Goal: Task Accomplishment & Management: Manage account settings

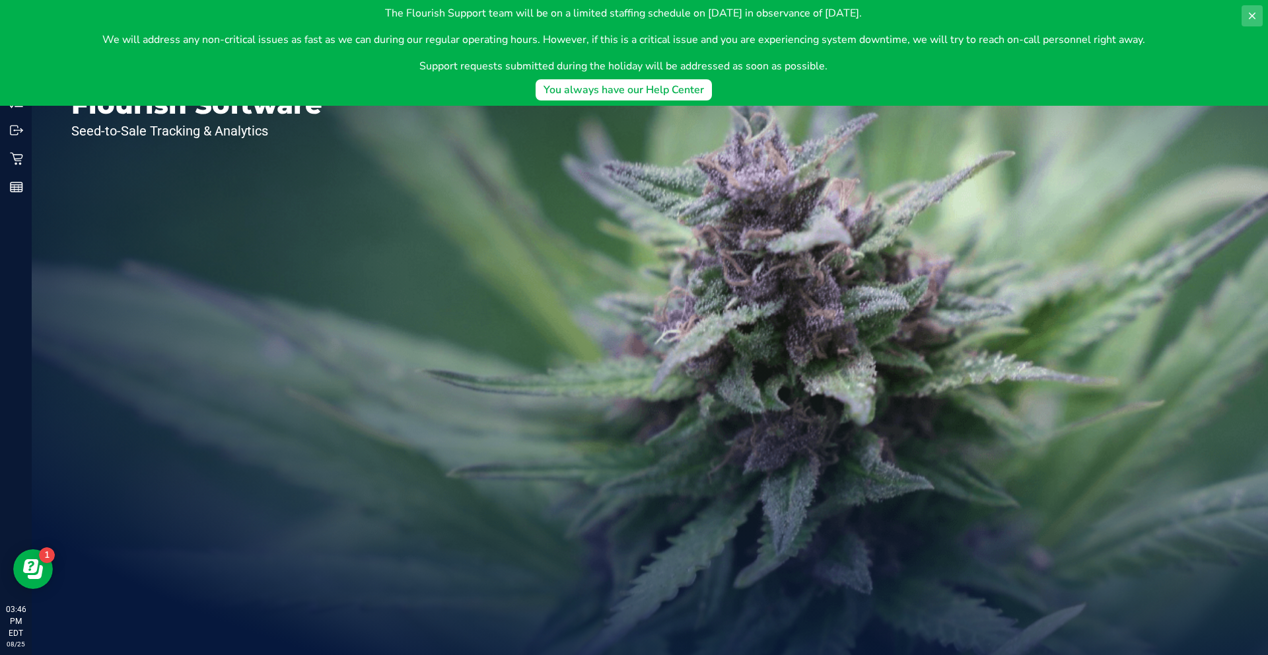
click at [1250, 15] on icon at bounding box center [1252, 16] width 11 height 11
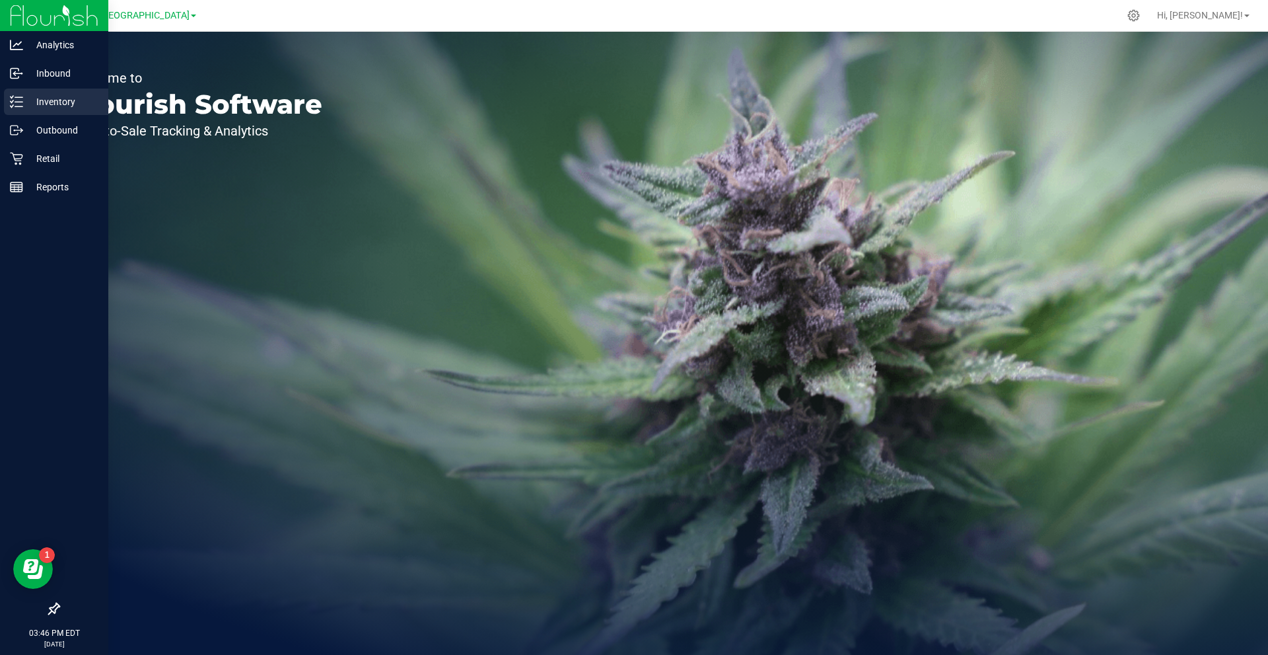
click at [64, 104] on p "Inventory" at bounding box center [62, 102] width 79 height 16
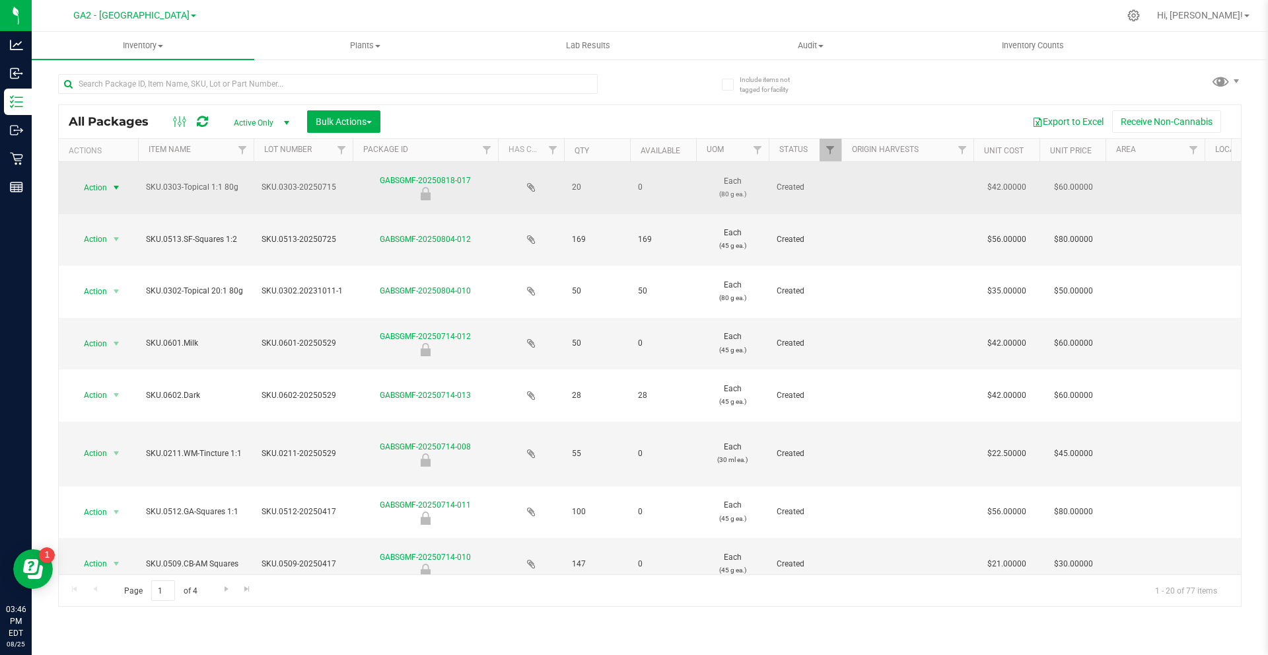
click at [106, 188] on span "Action" at bounding box center [90, 187] width 36 height 18
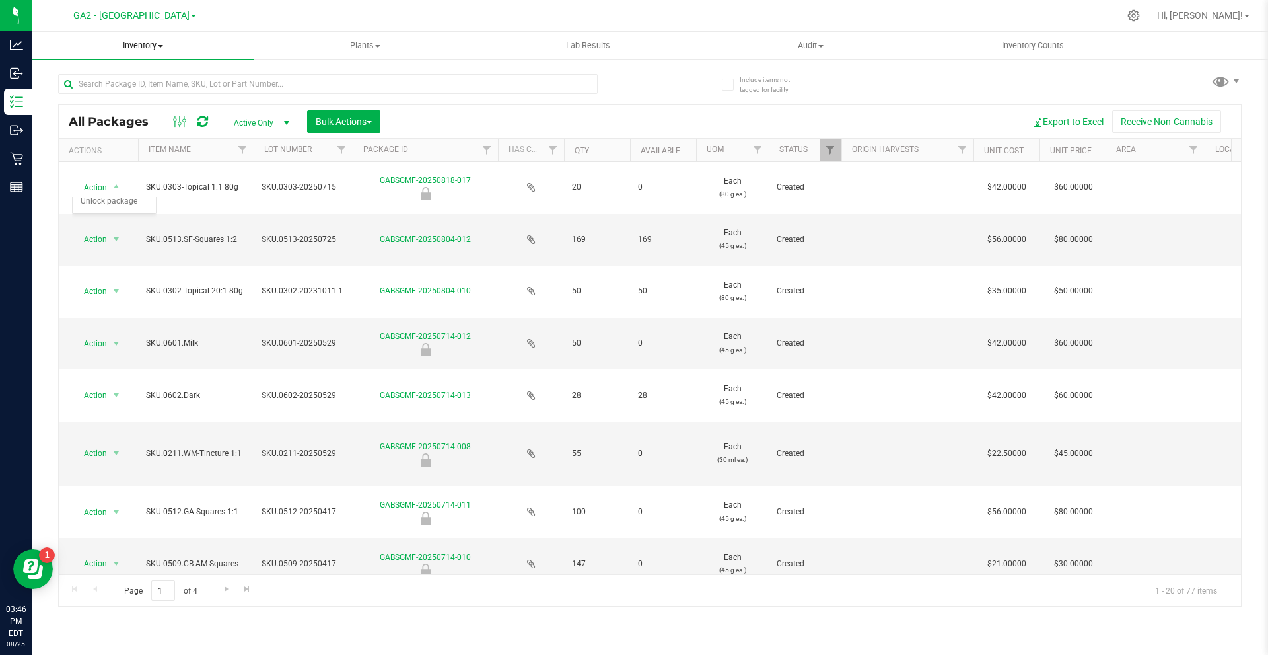
click at [154, 51] on span "Inventory" at bounding box center [143, 46] width 223 height 12
click at [110, 90] on span "All inventory" at bounding box center [76, 95] width 89 height 11
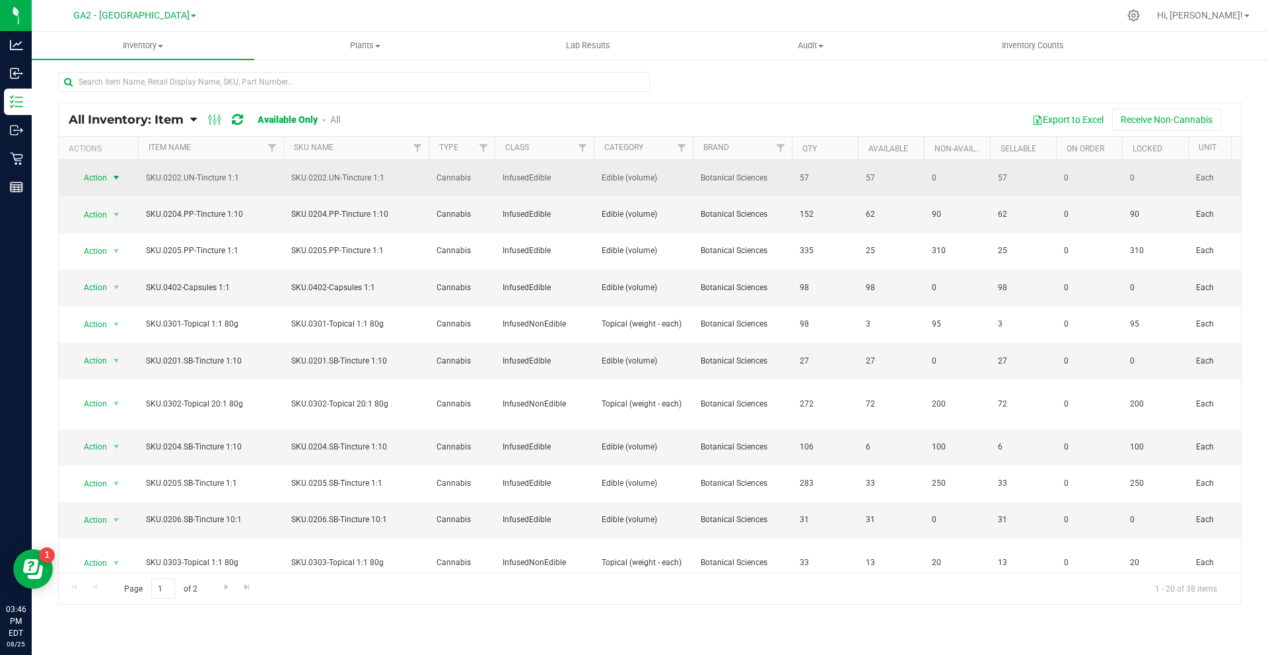
click at [112, 178] on span "select" at bounding box center [116, 177] width 11 height 11
click at [112, 178] on span "select" at bounding box center [116, 178] width 11 height 11
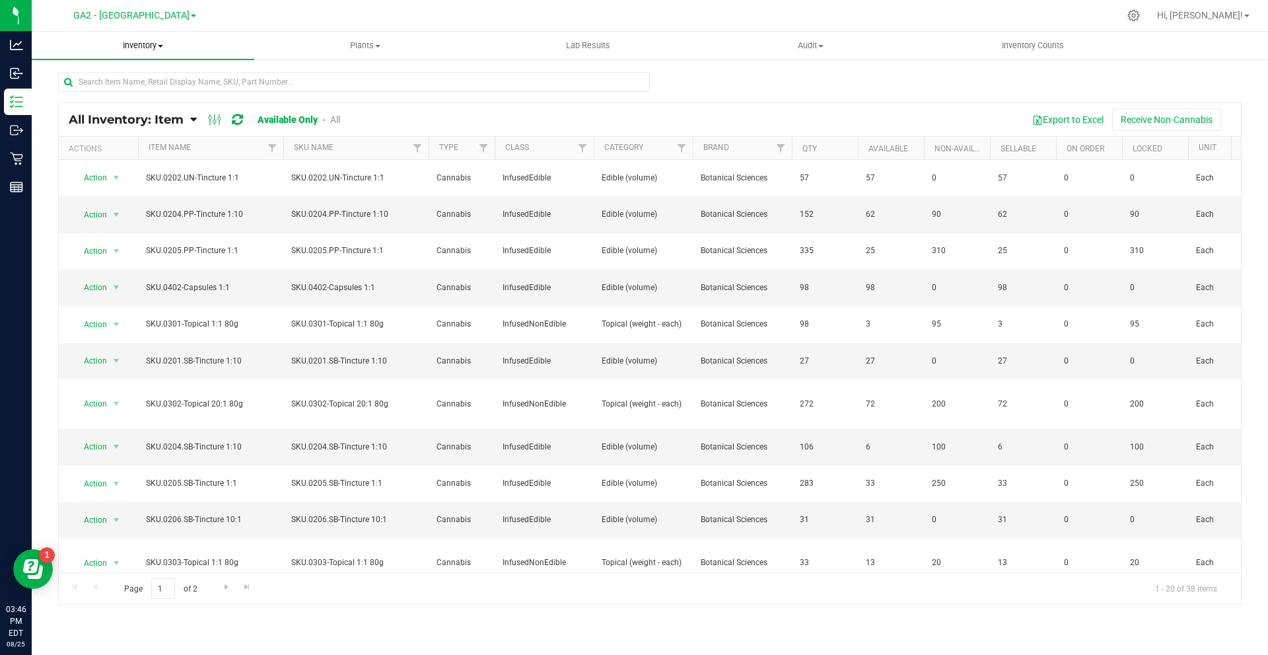
drag, startPoint x: 156, startPoint y: 31, endPoint x: 152, endPoint y: 40, distance: 10.1
click at [156, 32] on div "GA2 - Stockbridge Hi, [PERSON_NAME]! Inventory All packages All inventory Waste…" at bounding box center [650, 327] width 1237 height 655
click at [152, 40] on span "Inventory" at bounding box center [143, 46] width 223 height 12
click at [147, 50] on span "Inventory" at bounding box center [143, 46] width 223 height 12
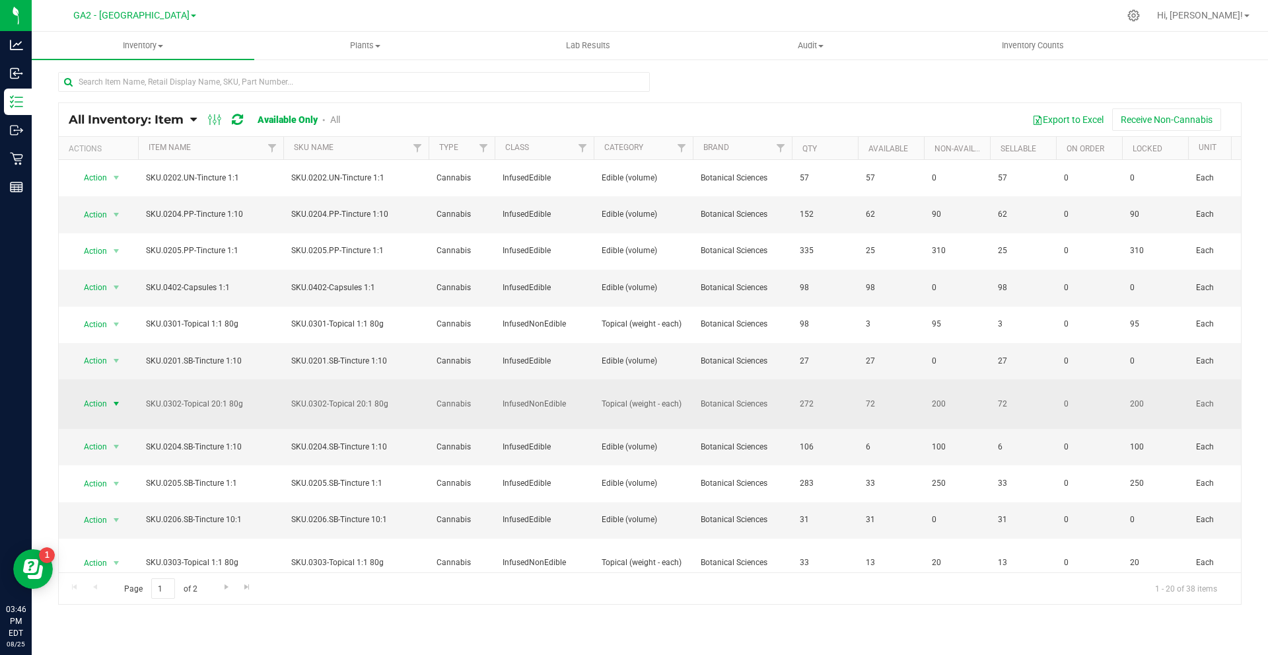
click at [104, 405] on span "Action" at bounding box center [90, 403] width 36 height 18
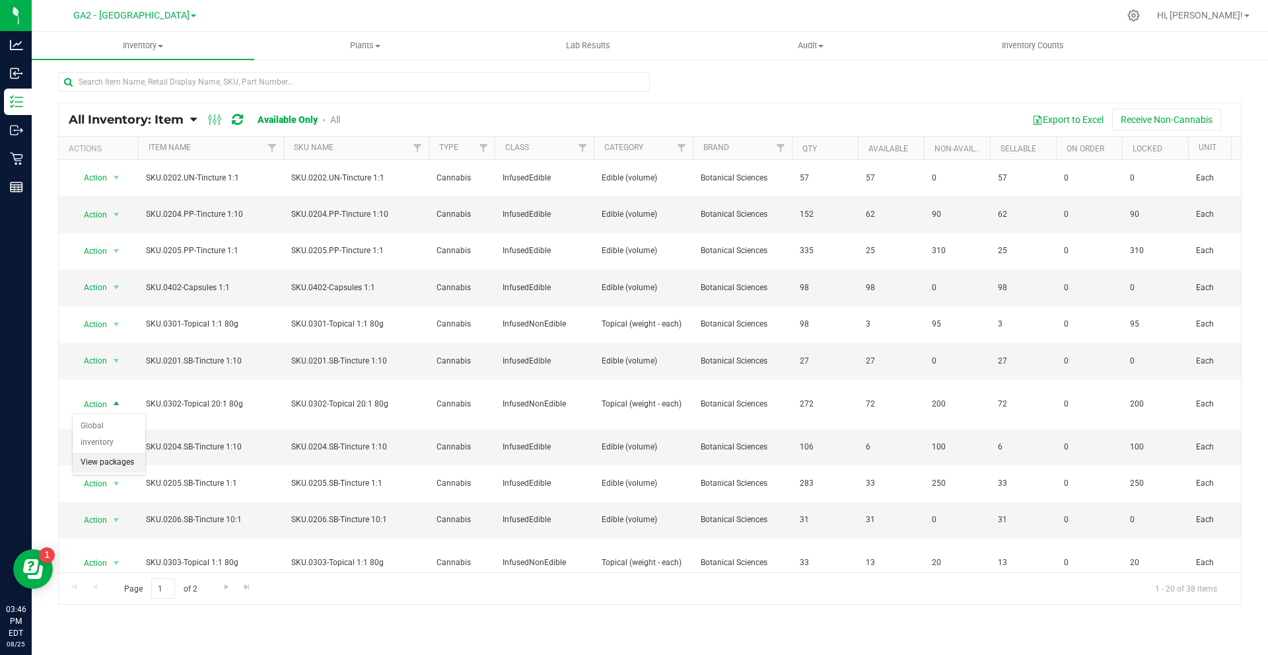
click at [103, 452] on li "View packages" at bounding box center [109, 462] width 73 height 20
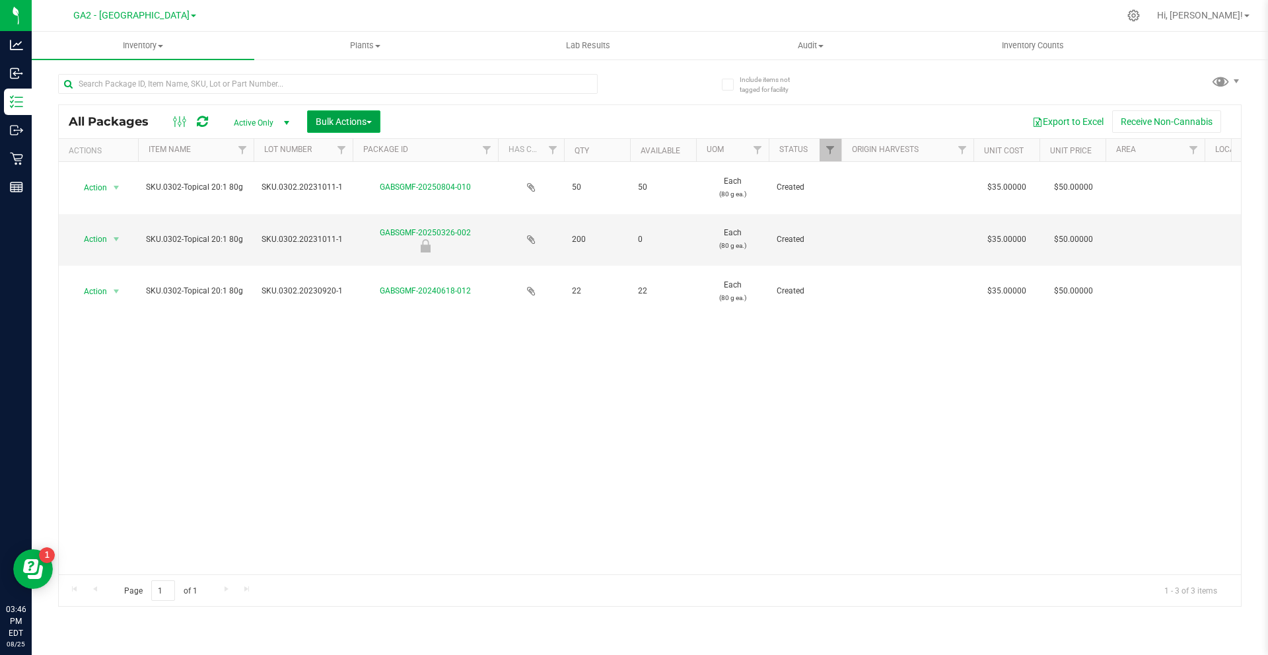
click at [355, 122] on span "Bulk Actions" at bounding box center [344, 121] width 56 height 11
click at [354, 345] on div "Action Action Adjust qty Create package Edit attributes Global inventory Locate…" at bounding box center [650, 368] width 1182 height 412
click at [149, 50] on span "Inventory" at bounding box center [143, 46] width 223 height 12
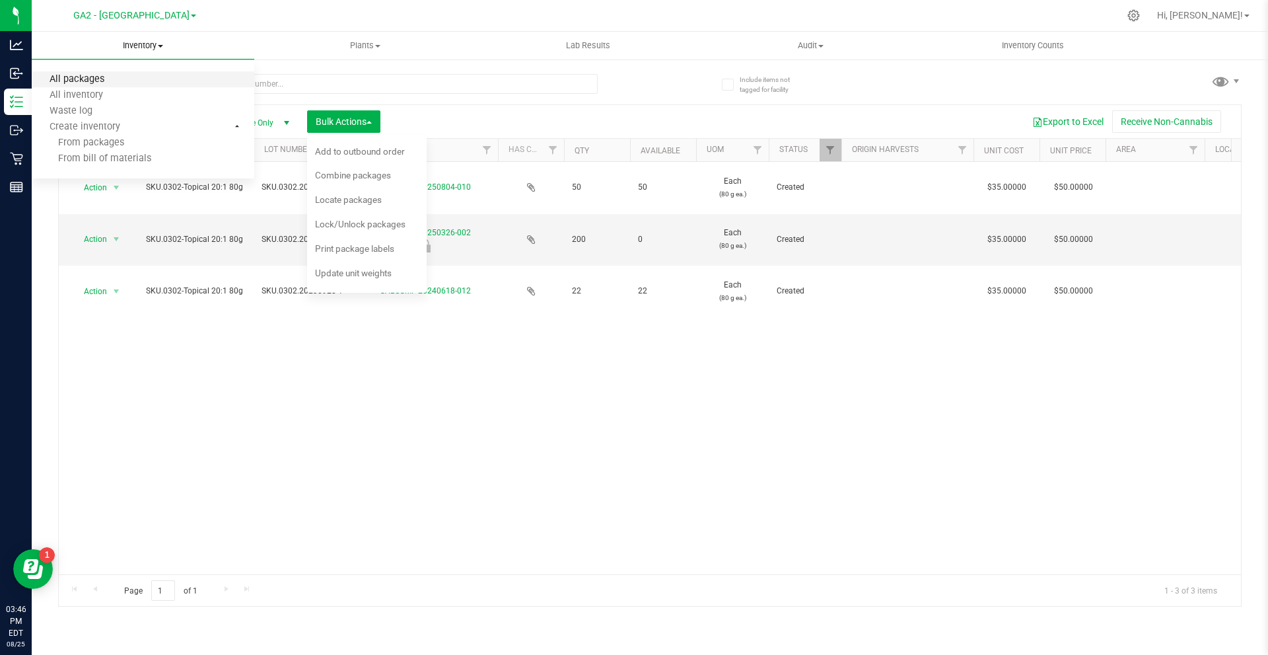
click at [96, 74] on span "All packages" at bounding box center [77, 79] width 90 height 11
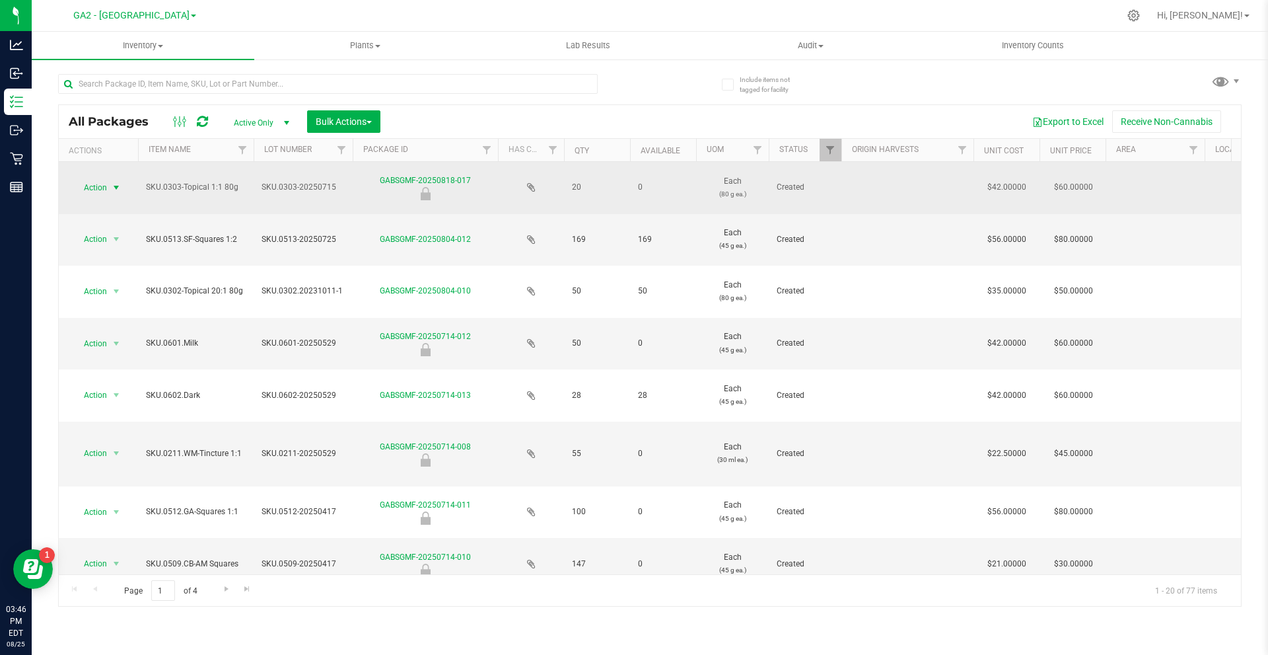
click at [112, 187] on span "select" at bounding box center [116, 187] width 11 height 11
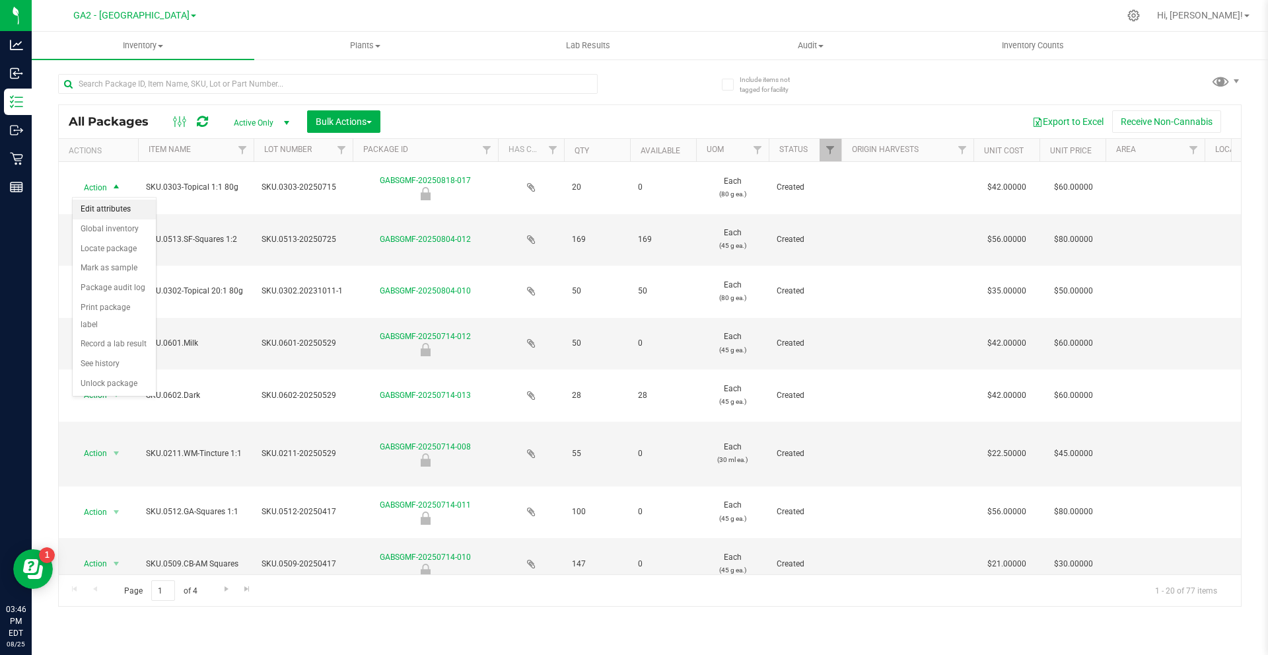
click at [128, 204] on li "Edit attributes" at bounding box center [114, 209] width 83 height 20
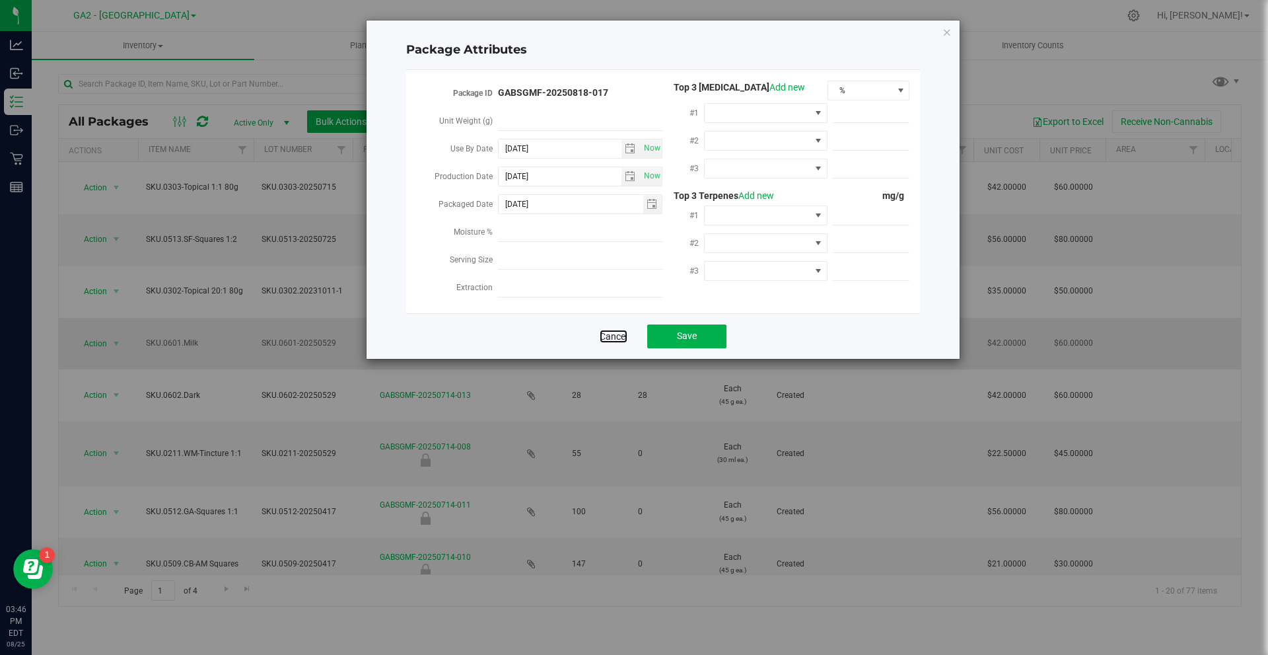
click at [601, 330] on link "Cancel" at bounding box center [614, 336] width 28 height 13
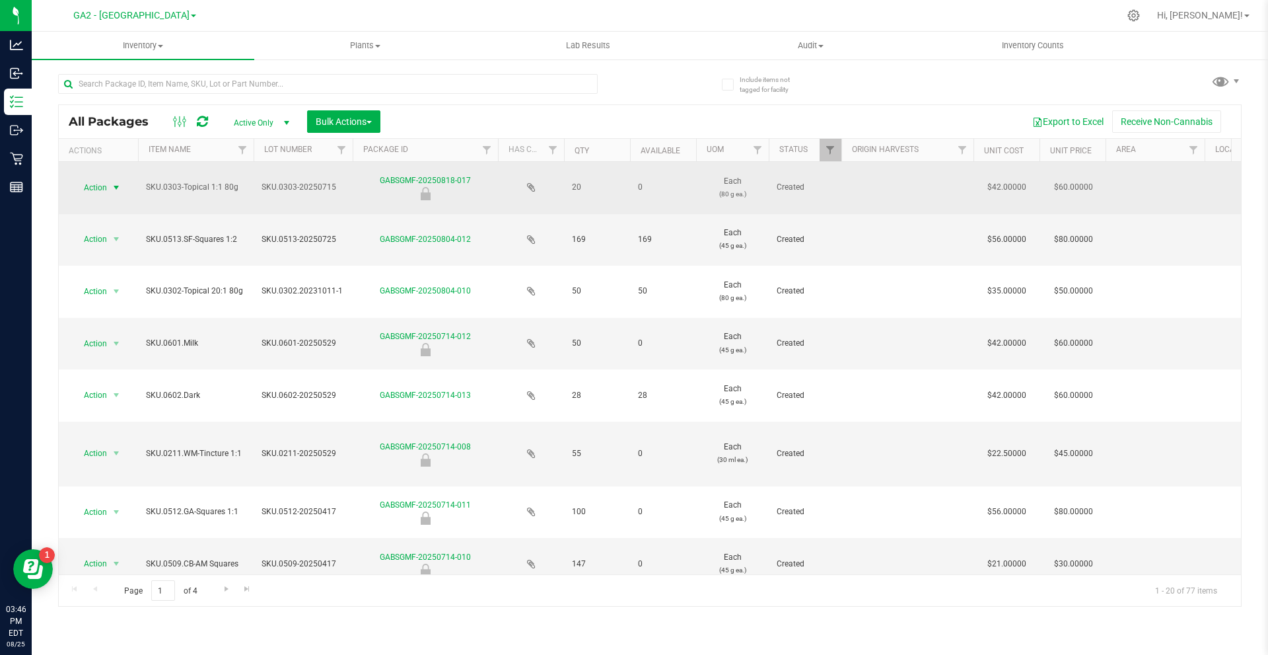
click at [97, 188] on span "Action" at bounding box center [90, 187] width 36 height 18
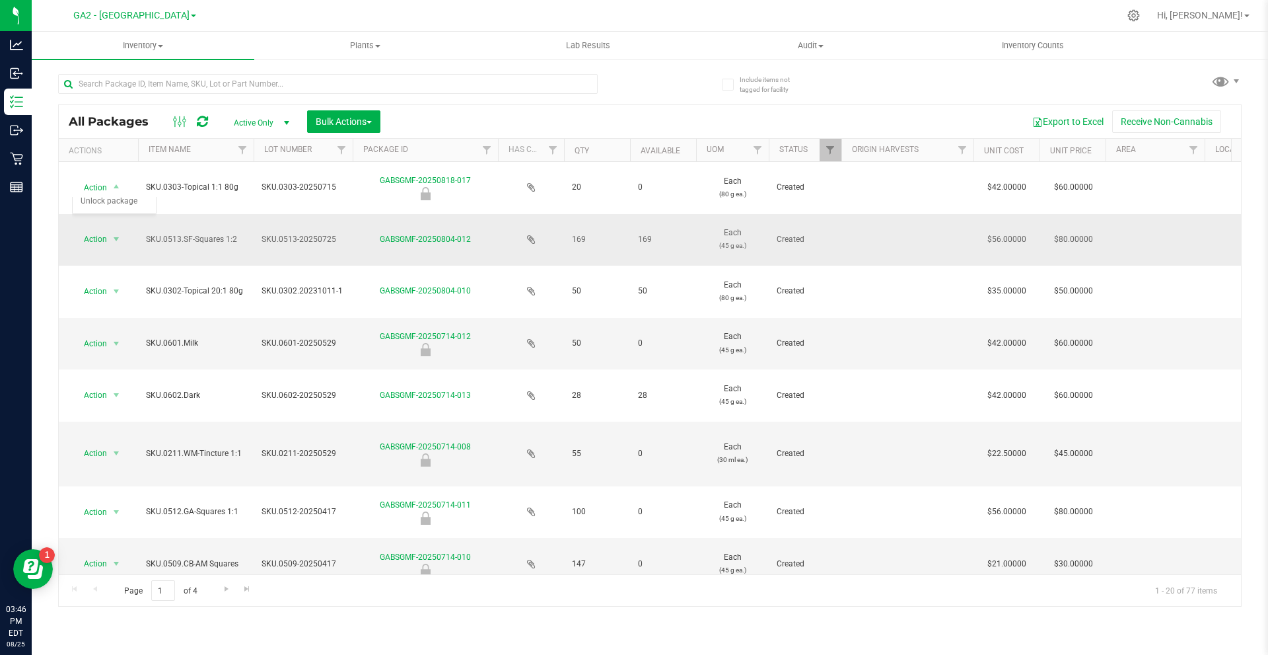
click at [505, 236] on td at bounding box center [531, 240] width 66 height 52
click at [106, 240] on span "Action" at bounding box center [90, 239] width 36 height 18
click at [121, 257] on li "Adjust qty" at bounding box center [114, 262] width 83 height 20
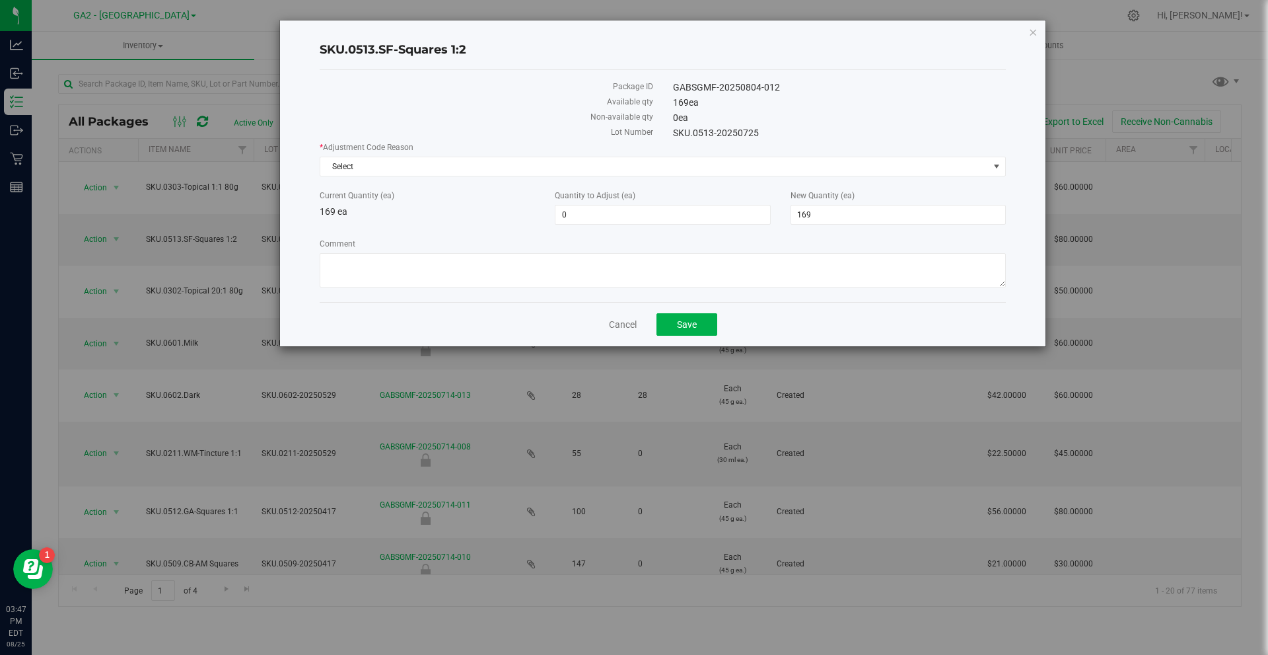
click at [104, 187] on div "SKU.0513.SF-Squares 1:2 Package ID GABSGMF-20250804-012 Available qty 169 ea No…" at bounding box center [639, 327] width 1278 height 655
click at [626, 326] on link "Cancel" at bounding box center [623, 324] width 28 height 13
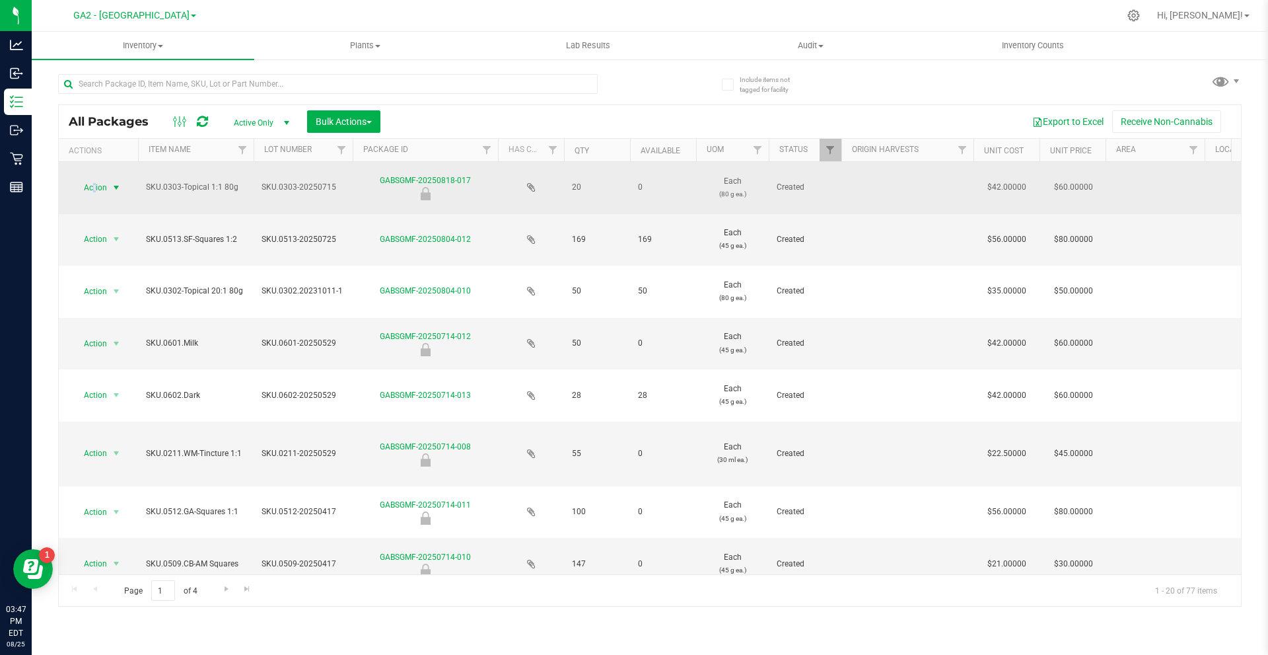
click at [94, 186] on span "Action" at bounding box center [90, 187] width 36 height 18
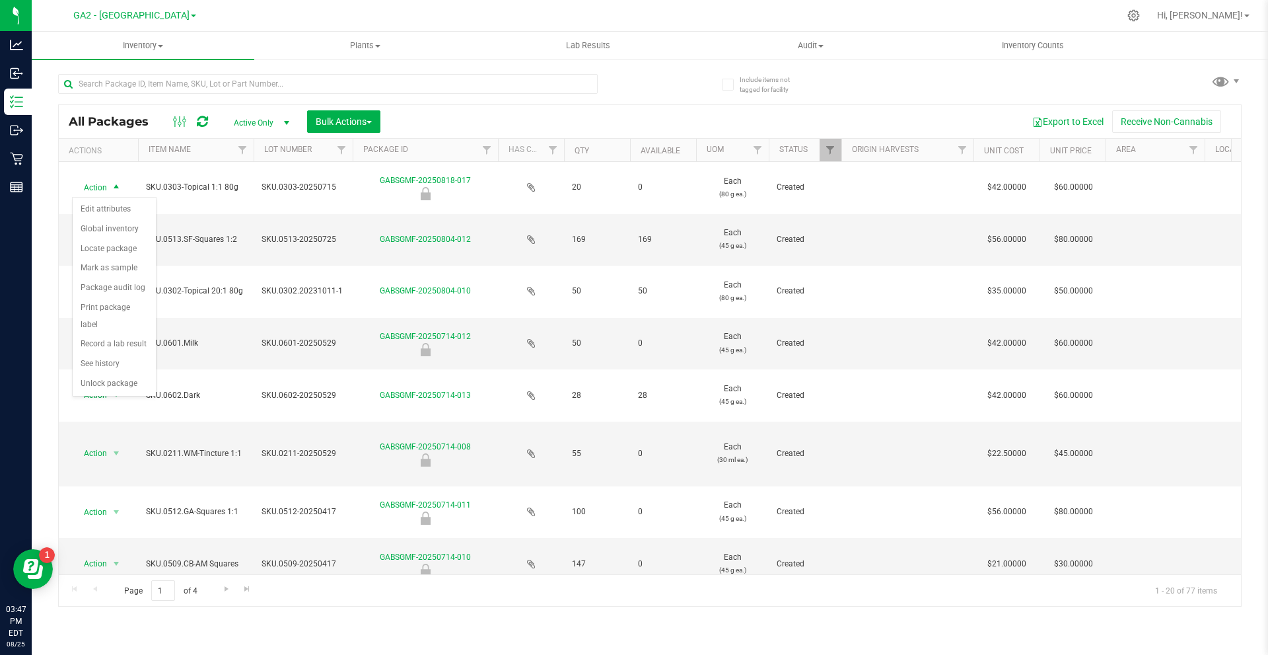
click at [53, 232] on div "Include items not tagged for facility All Packages Active Only Active Only Lab …" at bounding box center [650, 259] width 1237 height 403
click at [94, 230] on span "Action" at bounding box center [90, 239] width 36 height 18
click at [110, 264] on li "Adjust qty" at bounding box center [114, 262] width 83 height 20
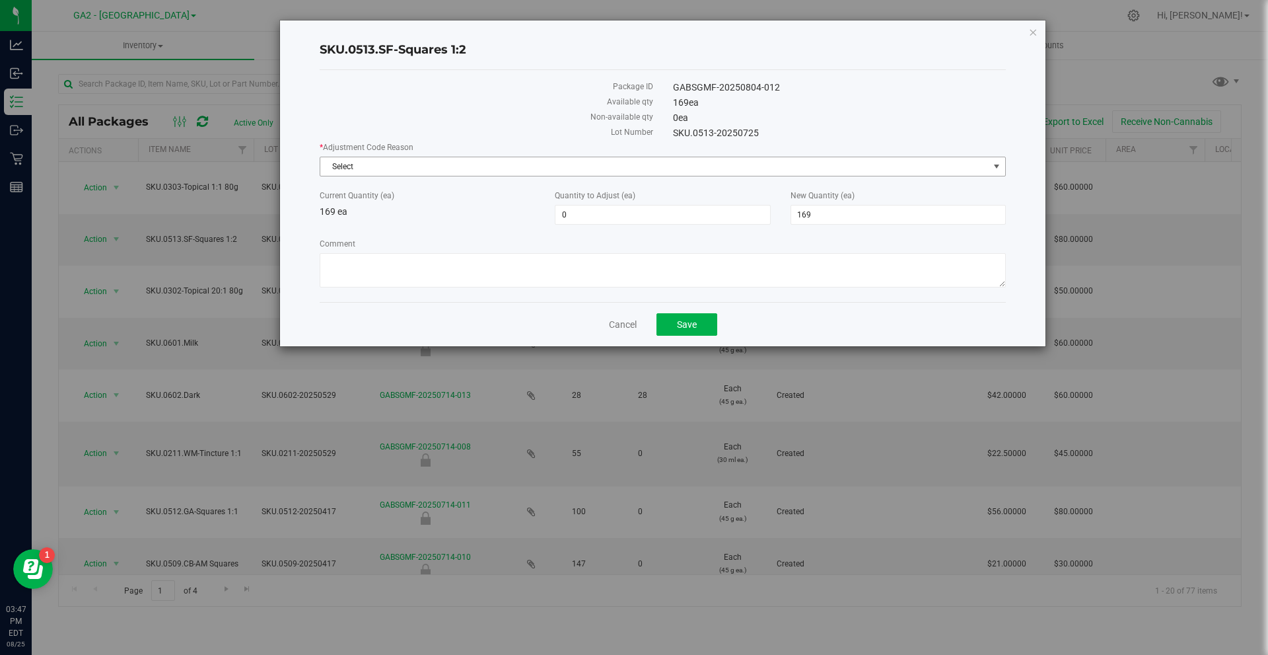
click at [561, 170] on span "Select" at bounding box center [654, 166] width 668 height 18
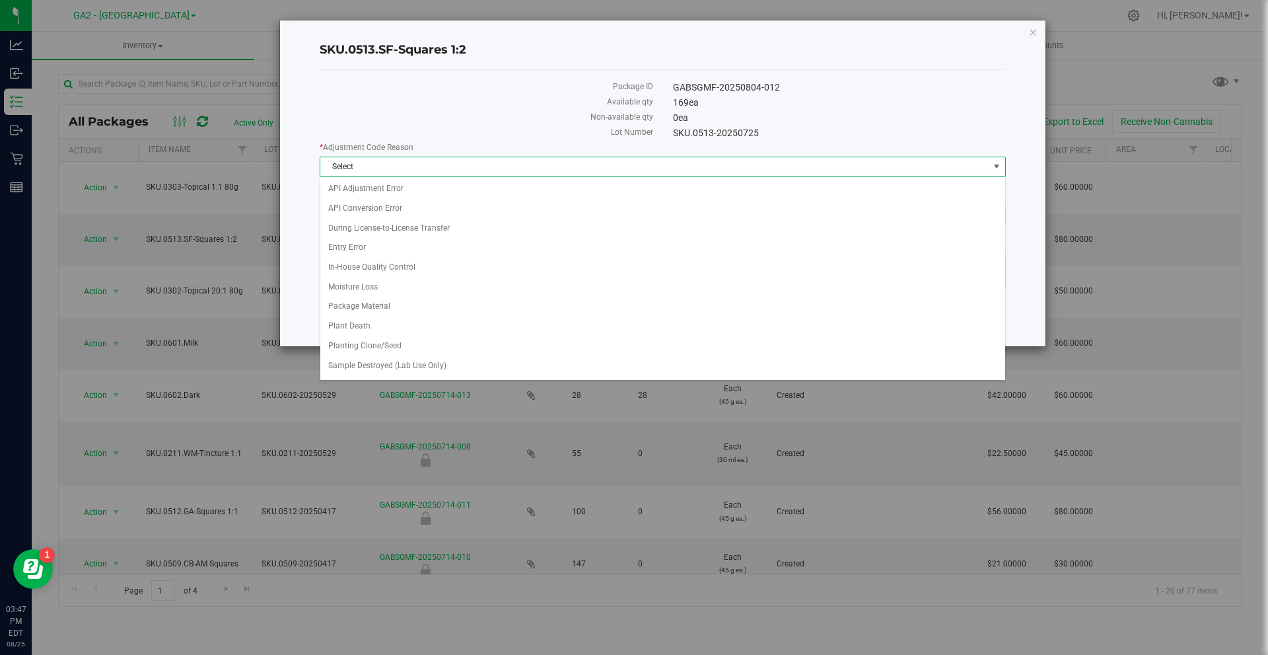
click at [445, 114] on label "Non-available qty" at bounding box center [487, 117] width 334 height 12
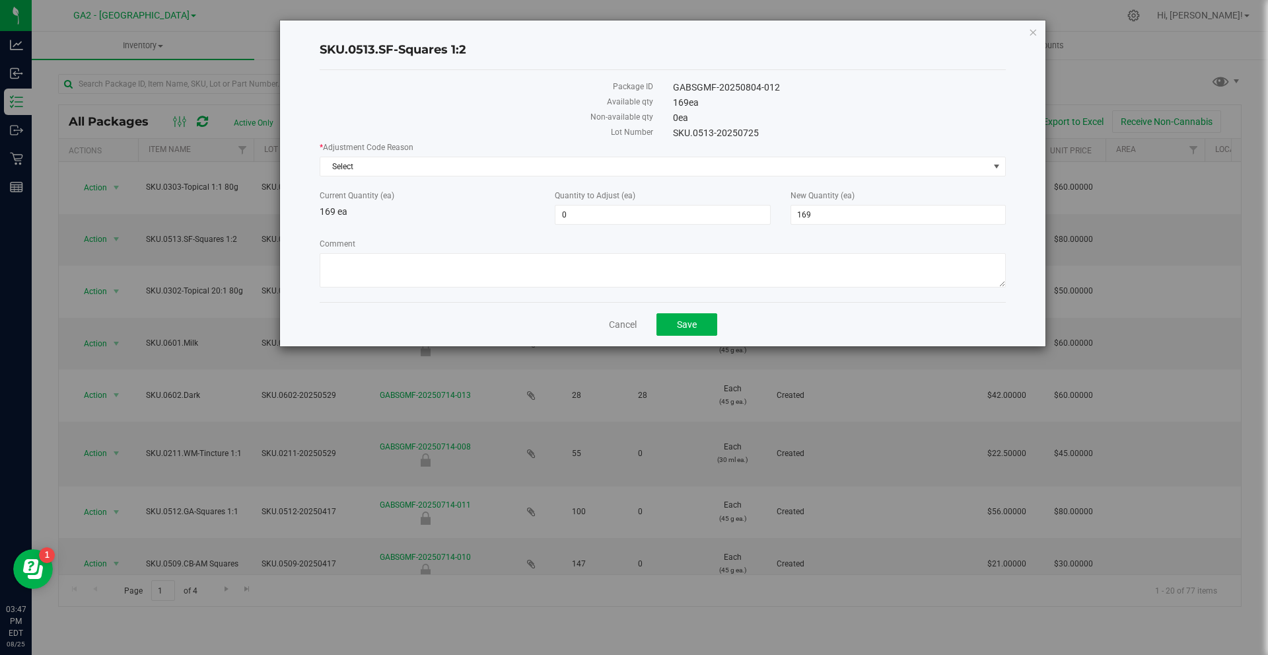
click at [125, 91] on div "SKU.0513.SF-Squares 1:2 Package ID GABSGMF-20250804-012 Available qty 169 ea No…" at bounding box center [639, 327] width 1278 height 655
click at [615, 316] on div "Cancel Save" at bounding box center [663, 324] width 686 height 44
click at [615, 318] on cancel-button "Cancel" at bounding box center [623, 324] width 28 height 14
click at [615, 322] on link "Cancel" at bounding box center [623, 324] width 28 height 13
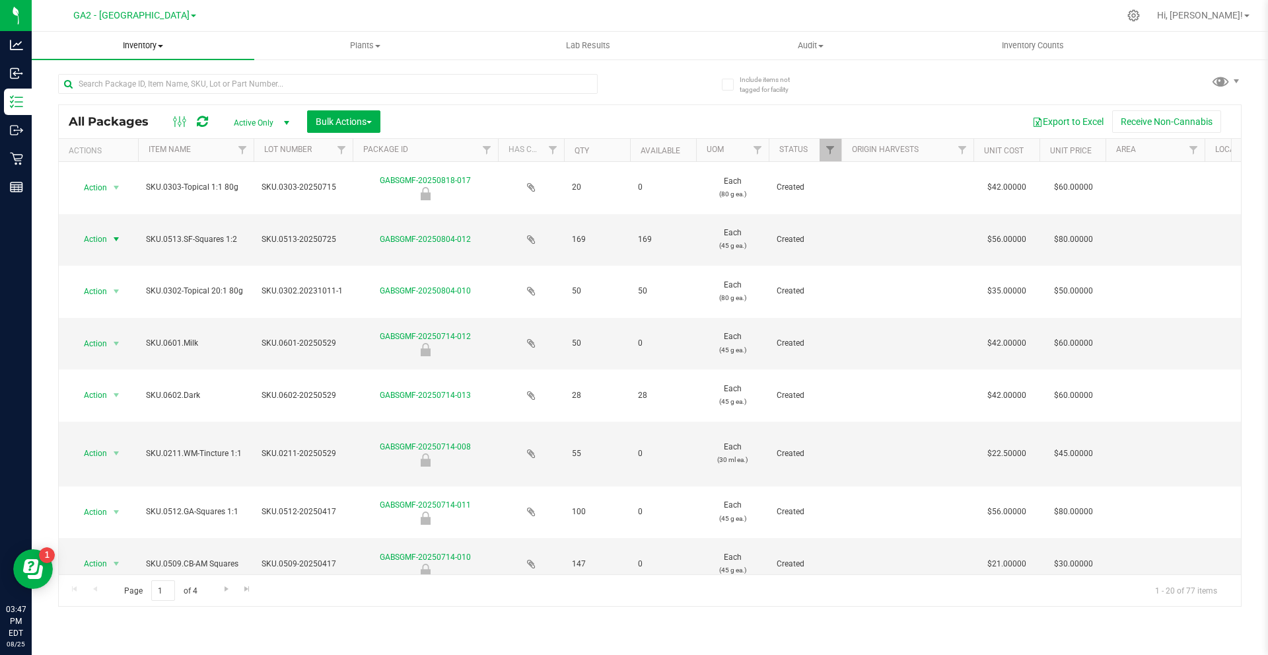
click at [159, 47] on span at bounding box center [160, 46] width 5 height 3
click at [120, 90] on li "All inventory" at bounding box center [143, 96] width 223 height 16
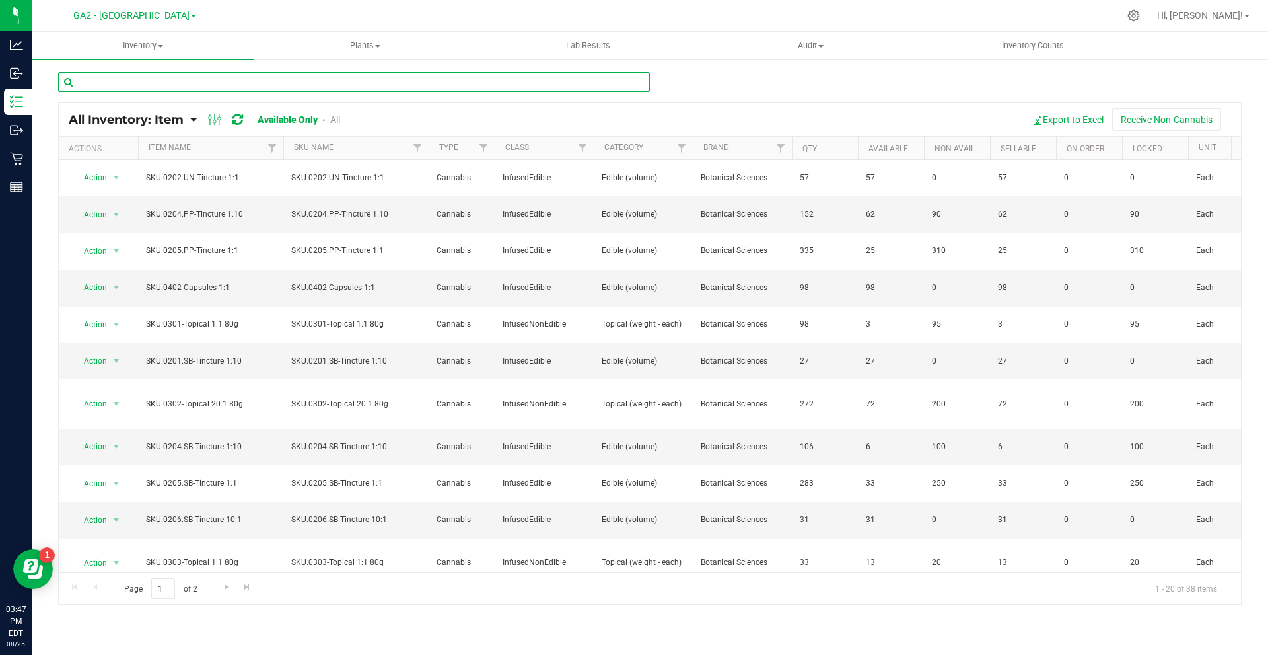
click at [151, 85] on input "text" at bounding box center [354, 82] width 592 height 20
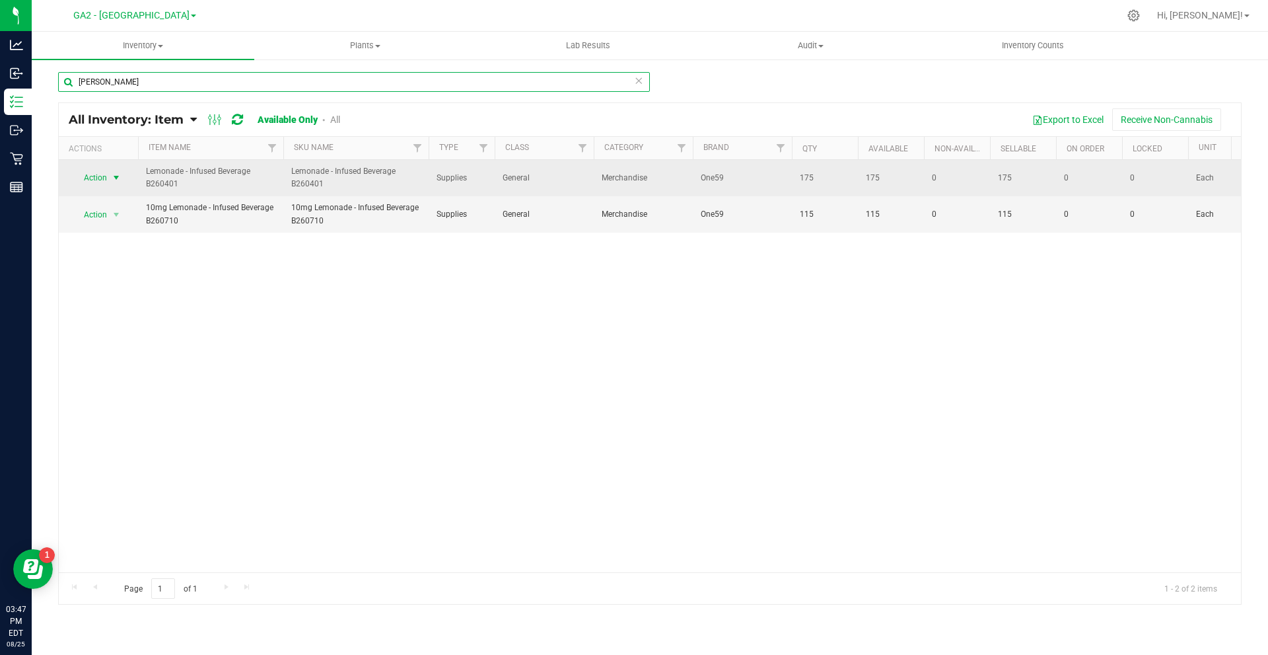
type input "[PERSON_NAME]"
click at [122, 180] on span "select" at bounding box center [116, 177] width 11 height 11
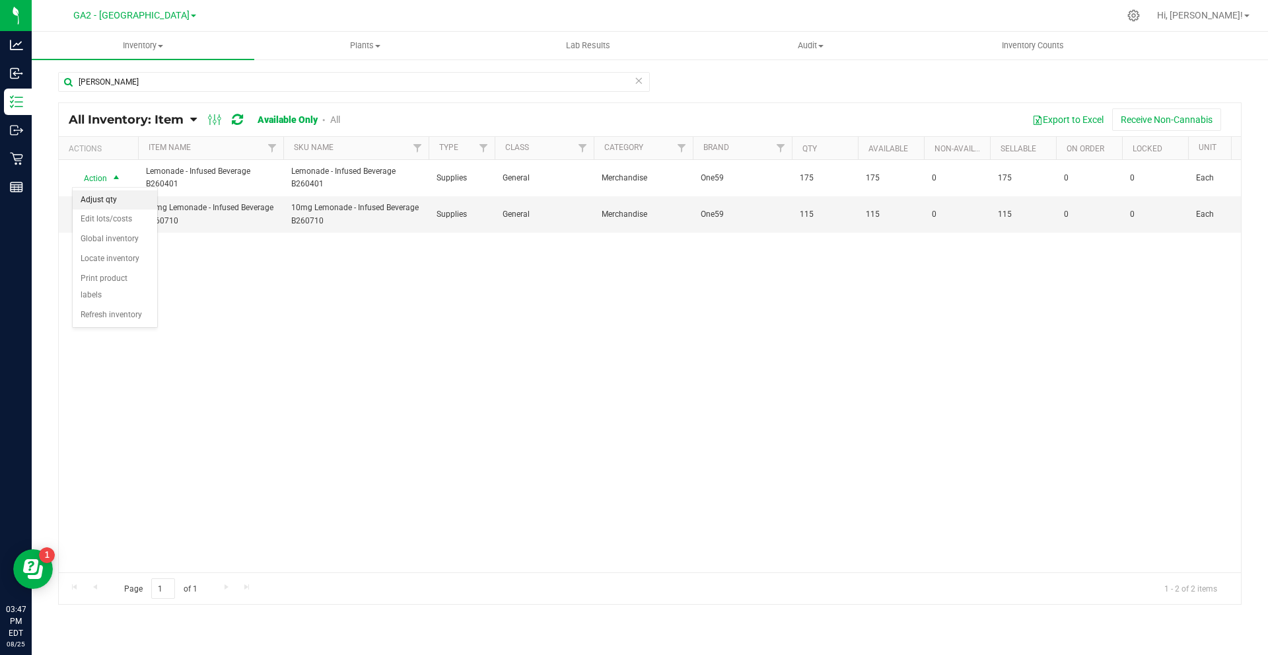
click at [122, 199] on li "Adjust qty" at bounding box center [115, 200] width 85 height 20
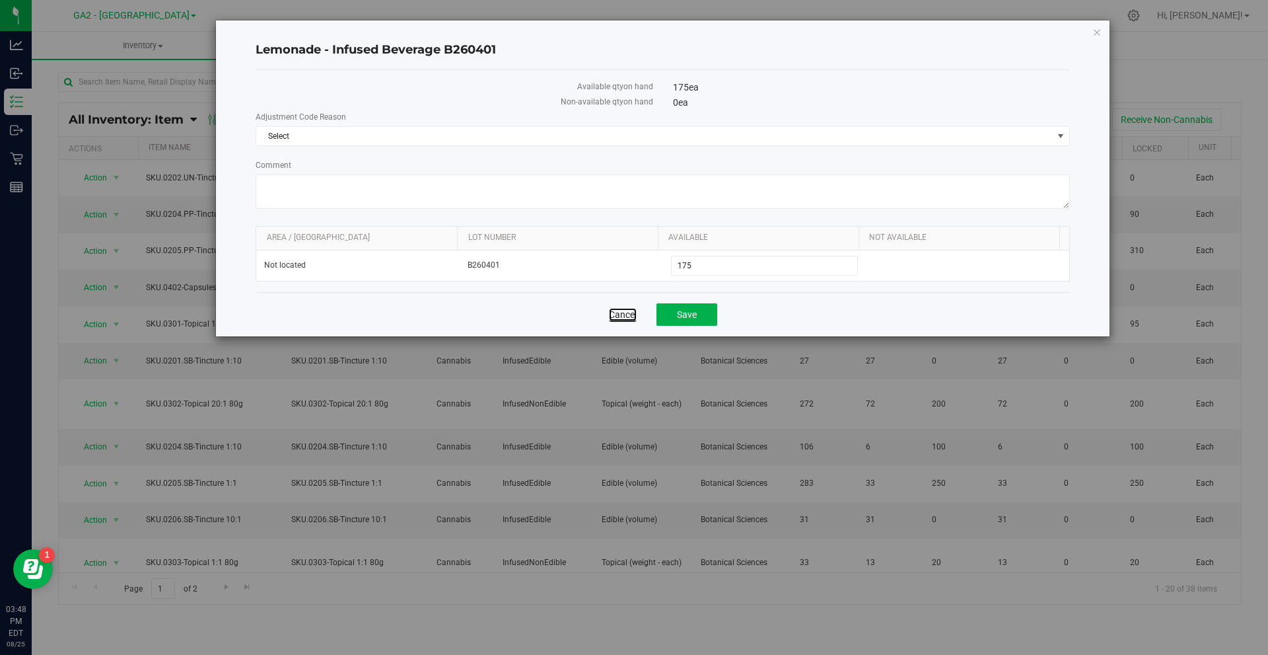
click at [616, 316] on link "Cancel" at bounding box center [623, 314] width 28 height 13
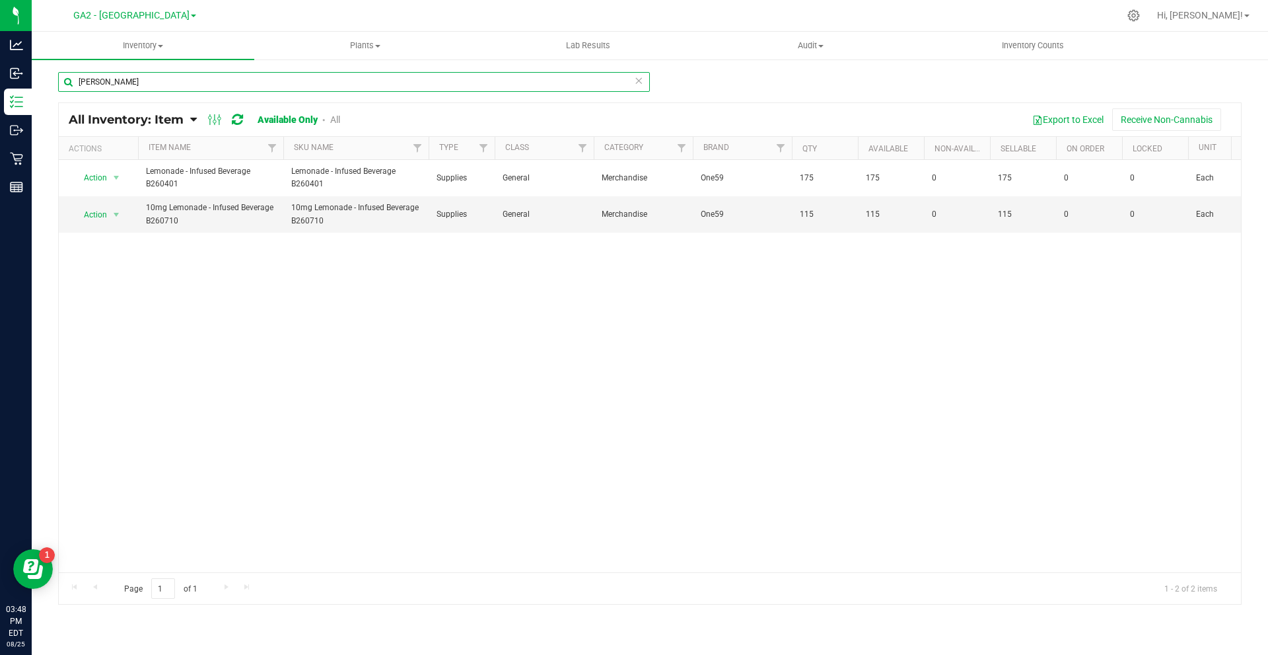
click at [130, 77] on input "[PERSON_NAME]" at bounding box center [354, 82] width 592 height 20
click at [130, 77] on input "bse" at bounding box center [354, 82] width 592 height 20
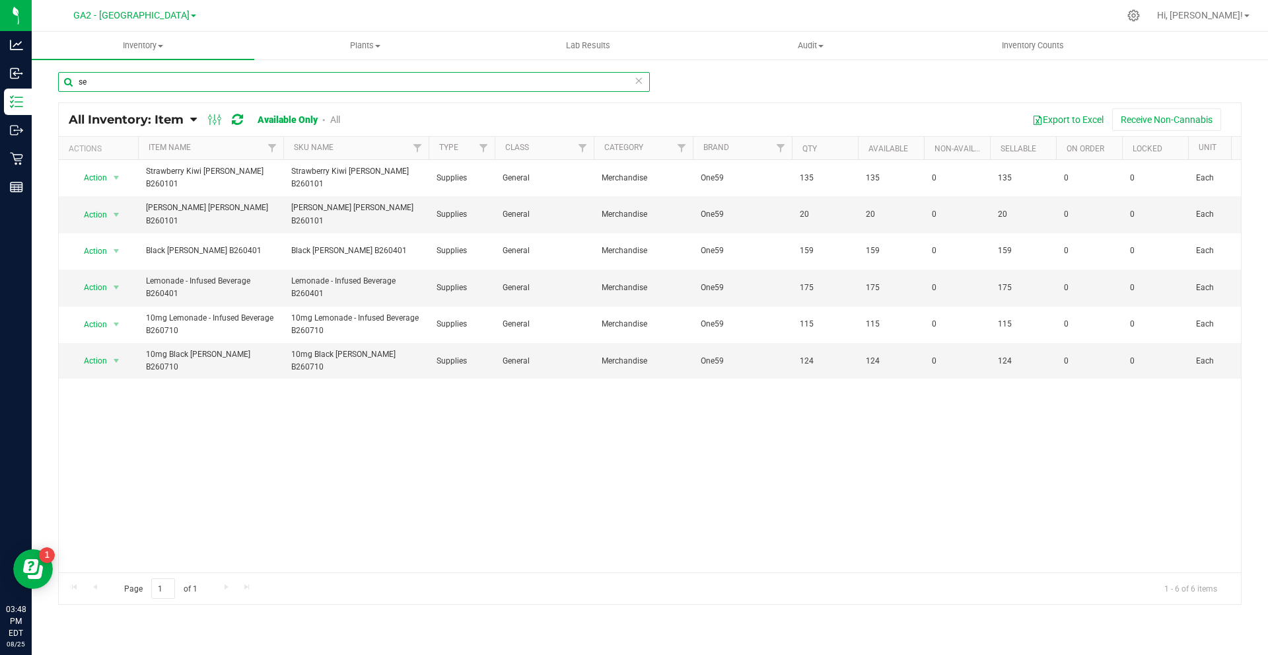
type input "se"
click at [235, 389] on div "Action Action Adjust qty Edit lots/costs Global inventory Locate inventory Prin…" at bounding box center [650, 366] width 1182 height 412
click at [116, 355] on span "select" at bounding box center [116, 360] width 11 height 11
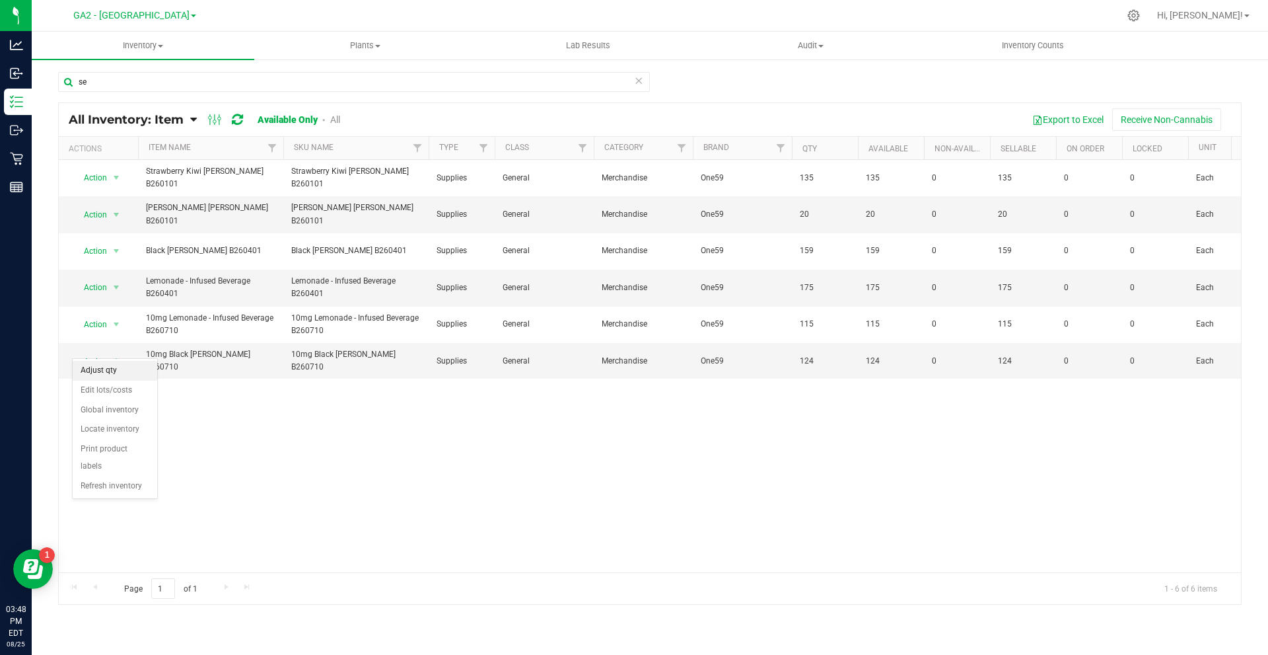
click at [102, 372] on li "Adjust qty" at bounding box center [115, 371] width 85 height 20
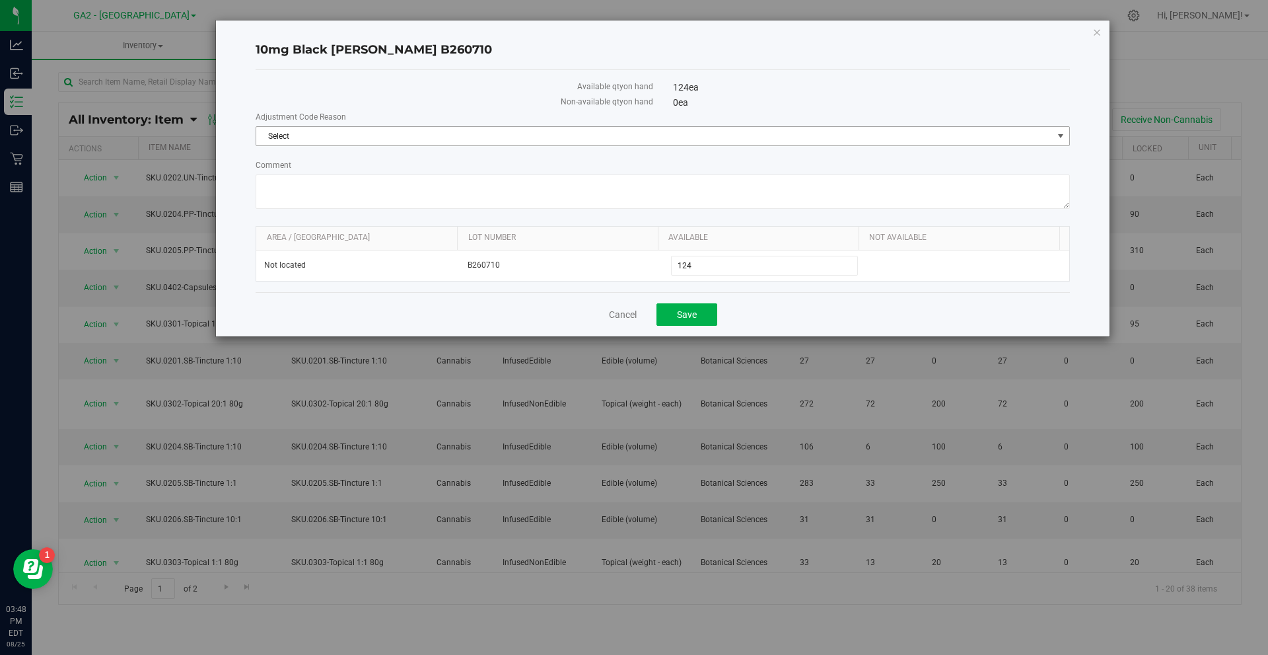
click at [313, 139] on span "Select" at bounding box center [654, 136] width 797 height 18
click at [624, 313] on link "Cancel" at bounding box center [623, 314] width 28 height 13
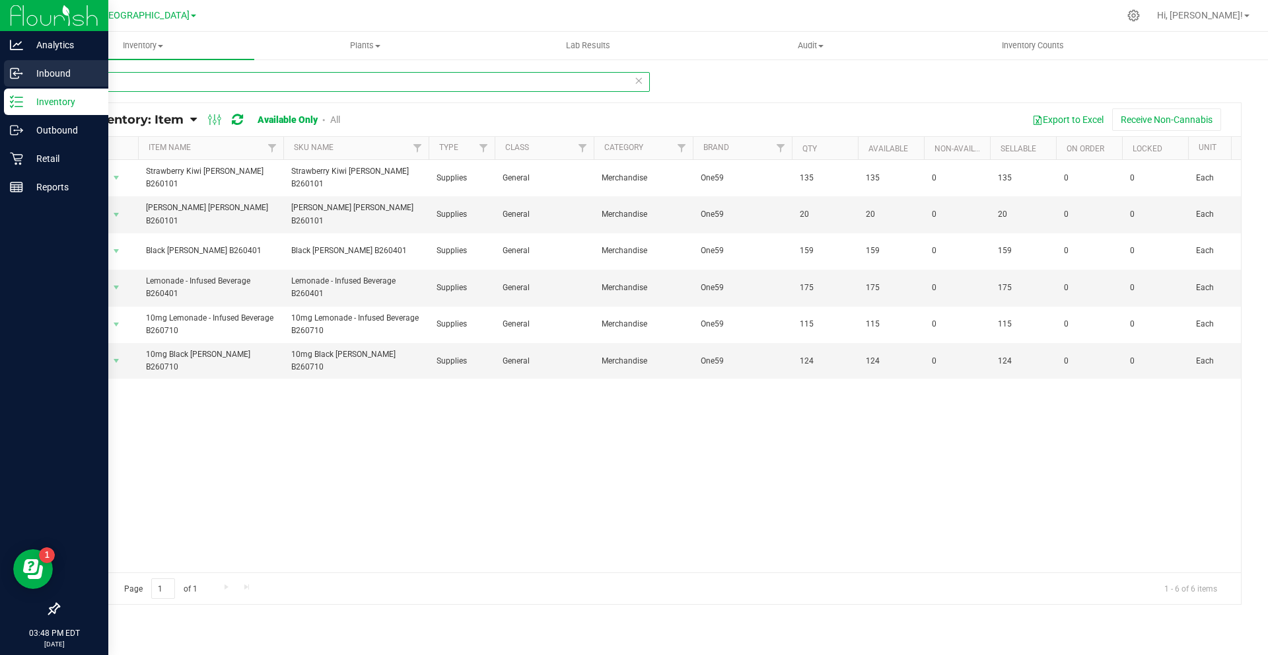
drag, startPoint x: 105, startPoint y: 86, endPoint x: 5, endPoint y: 72, distance: 101.4
click at [52, 85] on div "se All Inventory: Item Item Summary Item (default) Item by Strain Item by Locat…" at bounding box center [650, 264] width 1237 height 413
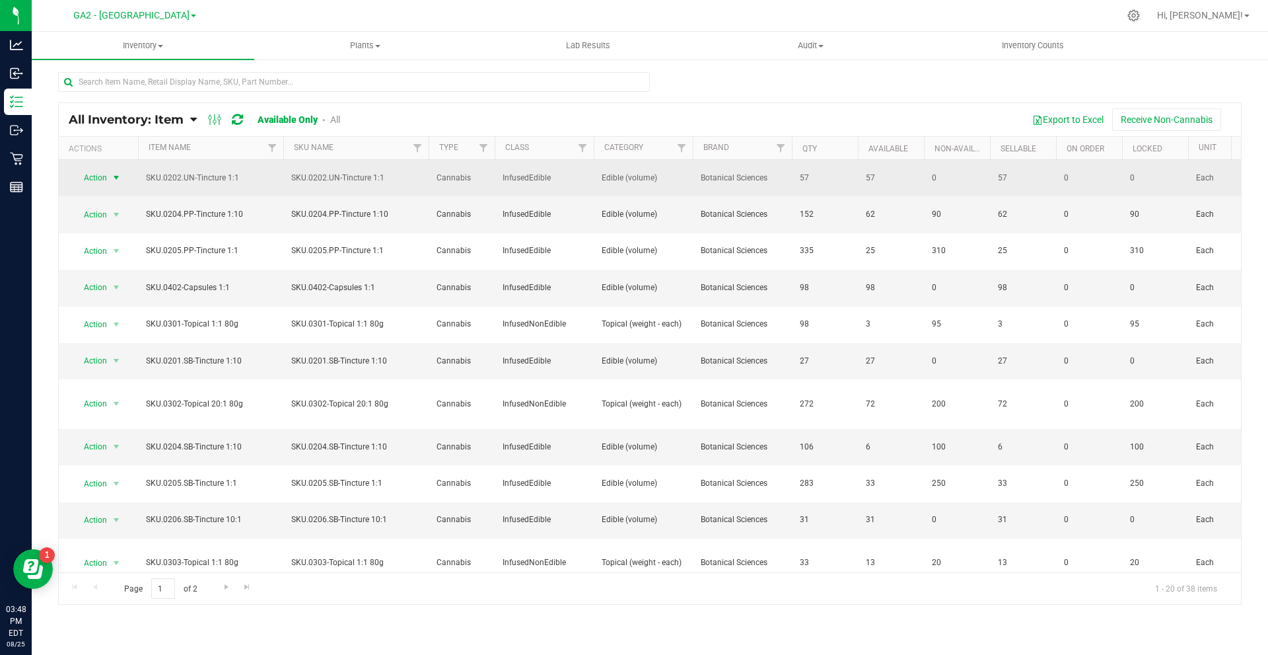
click at [98, 177] on span "Action" at bounding box center [90, 177] width 36 height 18
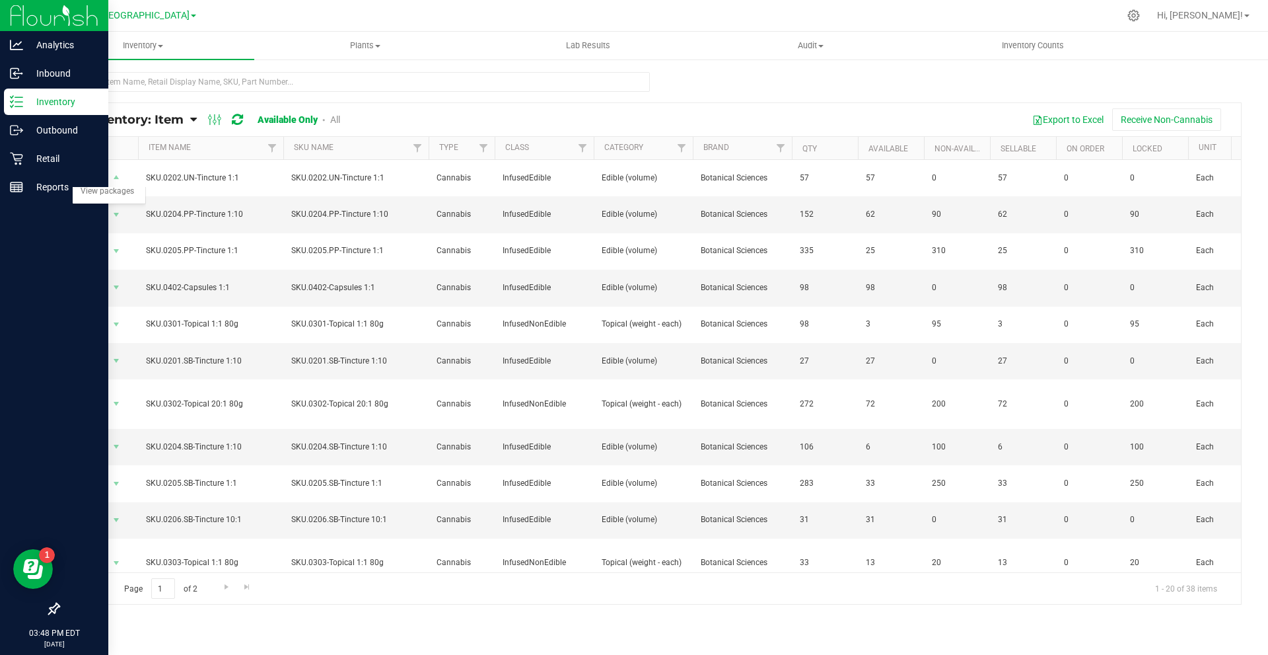
click at [20, 264] on div at bounding box center [54, 399] width 108 height 394
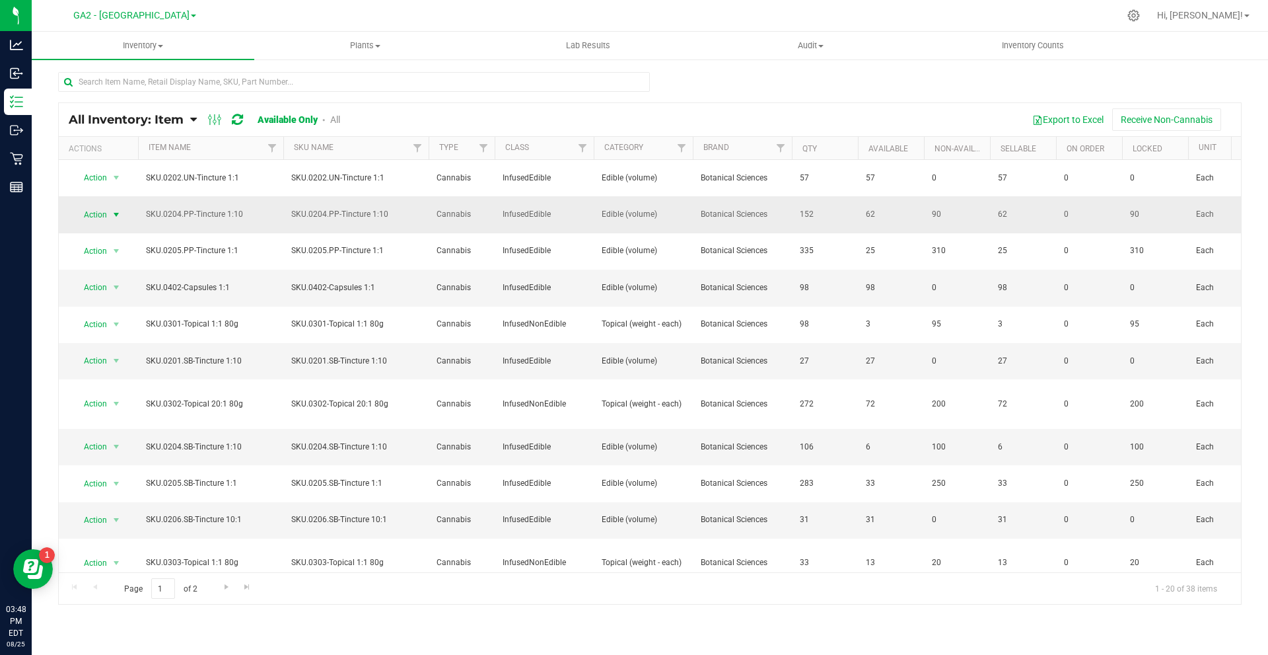
click at [110, 215] on span "select" at bounding box center [116, 214] width 17 height 18
click at [49, 217] on div "All Inventory: Item Item Summary Item (default) Item by Strain Item by Location" at bounding box center [650, 264] width 1237 height 413
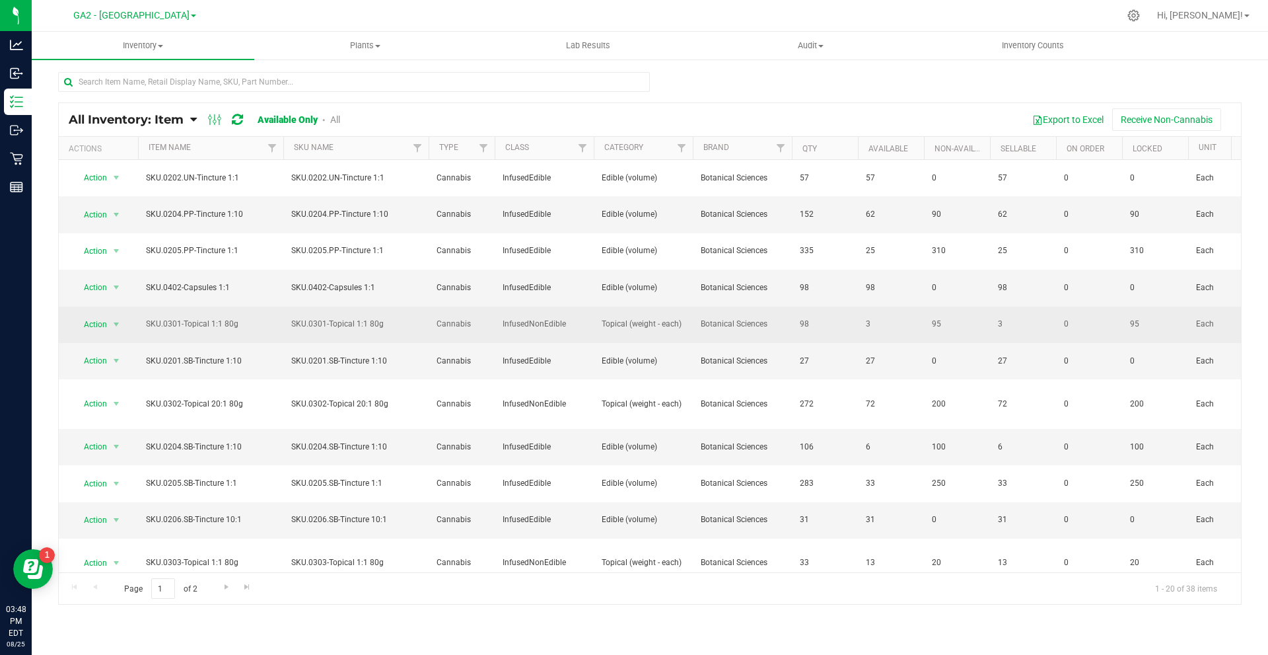
scroll to position [330, 0]
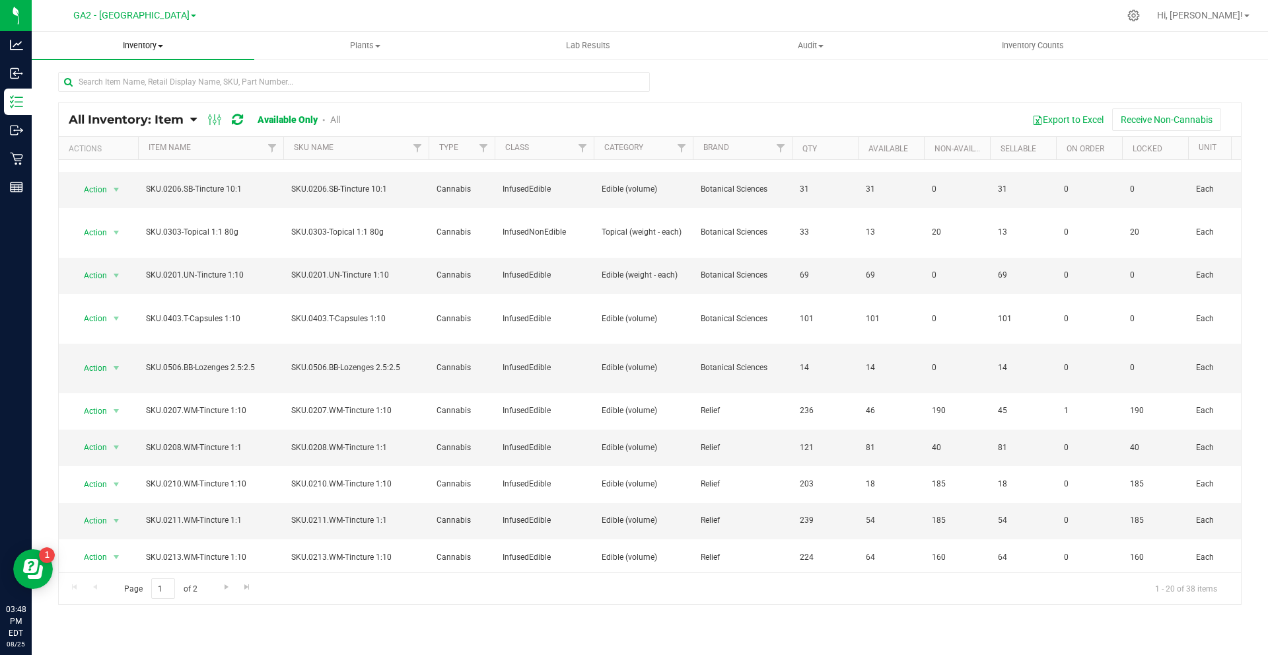
click at [157, 47] on span "Inventory" at bounding box center [143, 46] width 223 height 12
click at [122, 78] on li "All packages" at bounding box center [143, 80] width 223 height 16
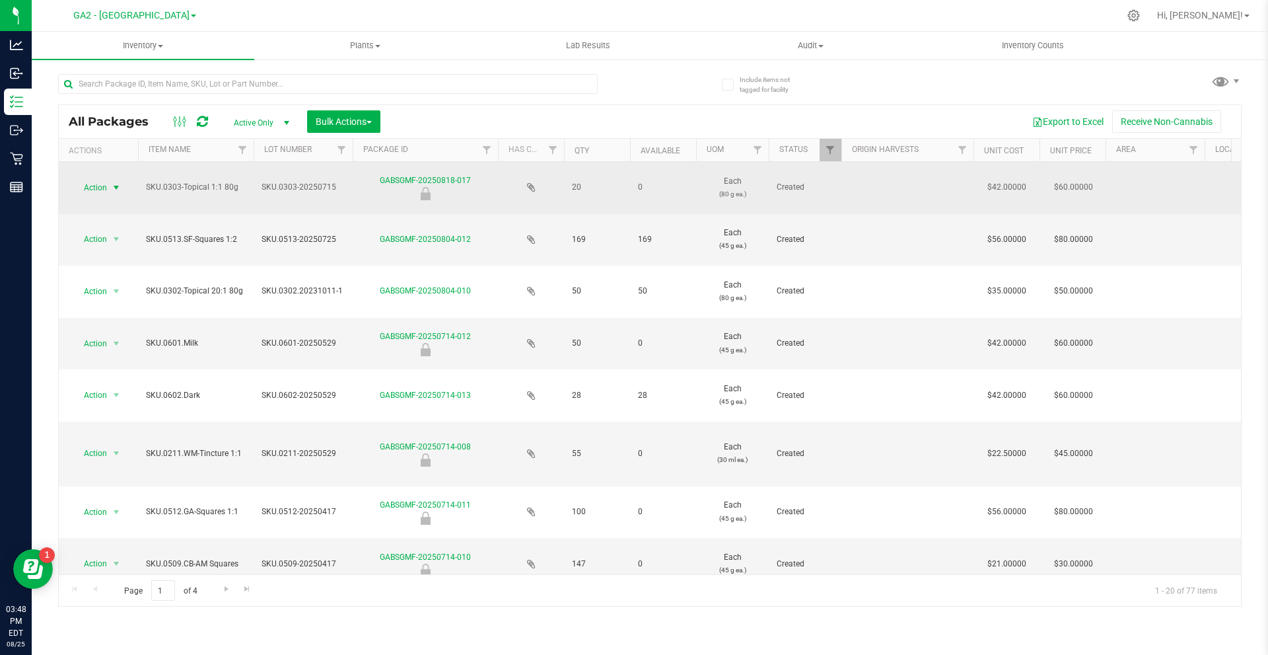
click at [105, 186] on span "Action" at bounding box center [90, 187] width 36 height 18
click at [103, 186] on span "Action" at bounding box center [90, 187] width 36 height 18
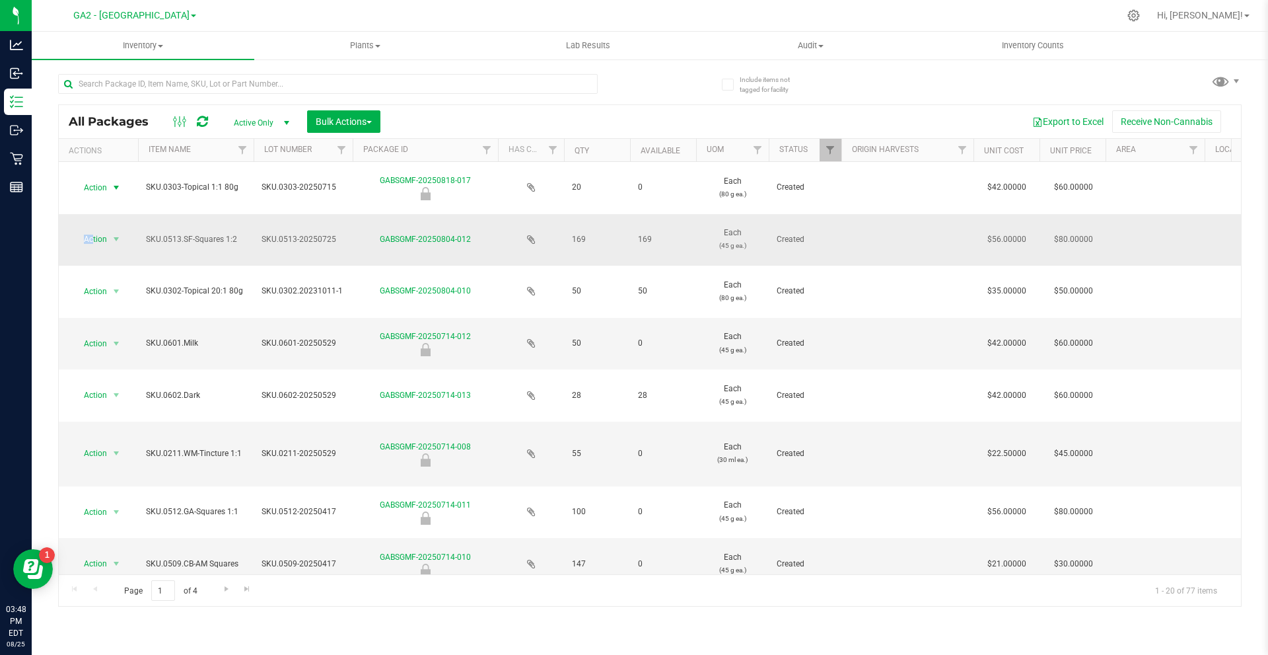
click at [93, 232] on td "Action Action Adjust qty Create package Edit attributes Global inventory Locate…" at bounding box center [98, 240] width 79 height 52
click at [94, 235] on span "Action" at bounding box center [90, 239] width 36 height 18
click at [111, 260] on li "Adjust qty" at bounding box center [114, 262] width 83 height 20
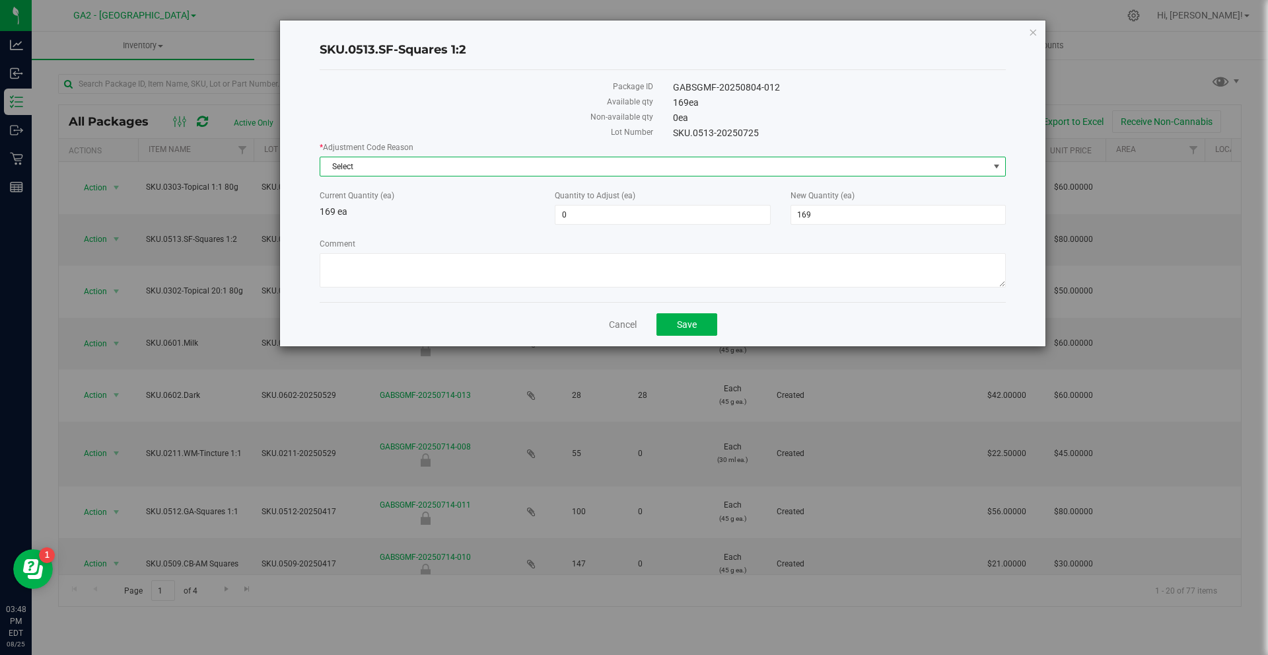
click at [466, 162] on span "Select" at bounding box center [654, 166] width 668 height 18
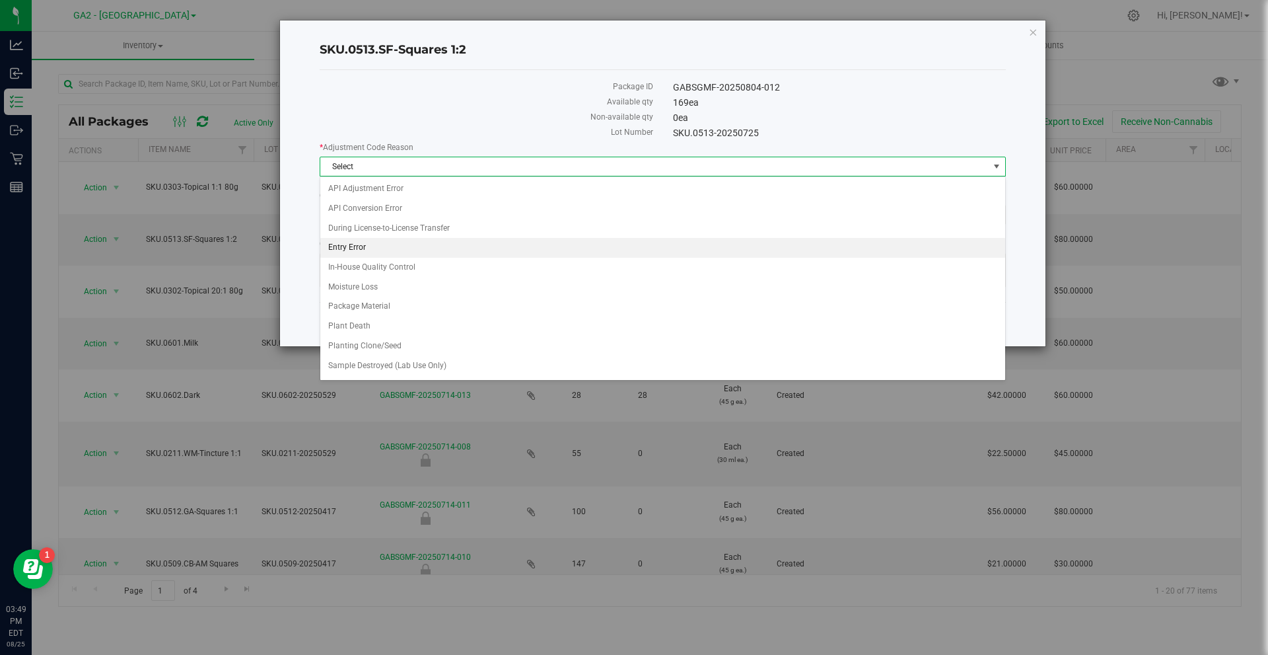
click at [393, 246] on li "Entry Error" at bounding box center [662, 248] width 685 height 20
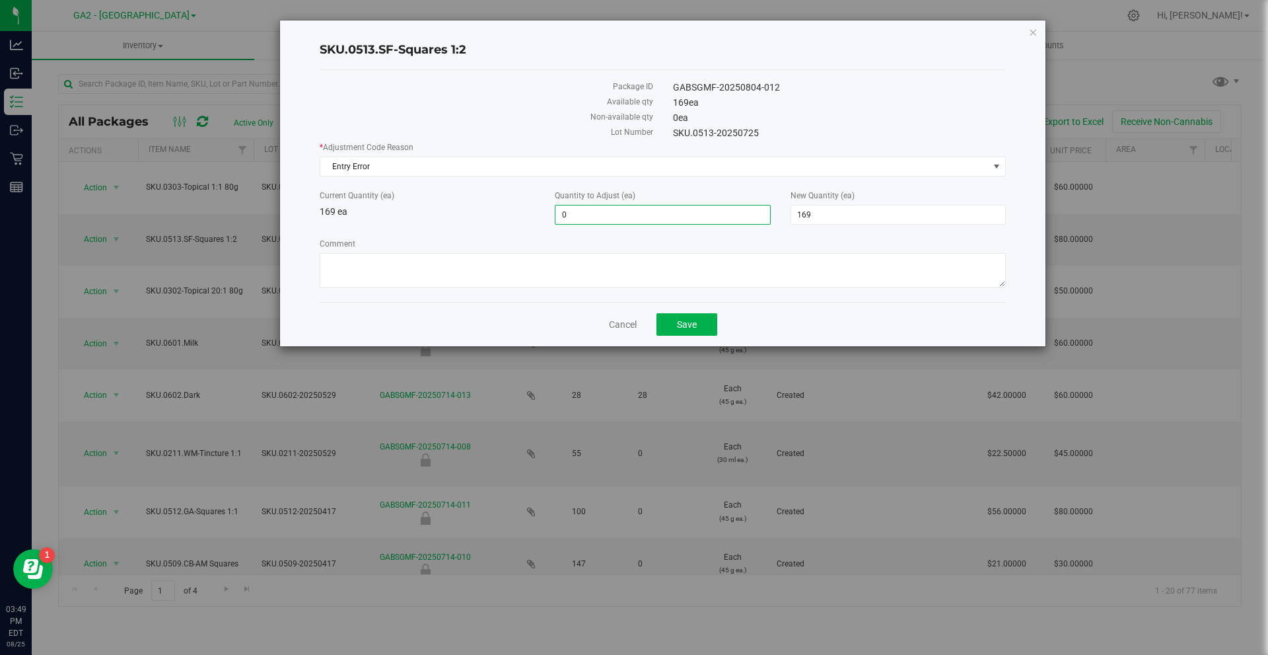
click at [639, 208] on span "0 0" at bounding box center [662, 215] width 215 height 20
click at [375, 262] on textarea "Comment" at bounding box center [663, 270] width 686 height 34
click at [628, 332] on div "Cancel Save" at bounding box center [663, 324] width 686 height 44
click at [627, 325] on link "Cancel" at bounding box center [623, 324] width 28 height 13
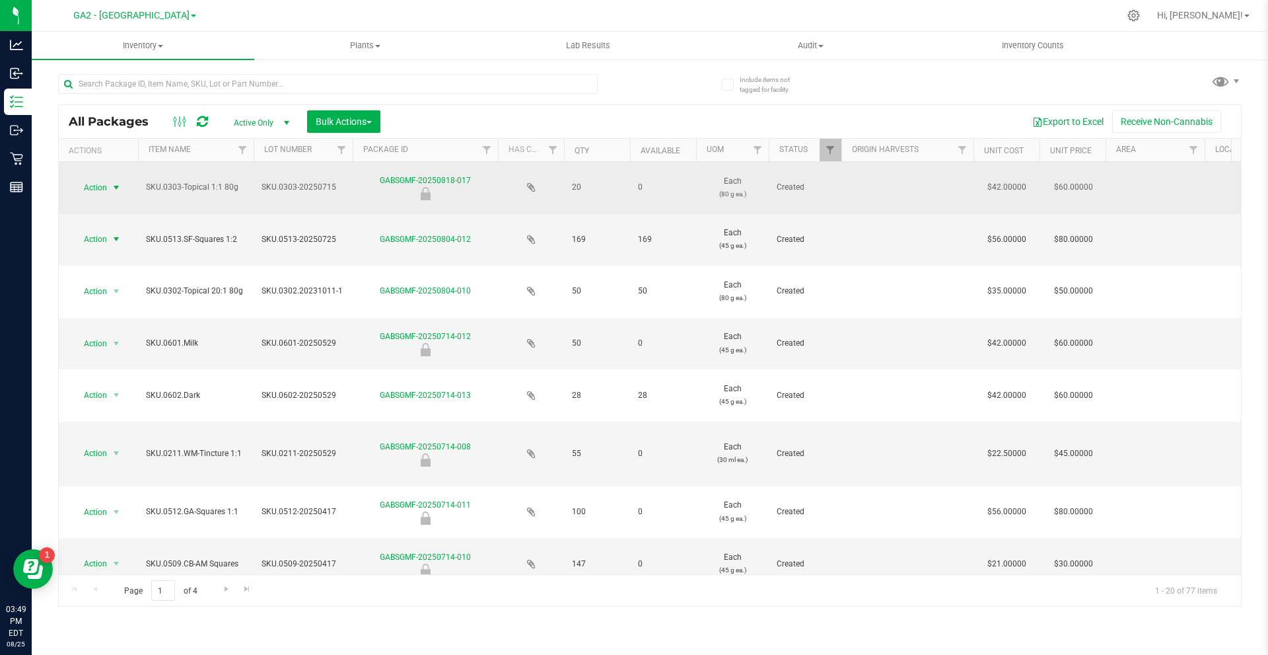
click at [94, 184] on span "Action" at bounding box center [90, 187] width 36 height 18
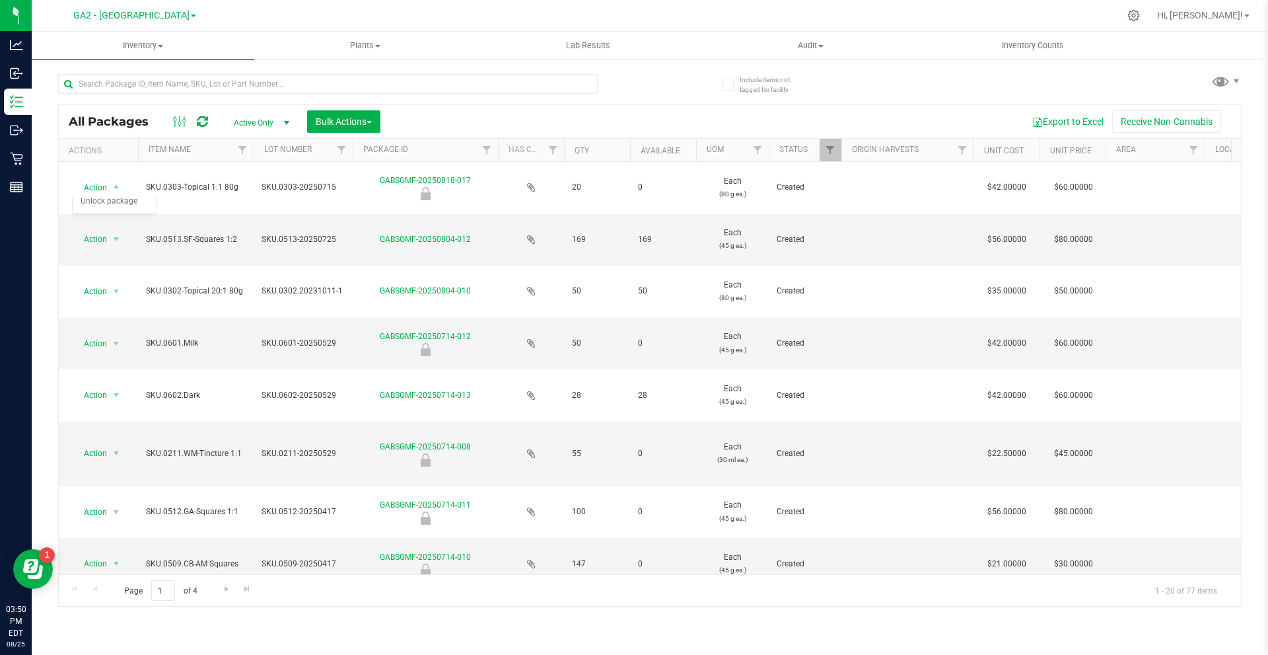
click at [49, 302] on div "Include items not tagged for facility All Packages Active Only Active Only Lab …" at bounding box center [650, 259] width 1237 height 403
click at [160, 77] on input "text" at bounding box center [328, 84] width 540 height 20
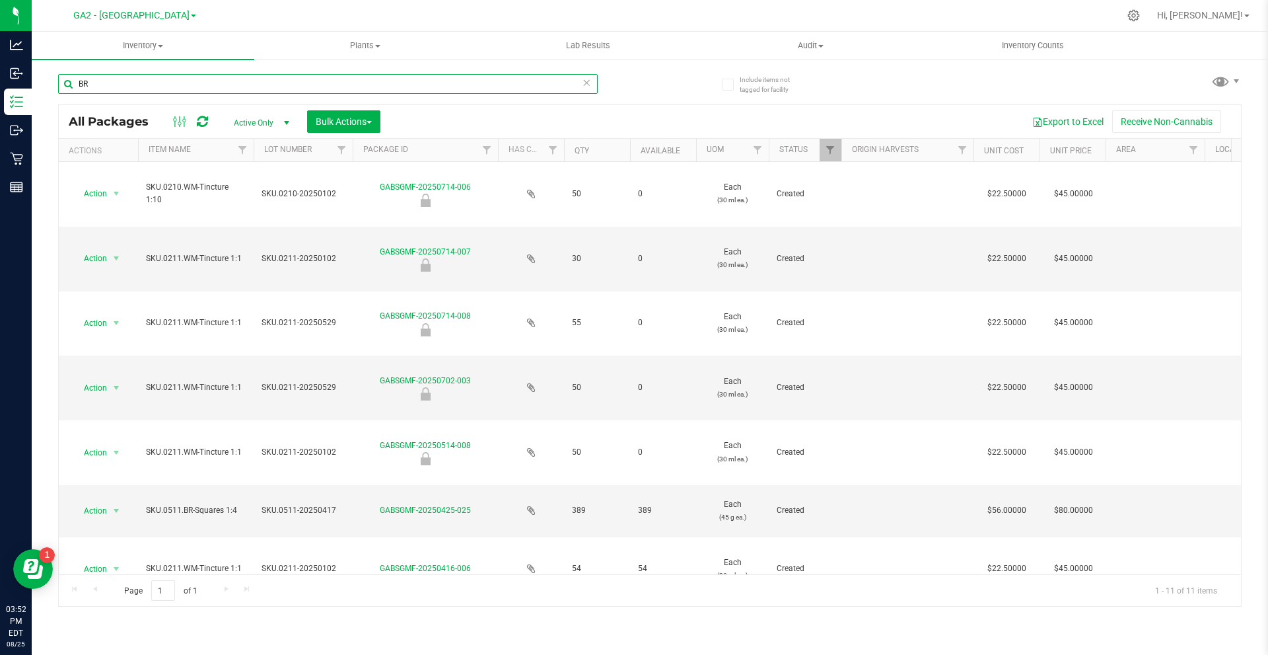
type input "BR"
click at [589, 83] on icon at bounding box center [586, 82] width 9 height 16
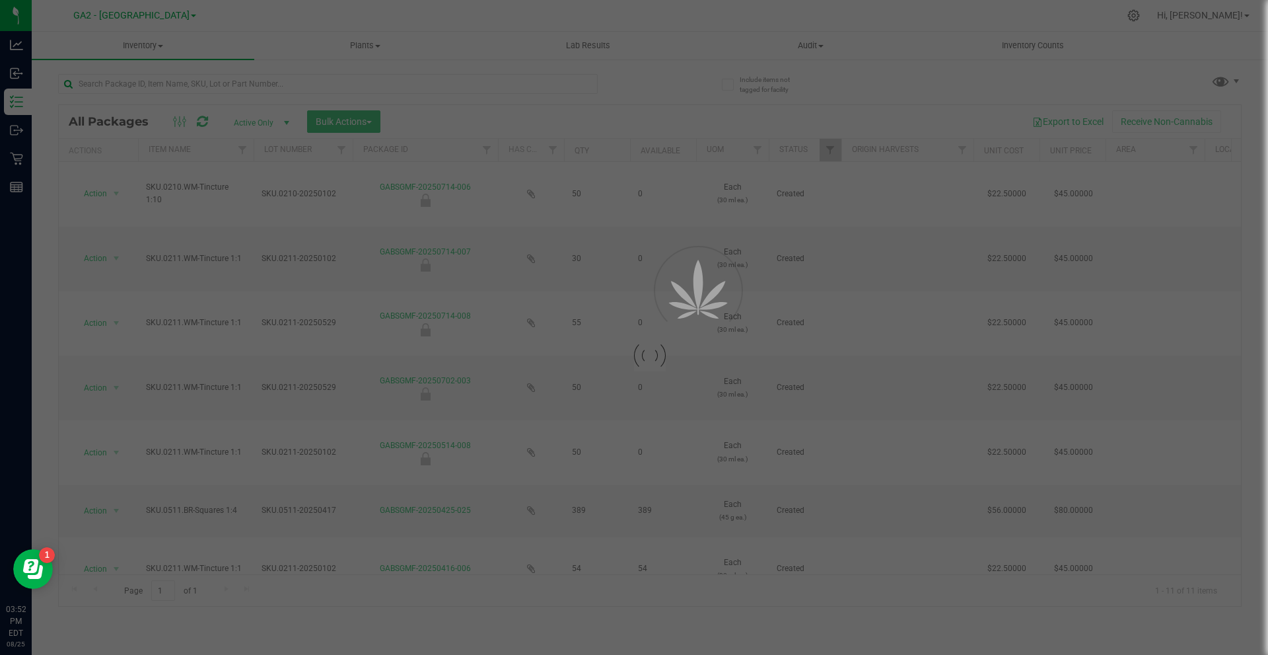
click at [670, 79] on div at bounding box center [634, 327] width 1268 height 655
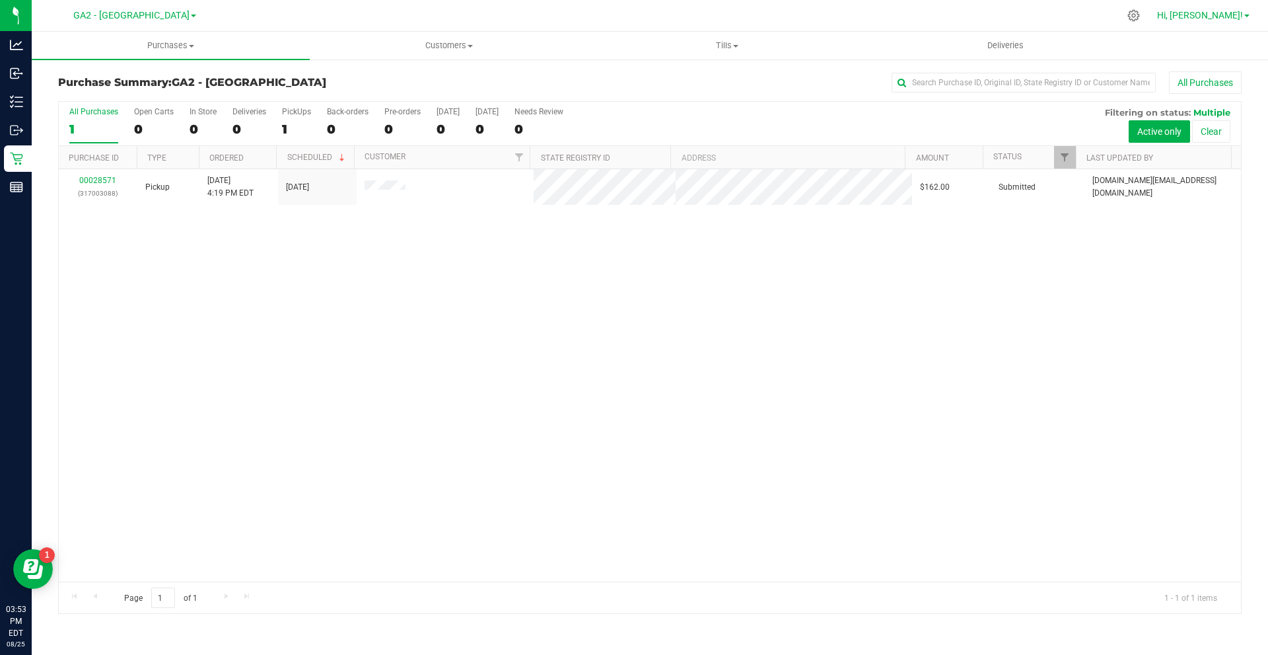
click at [1223, 17] on span "Hi, [PERSON_NAME]!" at bounding box center [1200, 15] width 86 height 11
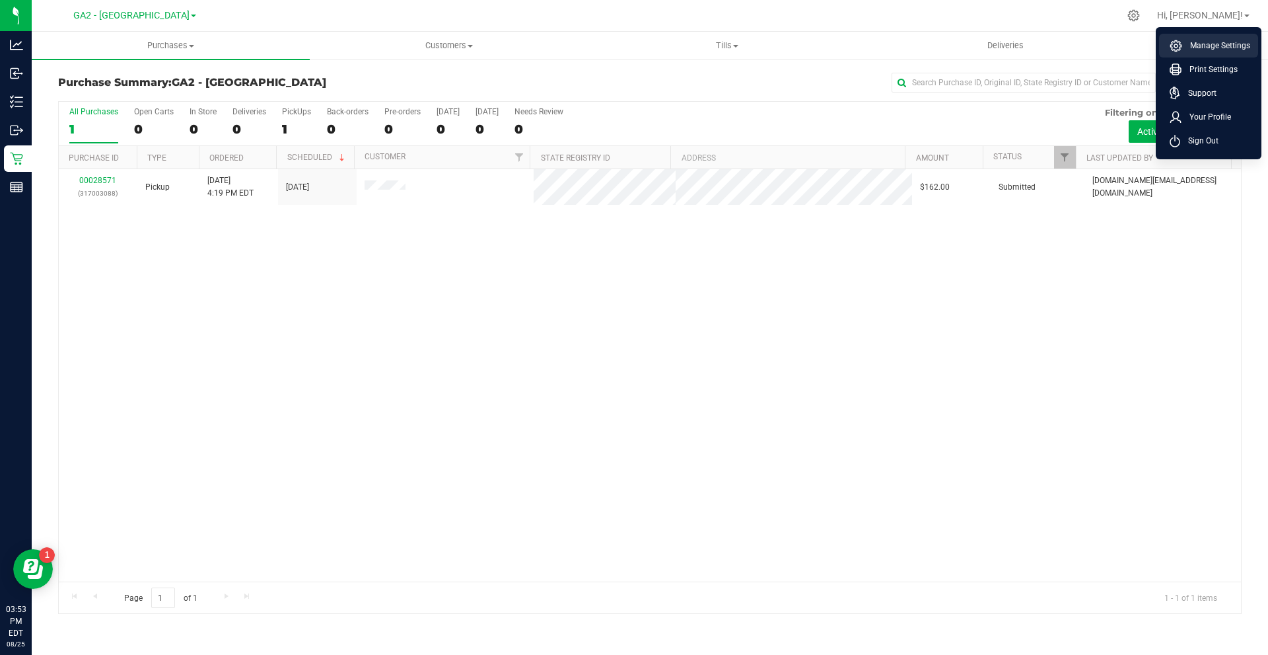
click at [1233, 39] on span "Manage Settings" at bounding box center [1216, 45] width 68 height 13
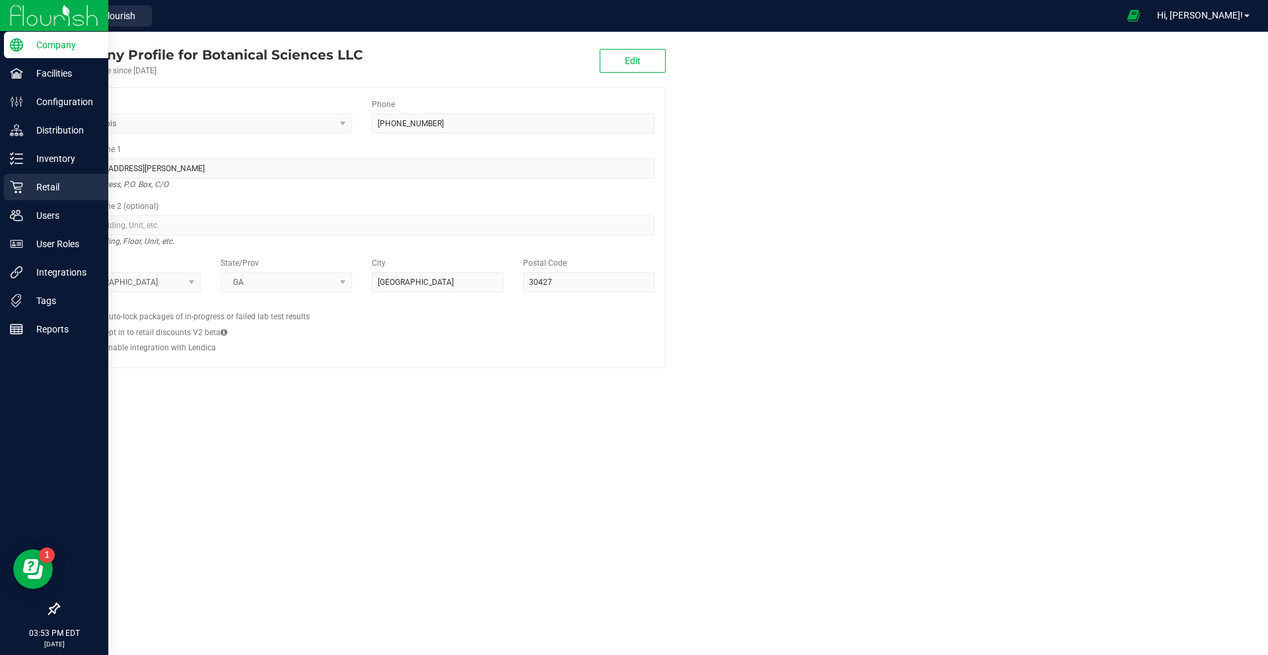
click at [45, 188] on p "Retail" at bounding box center [62, 187] width 79 height 16
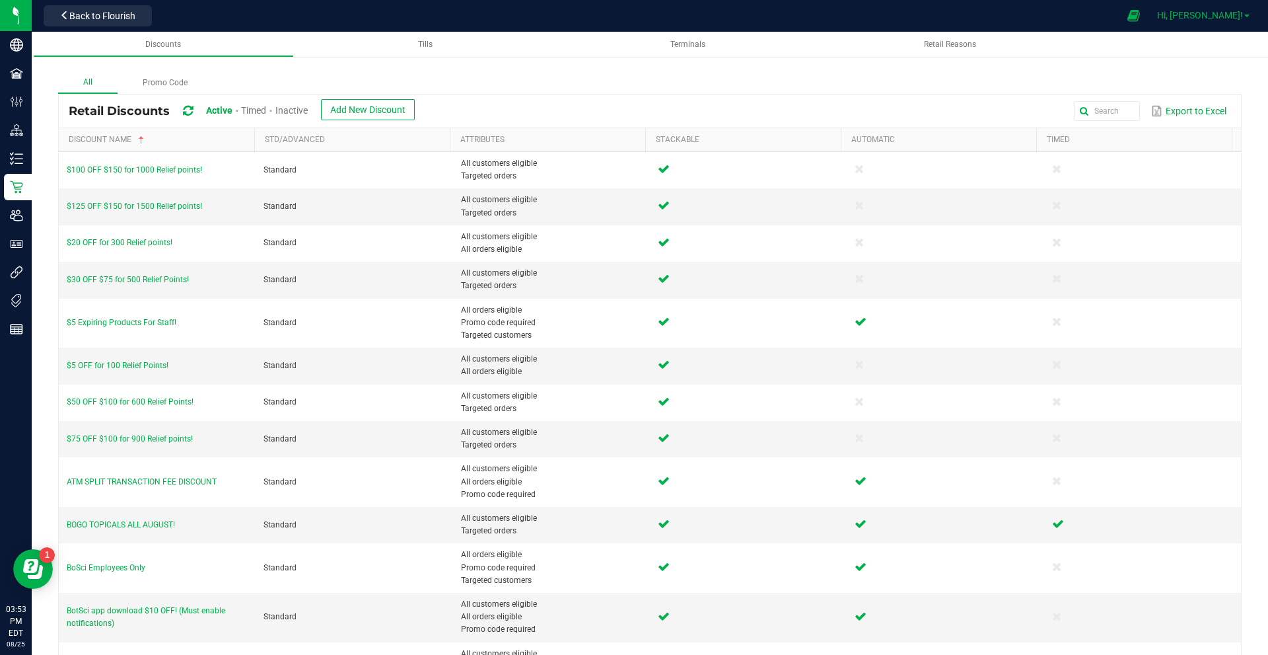
drag, startPoint x: 1235, startPoint y: 5, endPoint x: 1236, endPoint y: 19, distance: 13.9
click at [1236, 11] on div "Hi, Christopher! Print Settings Support Your Profile Sign Out" at bounding box center [1203, 15] width 103 height 23
click at [1236, 19] on span "Hi, [PERSON_NAME]!" at bounding box center [1200, 15] width 86 height 11
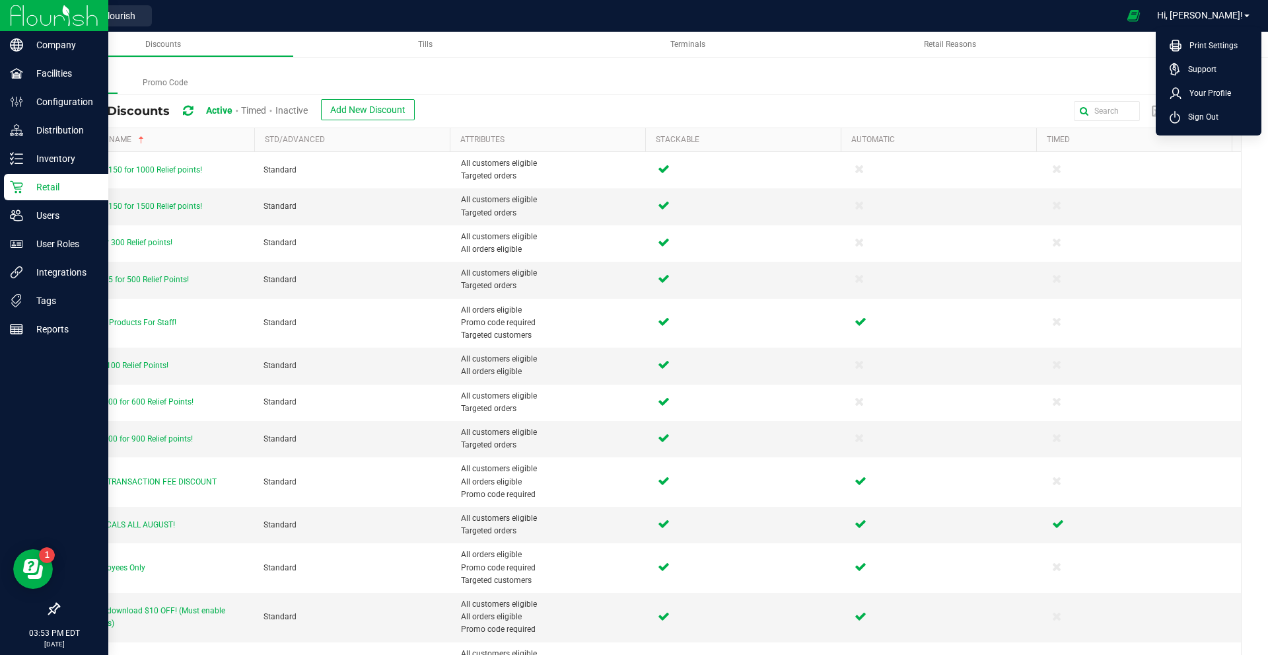
click at [6, 13] on div at bounding box center [54, 16] width 108 height 32
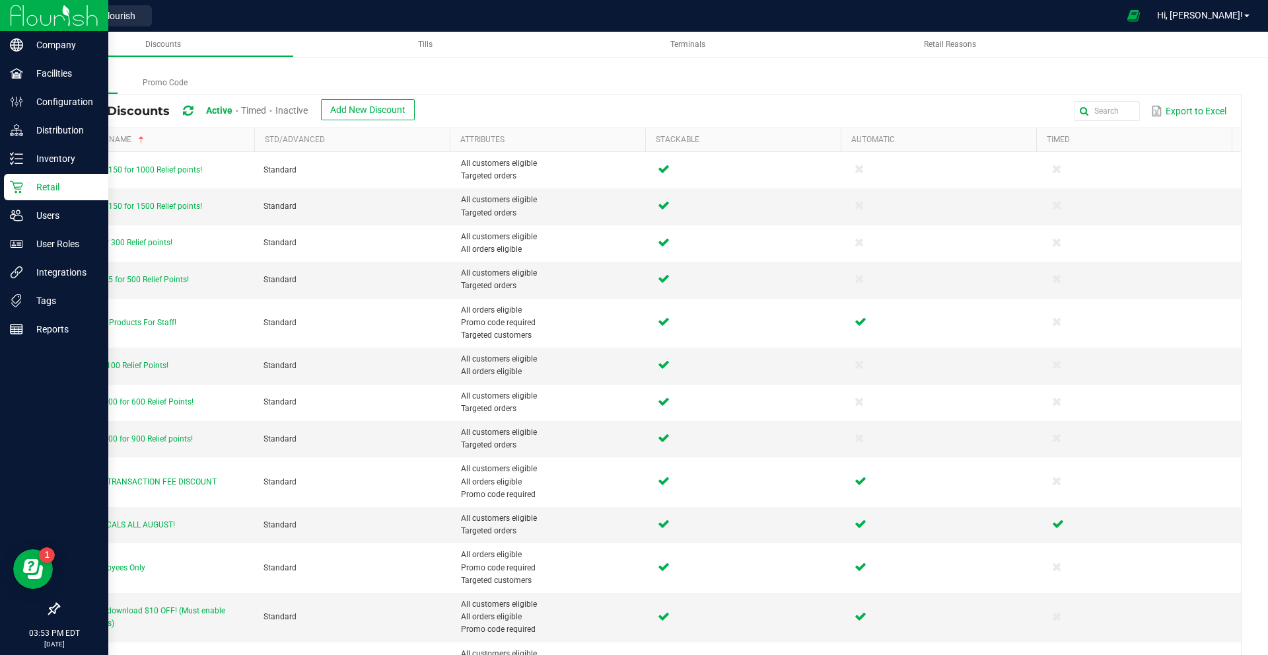
click at [22, 15] on img at bounding box center [54, 15] width 89 height 31
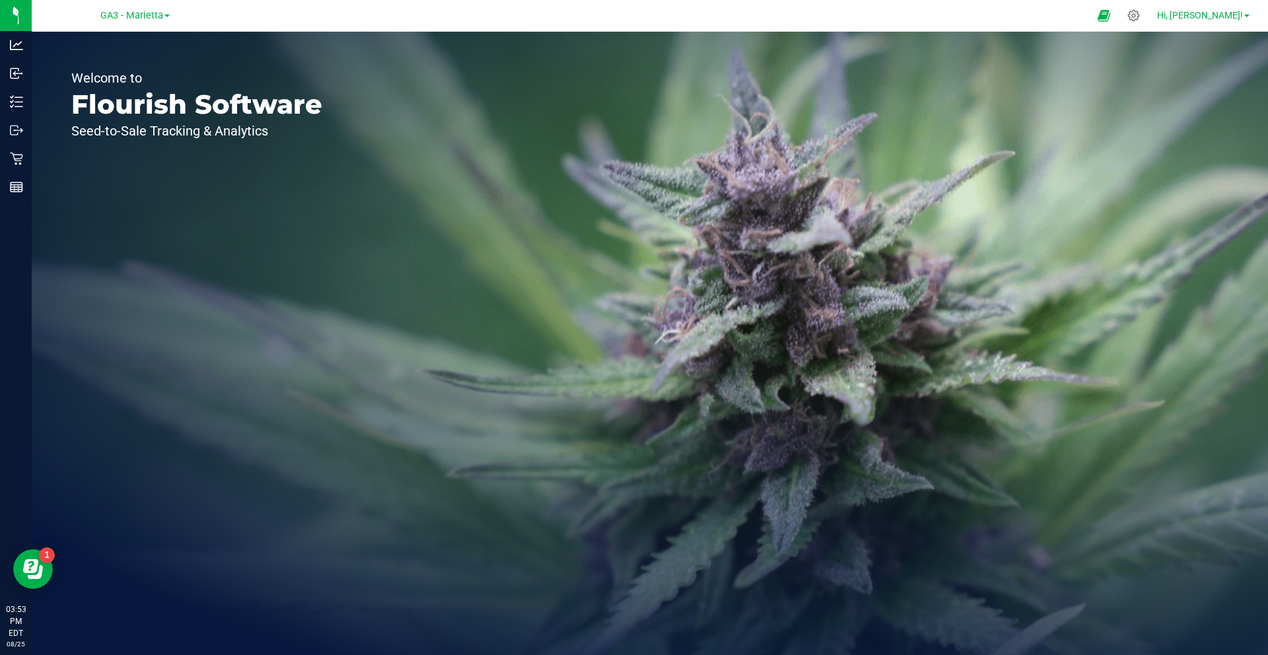
click at [1226, 13] on span "Hi, [PERSON_NAME]!" at bounding box center [1200, 15] width 86 height 11
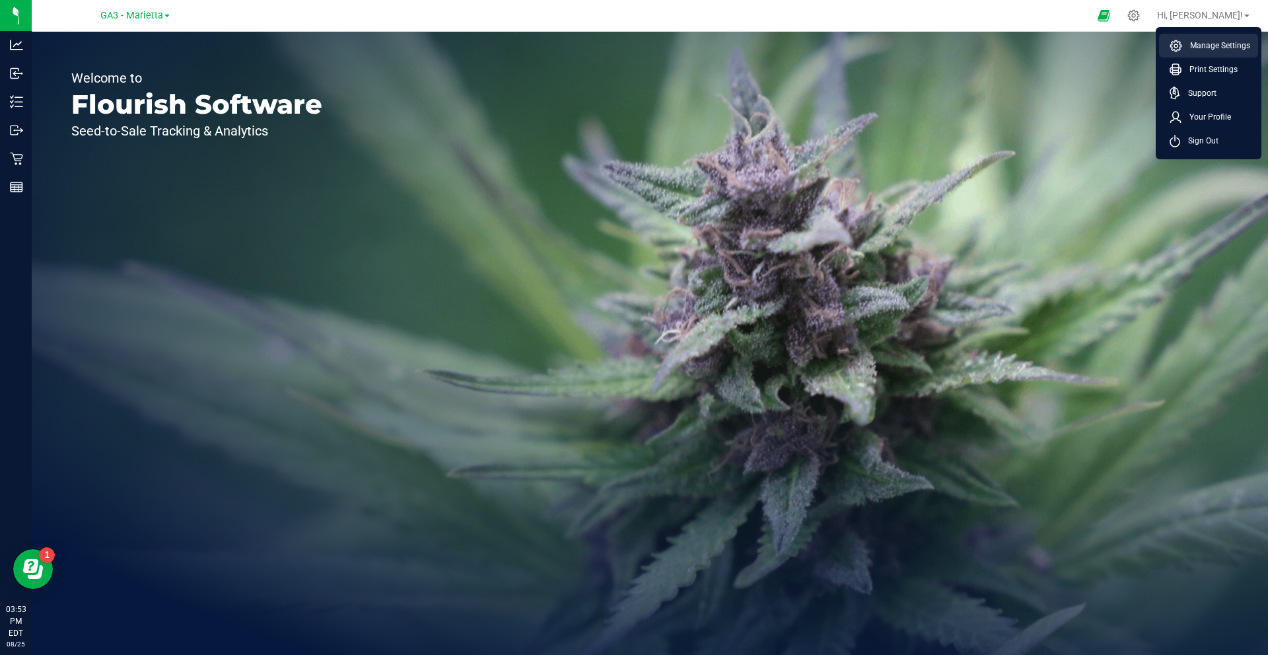
click at [1232, 48] on span "Manage Settings" at bounding box center [1216, 45] width 68 height 13
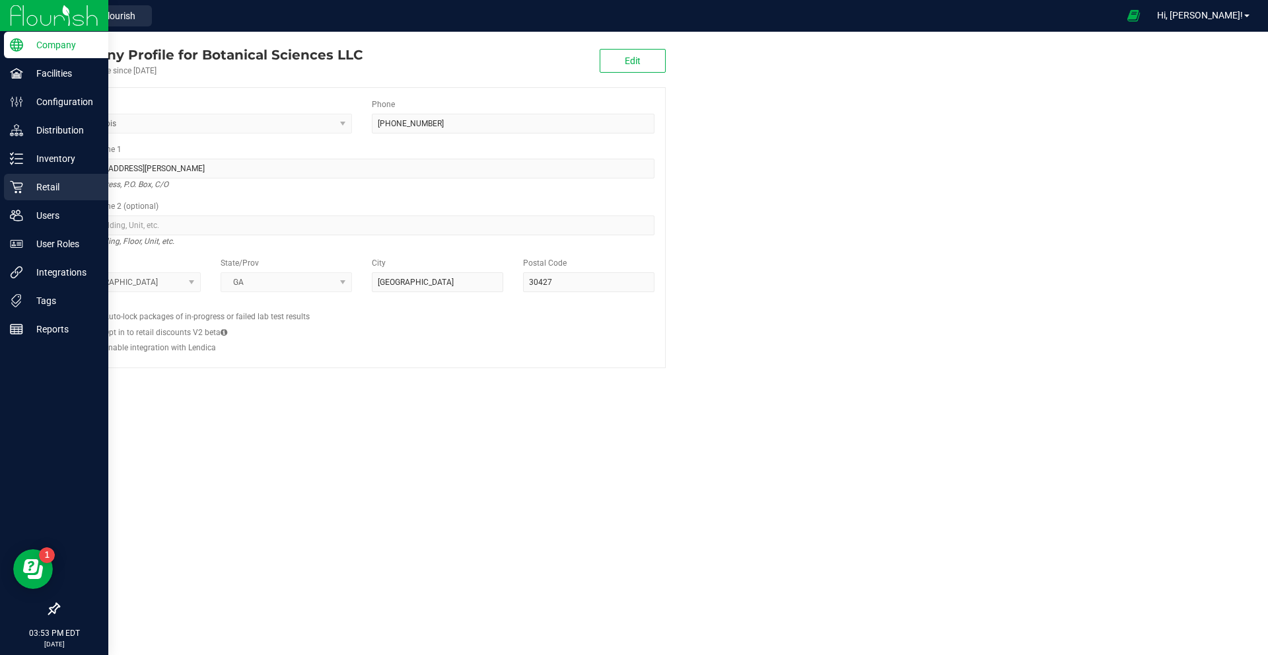
click at [47, 180] on p "Retail" at bounding box center [62, 187] width 79 height 16
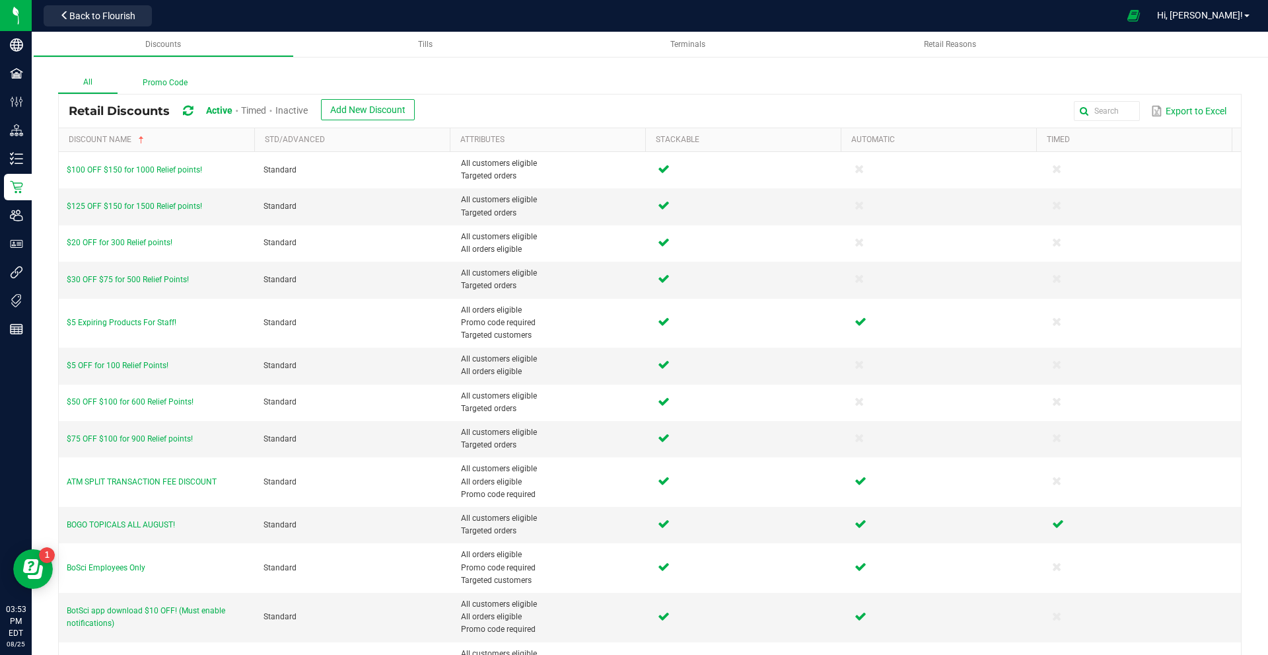
click at [183, 81] on label "Promo Code" at bounding box center [165, 83] width 95 height 20
click at [0, 0] on input "Promo Code" at bounding box center [0, 0] width 0 height 0
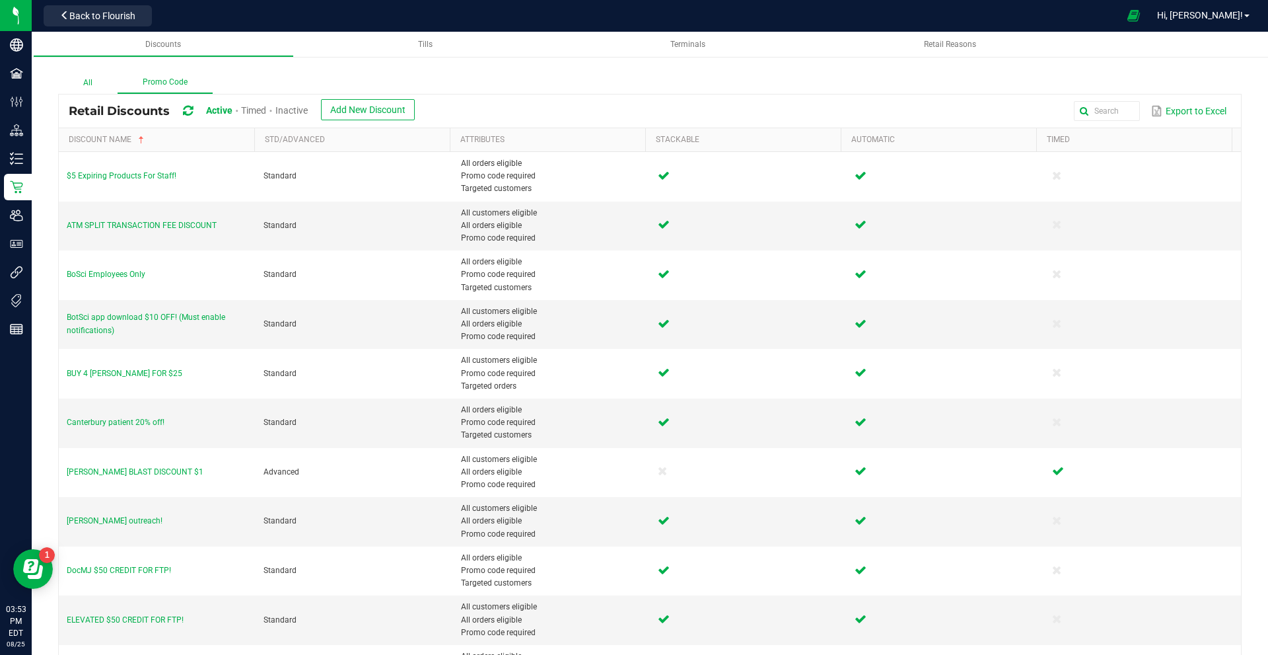
click at [91, 82] on label "All" at bounding box center [87, 83] width 59 height 20
click at [0, 0] on input "All" at bounding box center [0, 0] width 0 height 0
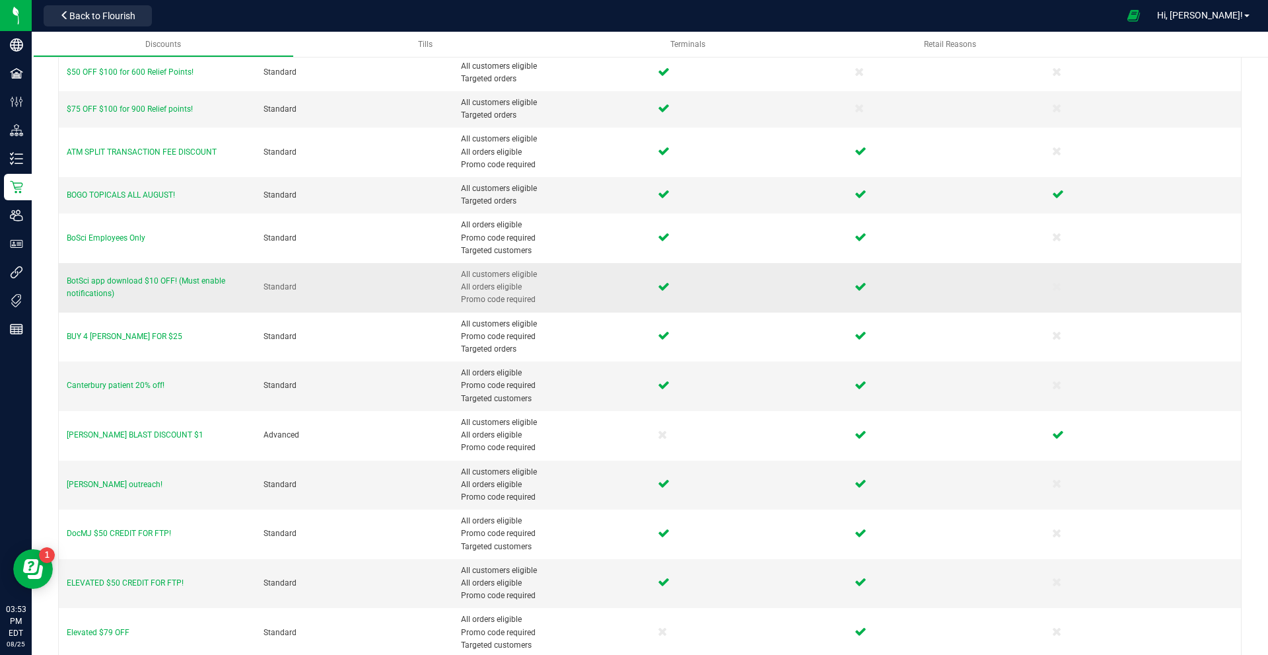
scroll to position [330, 0]
click at [120, 196] on span "BOGO TOPICALS ALL AUGUST!" at bounding box center [121, 194] width 108 height 9
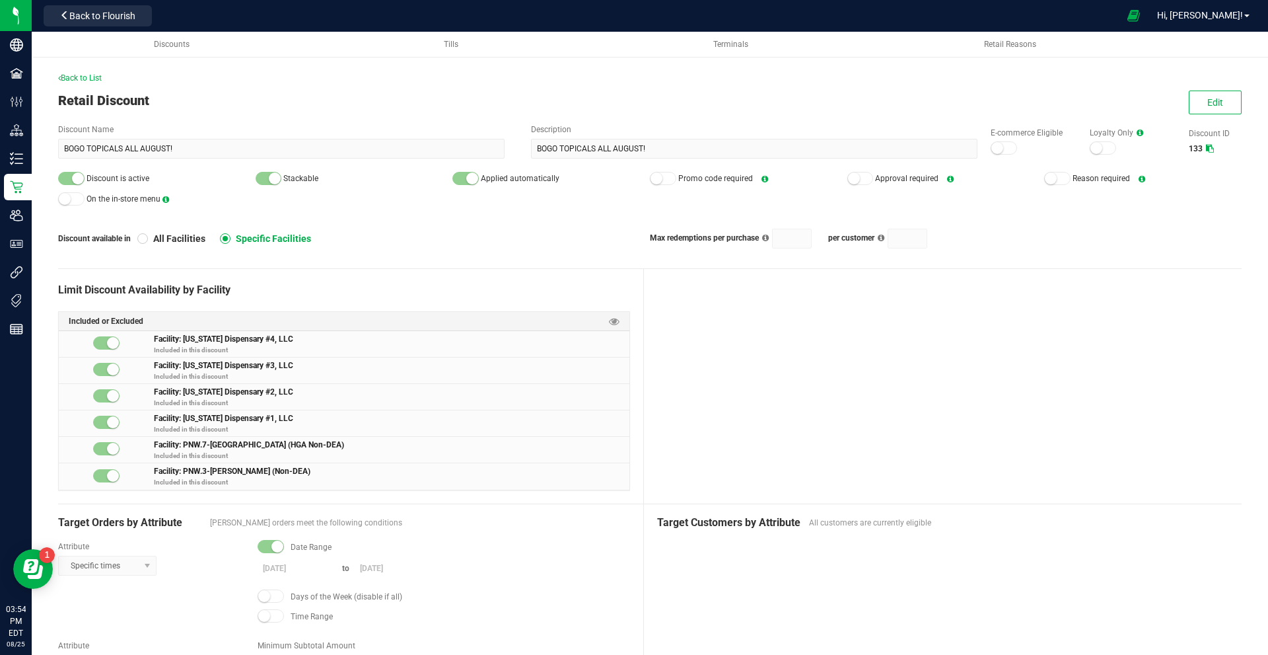
click at [90, 71] on div "Back to List Retail Discount Edit Discount Name BOGO TOPICALS ALL AUGUST! Descr…" at bounding box center [650, 512] width 1237 height 960
click at [94, 82] on span "Back to List" at bounding box center [80, 77] width 44 height 9
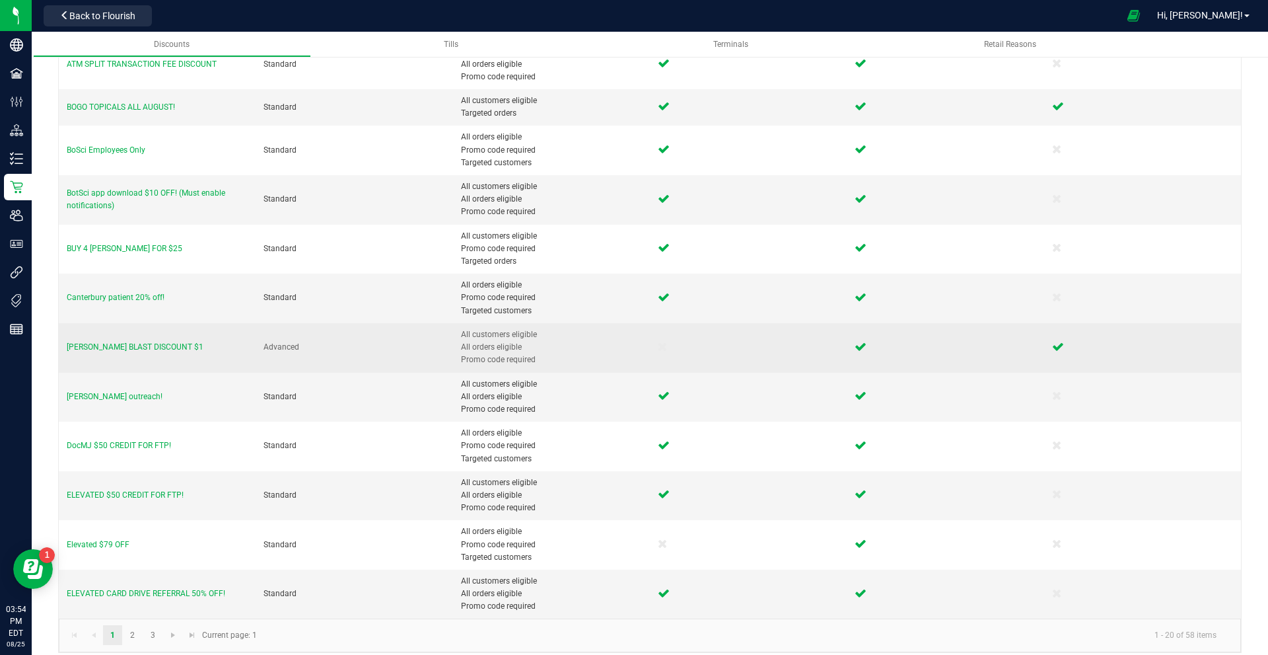
scroll to position [429, 0]
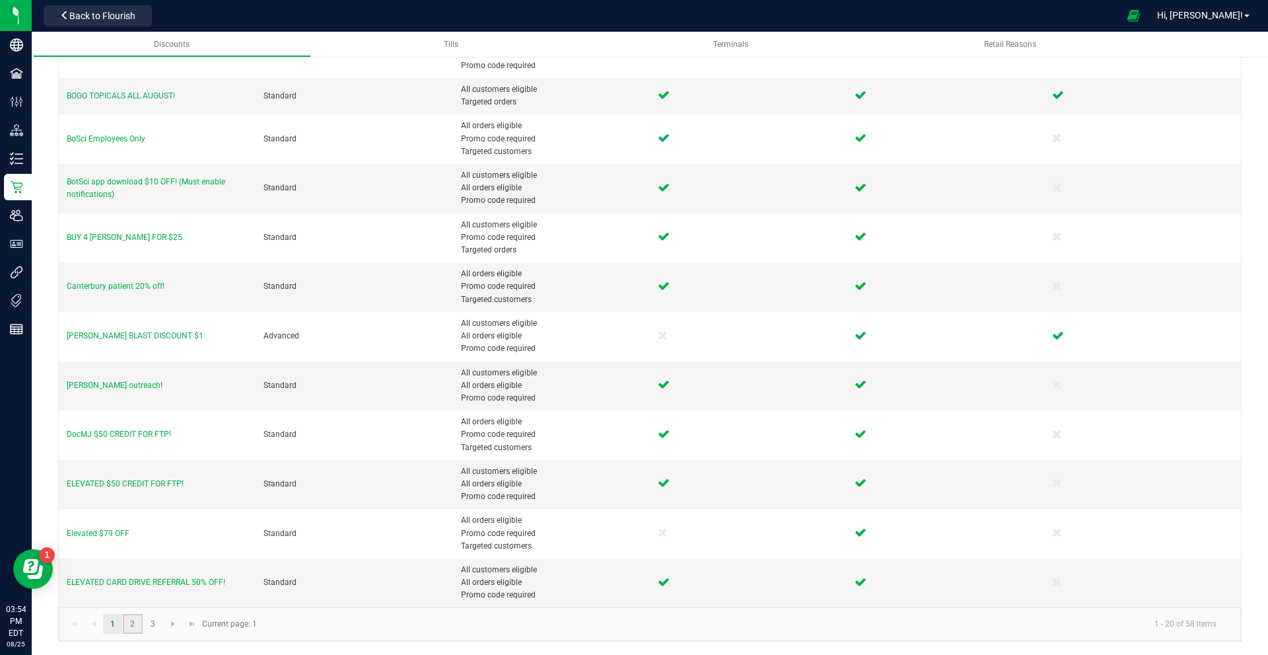
click at [129, 619] on link "2" at bounding box center [132, 624] width 19 height 20
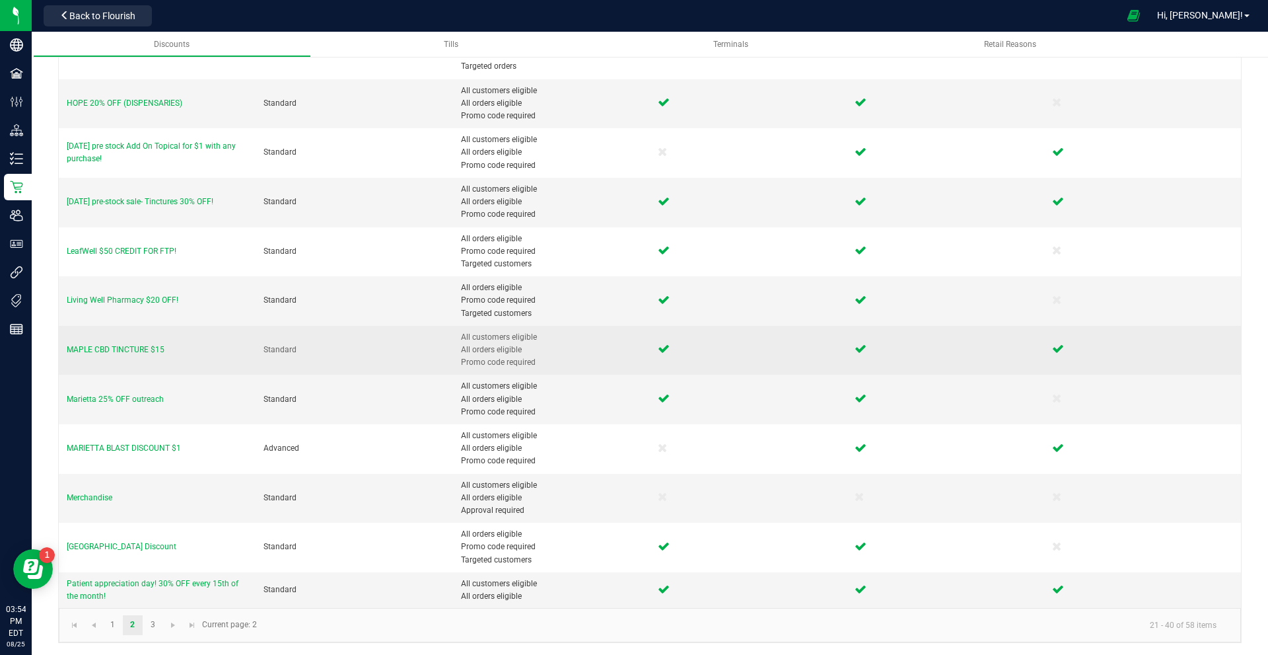
scroll to position [530, 0]
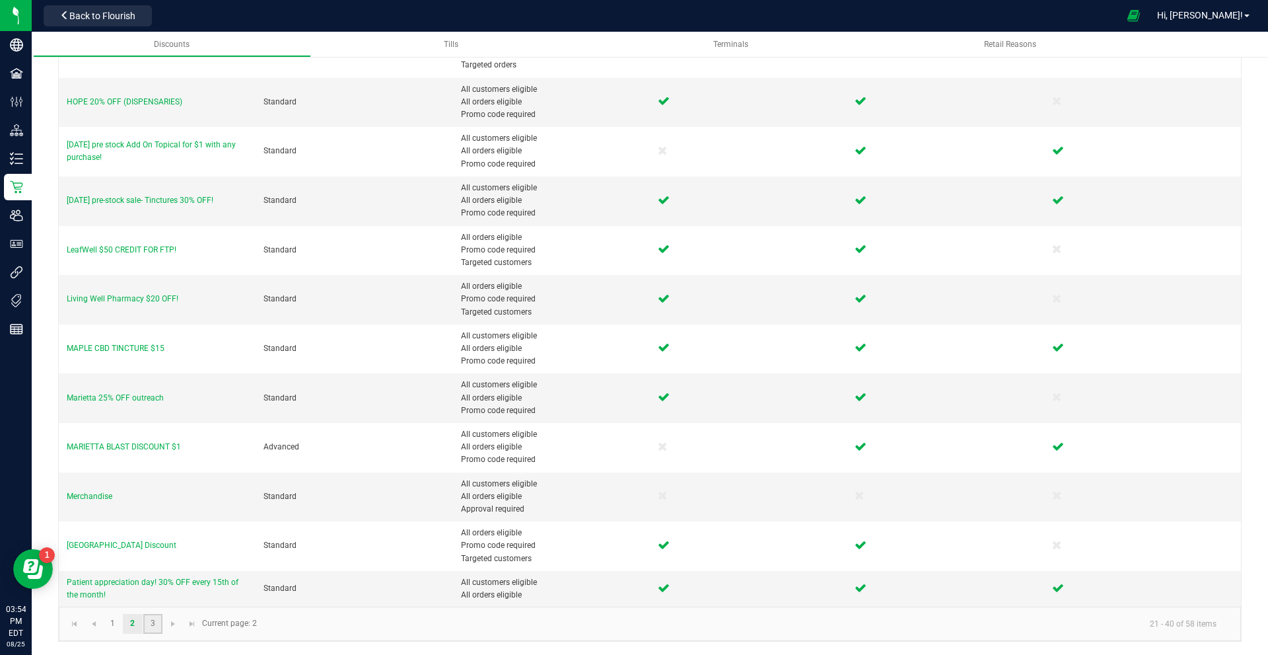
click at [157, 627] on link "3" at bounding box center [152, 624] width 19 height 20
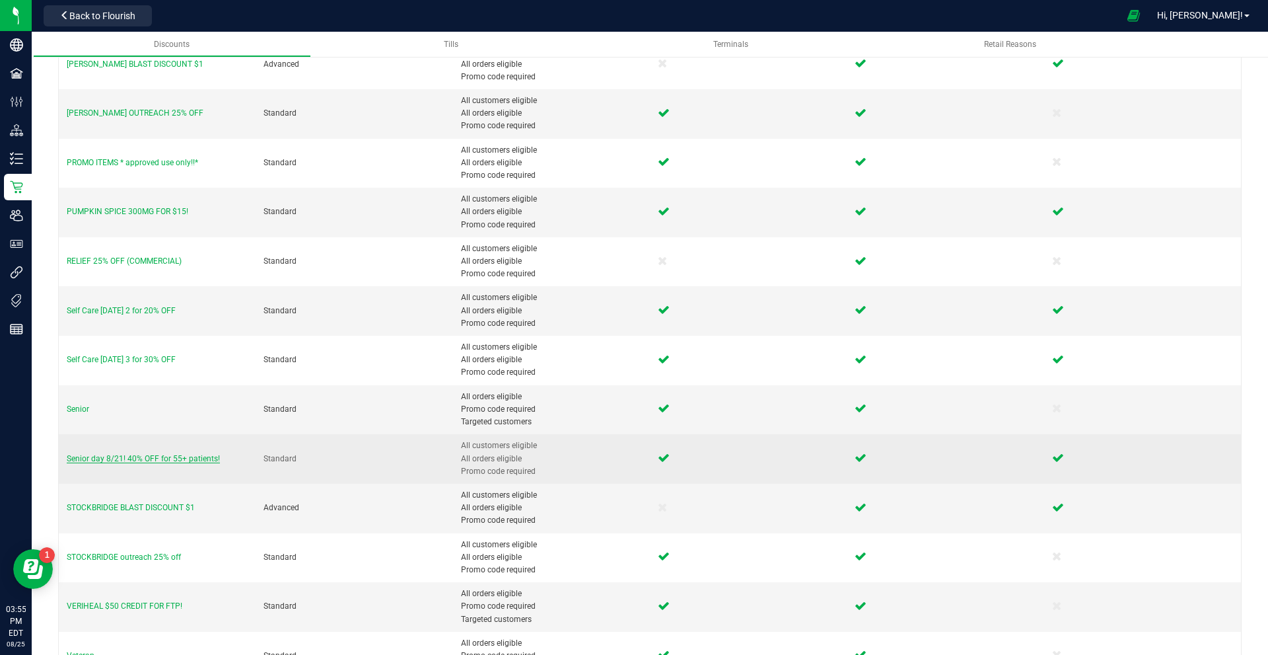
scroll to position [431, 0]
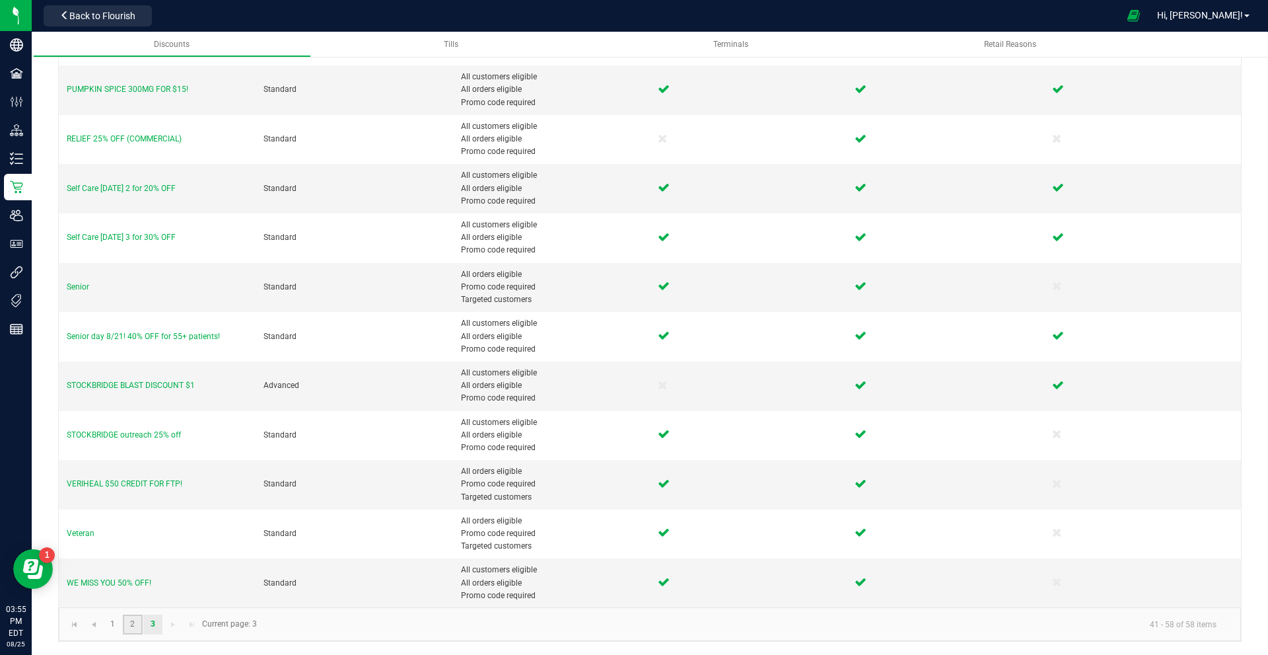
click at [136, 620] on link "2" at bounding box center [132, 624] width 19 height 20
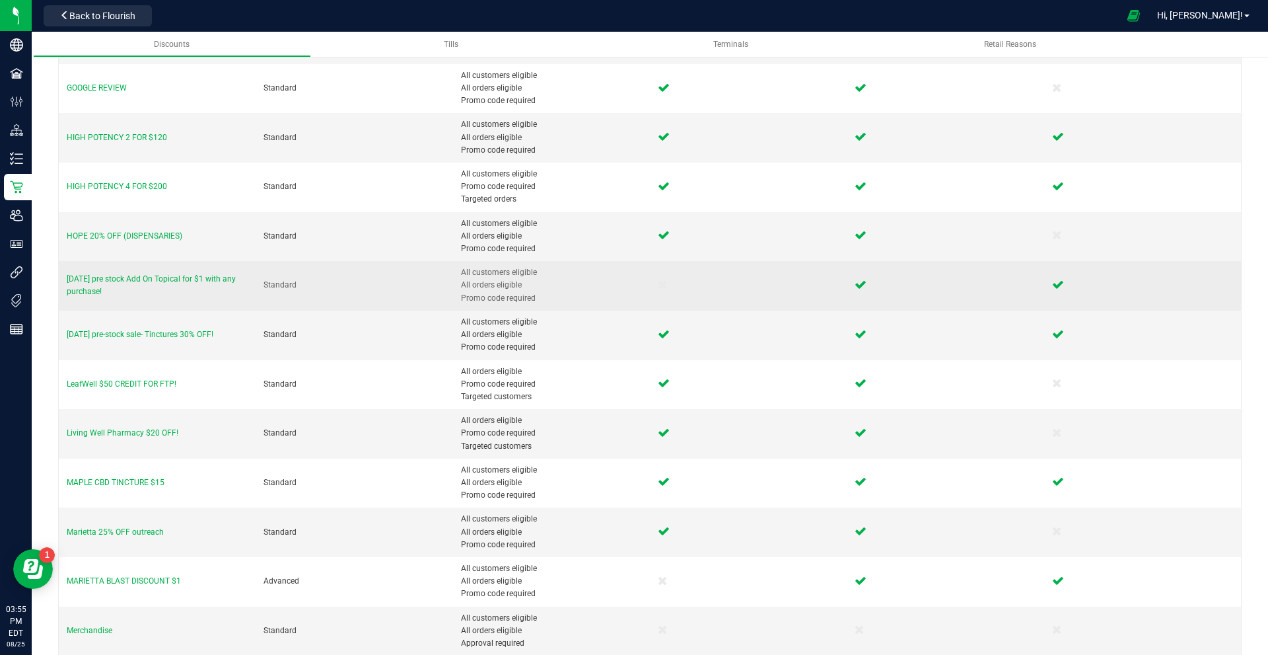
scroll to position [330, 0]
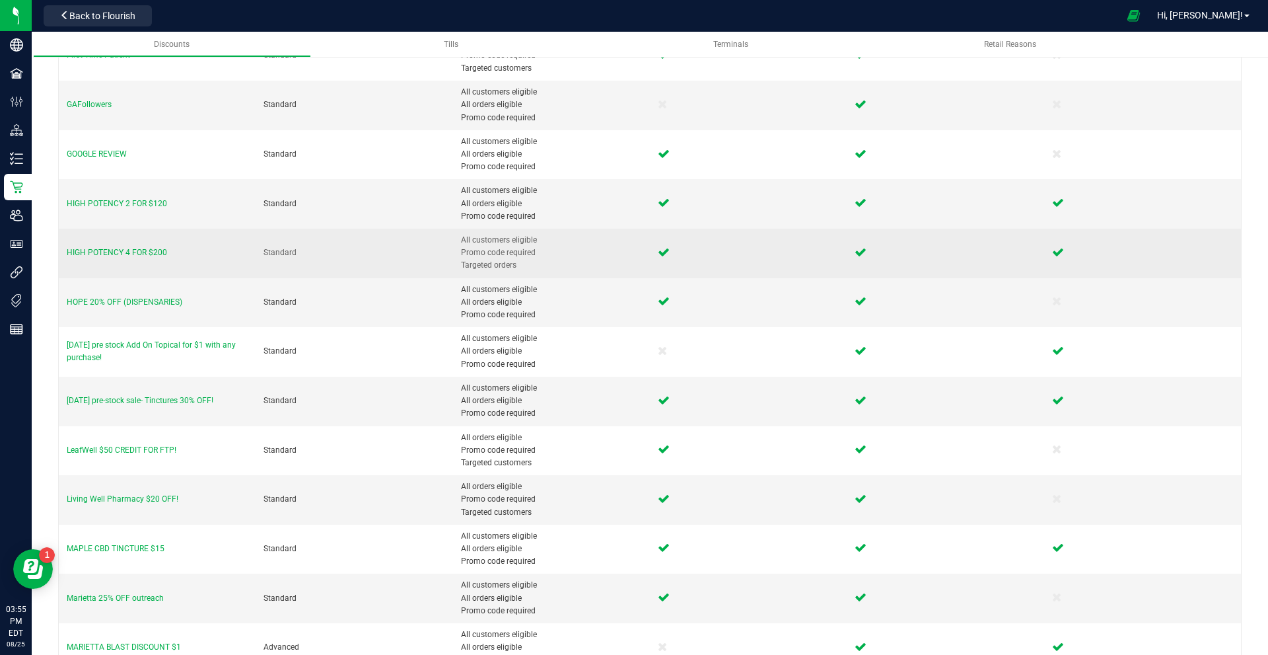
click at [145, 246] on td "HIGH POTENCY 4 FOR $200" at bounding box center [157, 254] width 197 height 50
click at [147, 254] on span "HIGH POTENCY 4 FOR $200" at bounding box center [117, 252] width 100 height 9
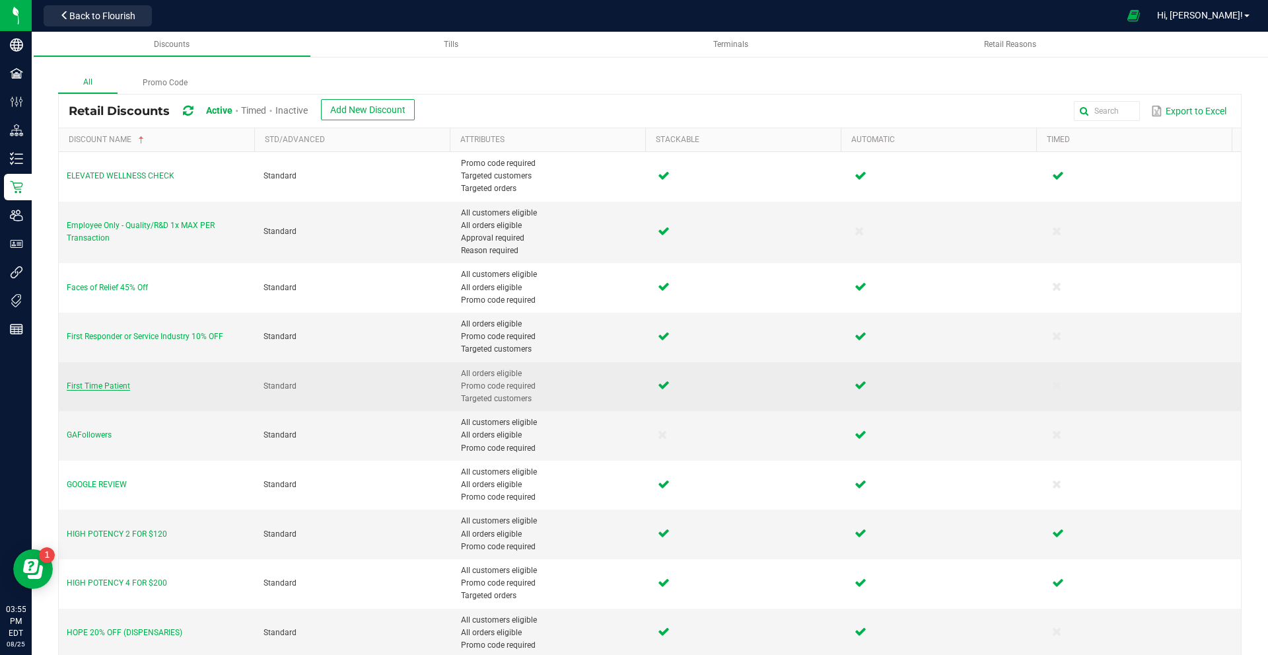
click at [119, 388] on span "First Time Patient" at bounding box center [98, 385] width 63 height 9
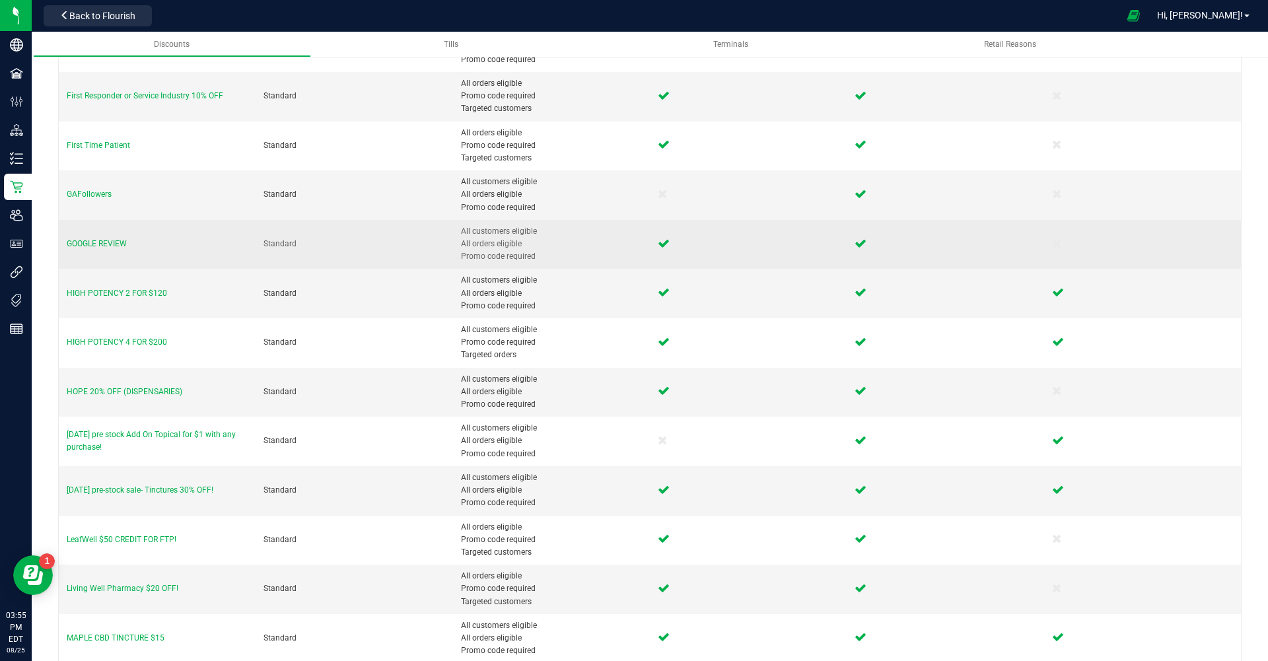
scroll to position [264, 0]
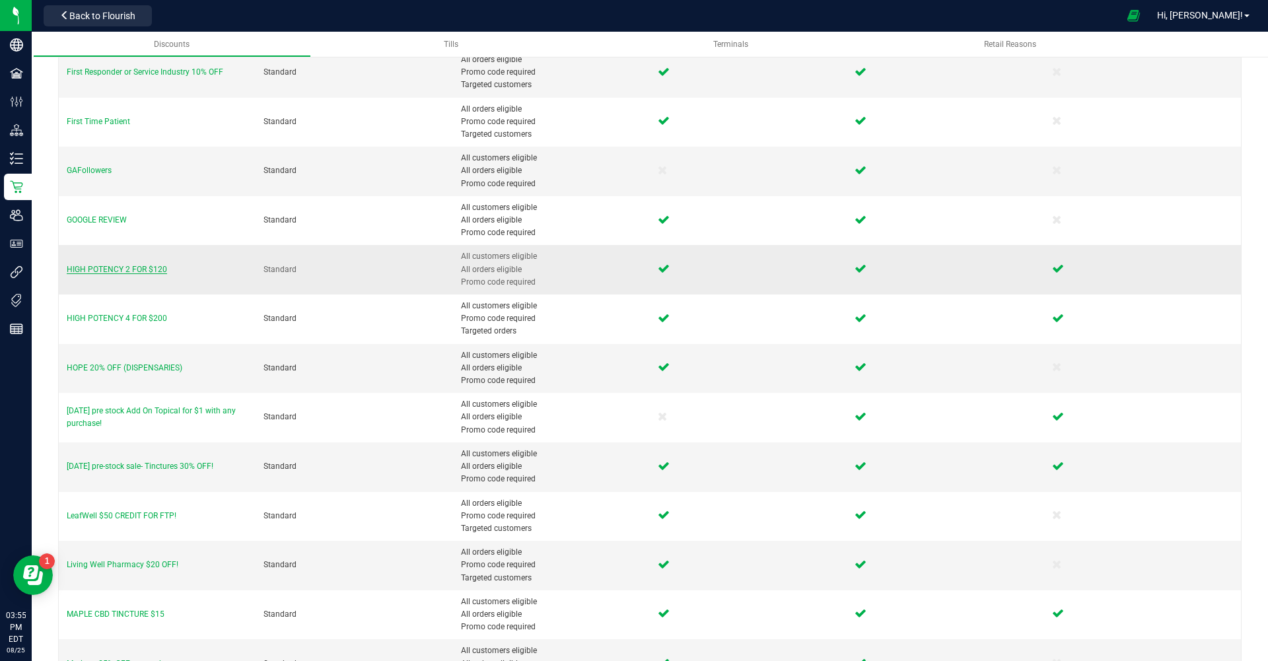
click at [98, 273] on span "HIGH POTENCY 2 FOR $120" at bounding box center [117, 269] width 100 height 9
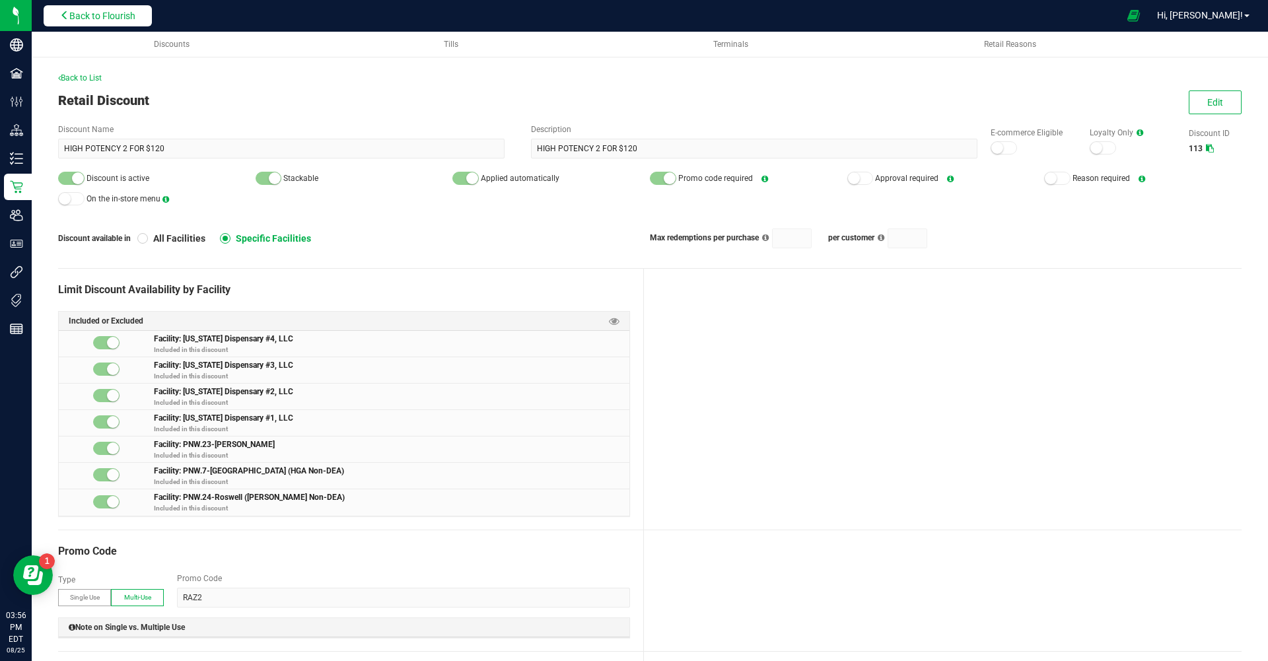
click at [135, 17] on span "Back to Flourish" at bounding box center [102, 16] width 66 height 11
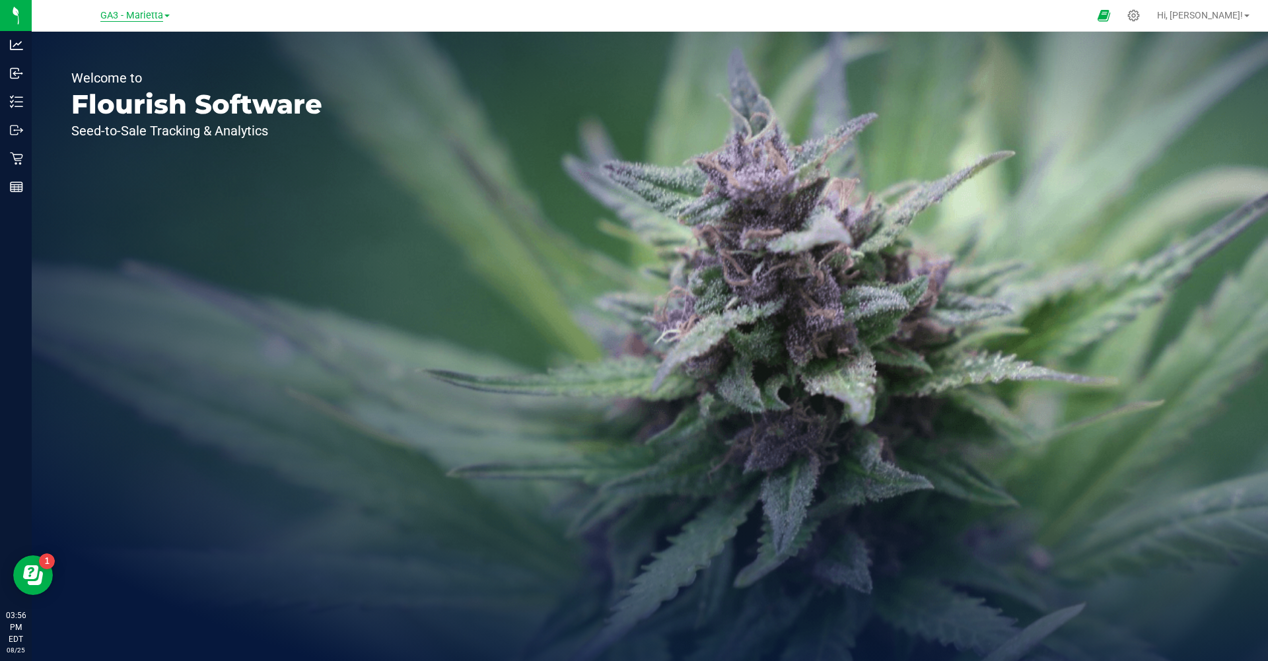
click at [127, 14] on span "GA3 - Marietta" at bounding box center [131, 16] width 63 height 12
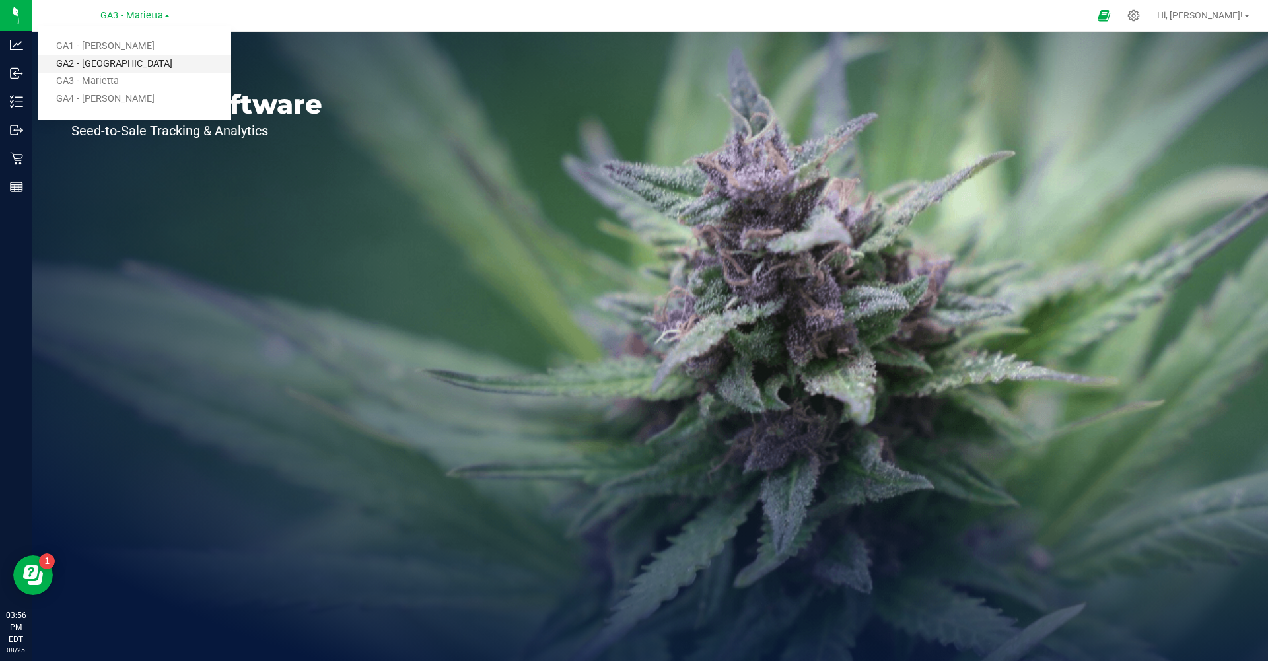
click at [129, 65] on link "GA2 - [GEOGRAPHIC_DATA]" at bounding box center [134, 64] width 193 height 18
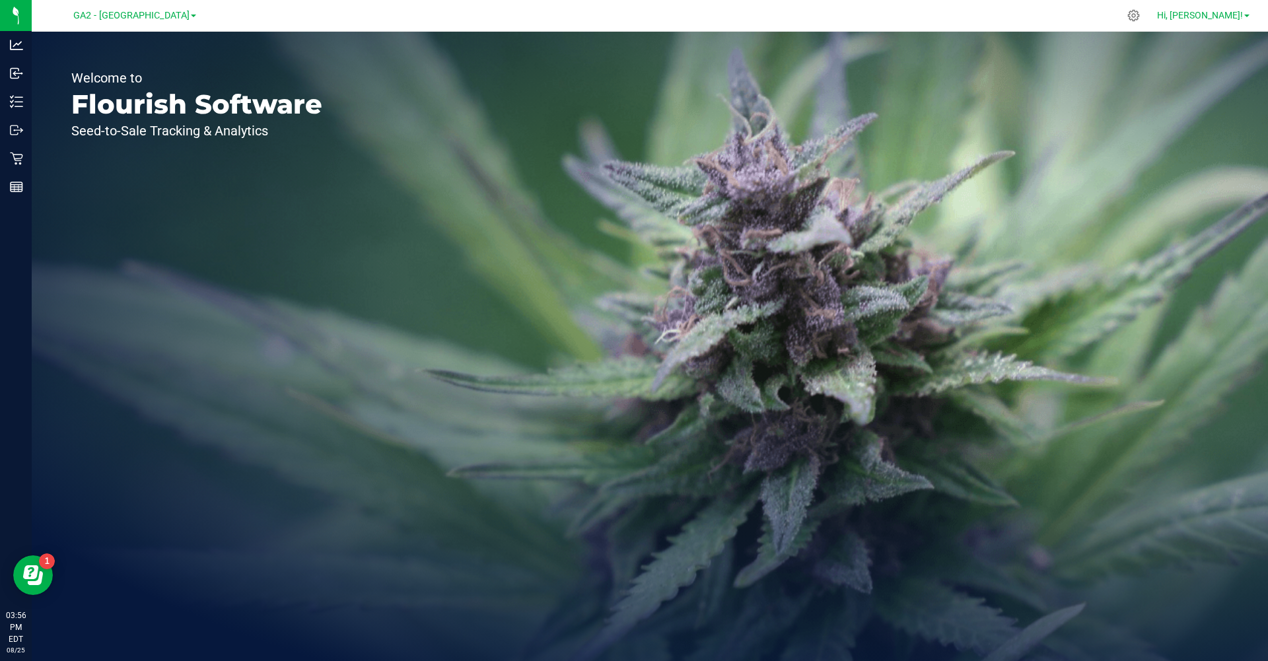
click at [1236, 13] on span "Hi, [PERSON_NAME]!" at bounding box center [1200, 15] width 86 height 11
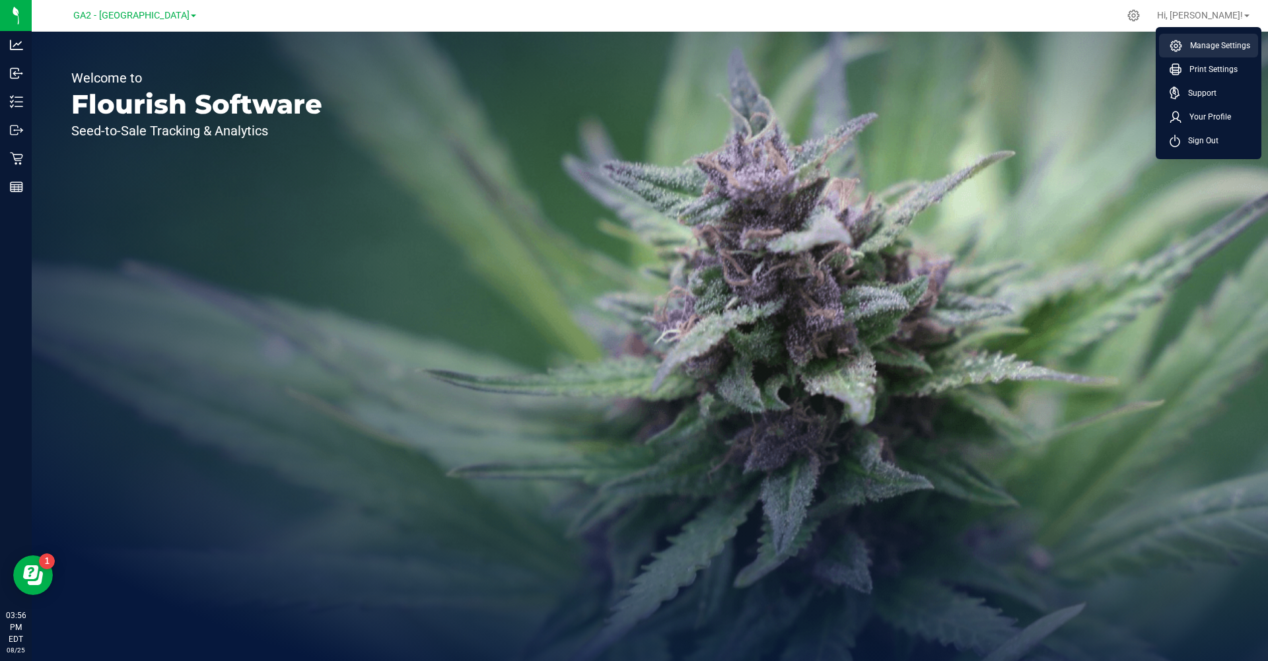
click at [1180, 42] on icon at bounding box center [1176, 46] width 12 height 12
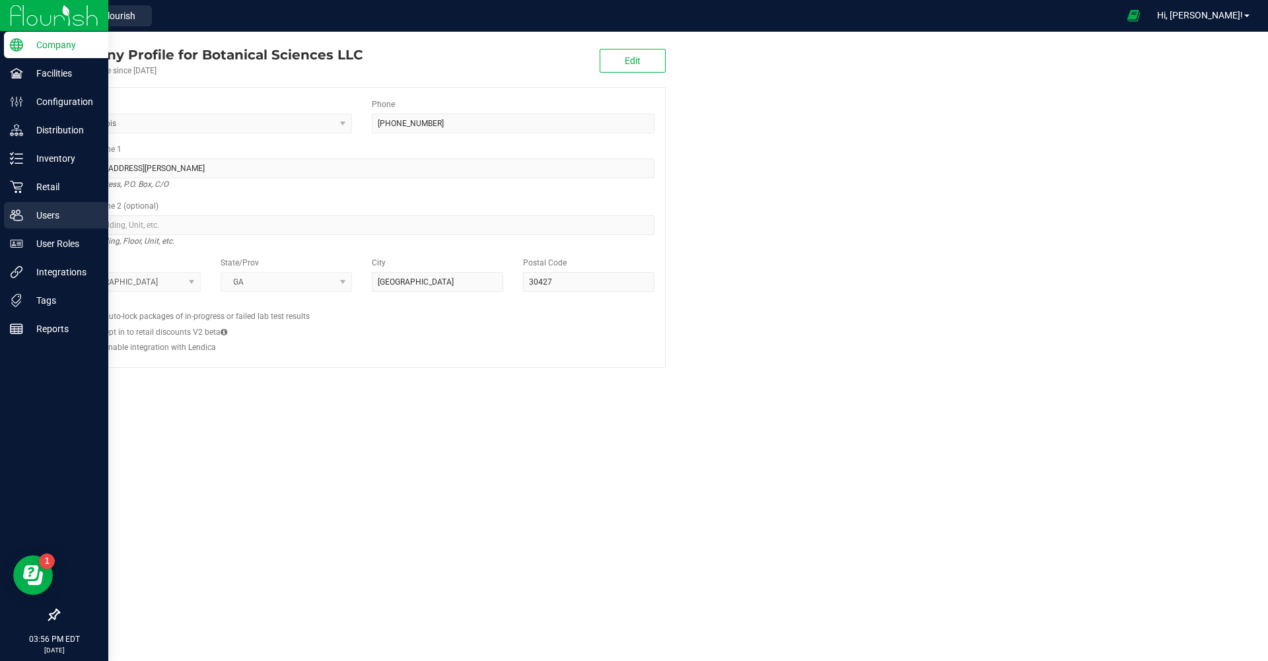
click at [37, 209] on p "Users" at bounding box center [62, 215] width 79 height 16
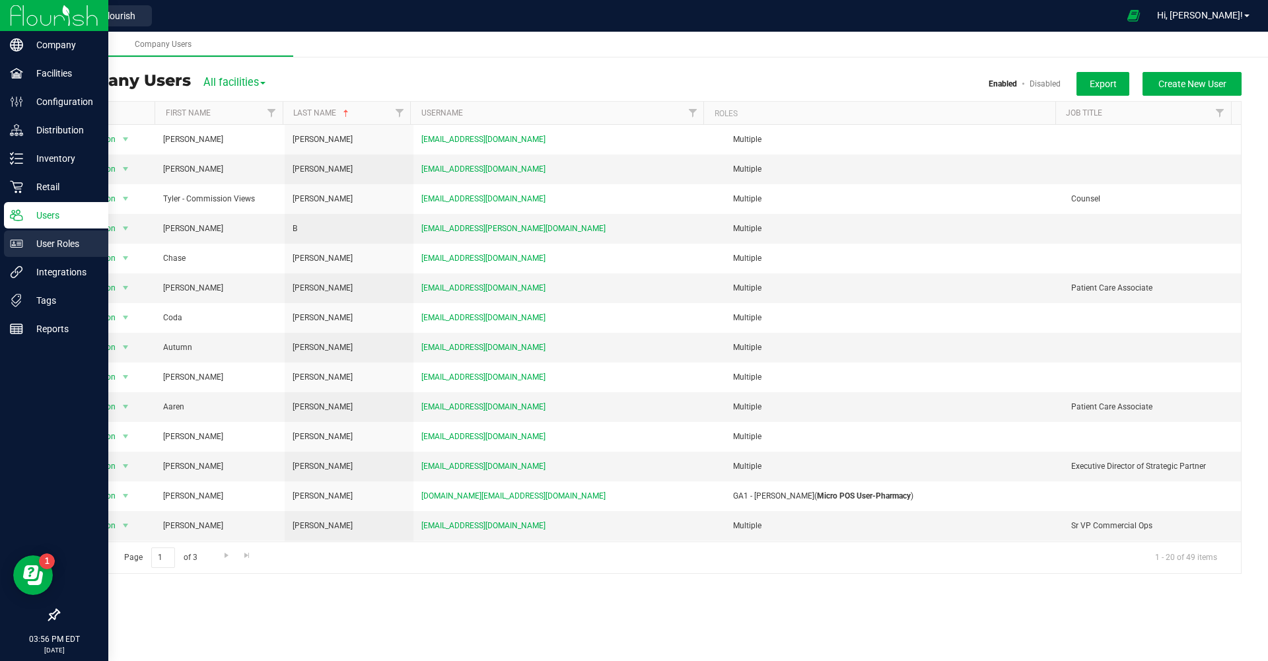
click at [53, 241] on p "User Roles" at bounding box center [62, 244] width 79 height 16
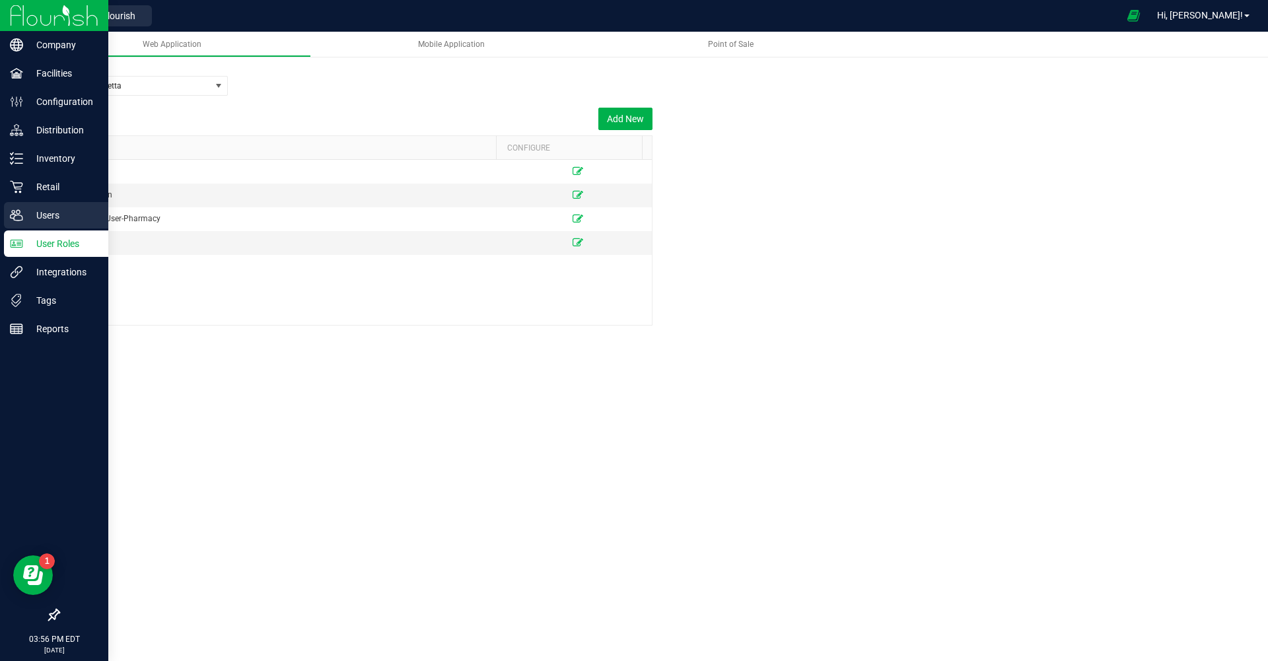
click at [23, 213] on div "Users" at bounding box center [56, 215] width 104 height 26
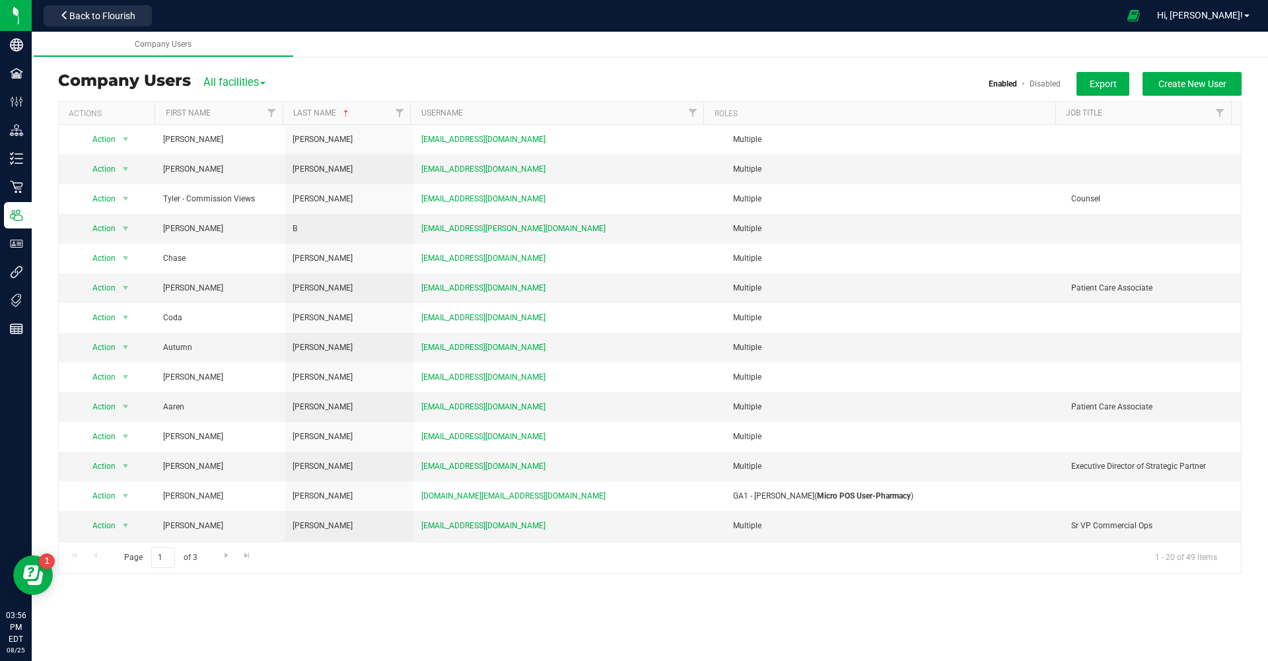
click at [263, 80] on span "All facilities" at bounding box center [234, 82] width 62 height 13
click at [254, 141] on link "GA2 - [GEOGRAPHIC_DATA]" at bounding box center [274, 138] width 140 height 17
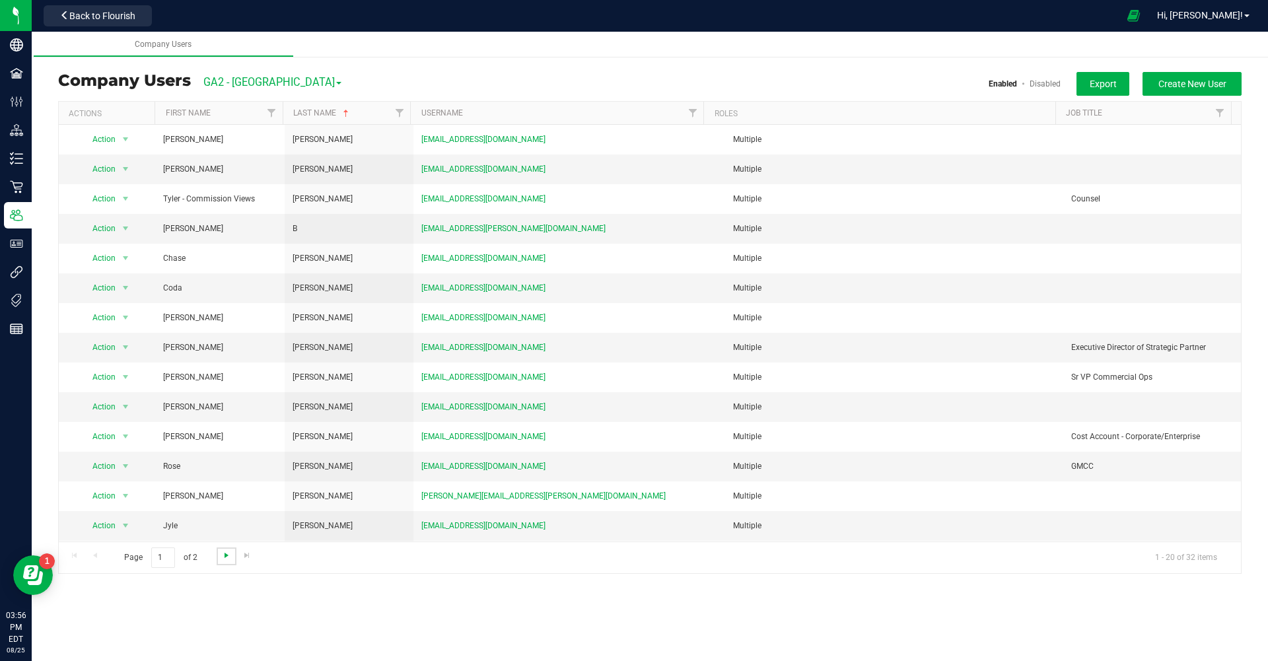
click at [223, 556] on span "Go to the next page" at bounding box center [226, 555] width 11 height 11
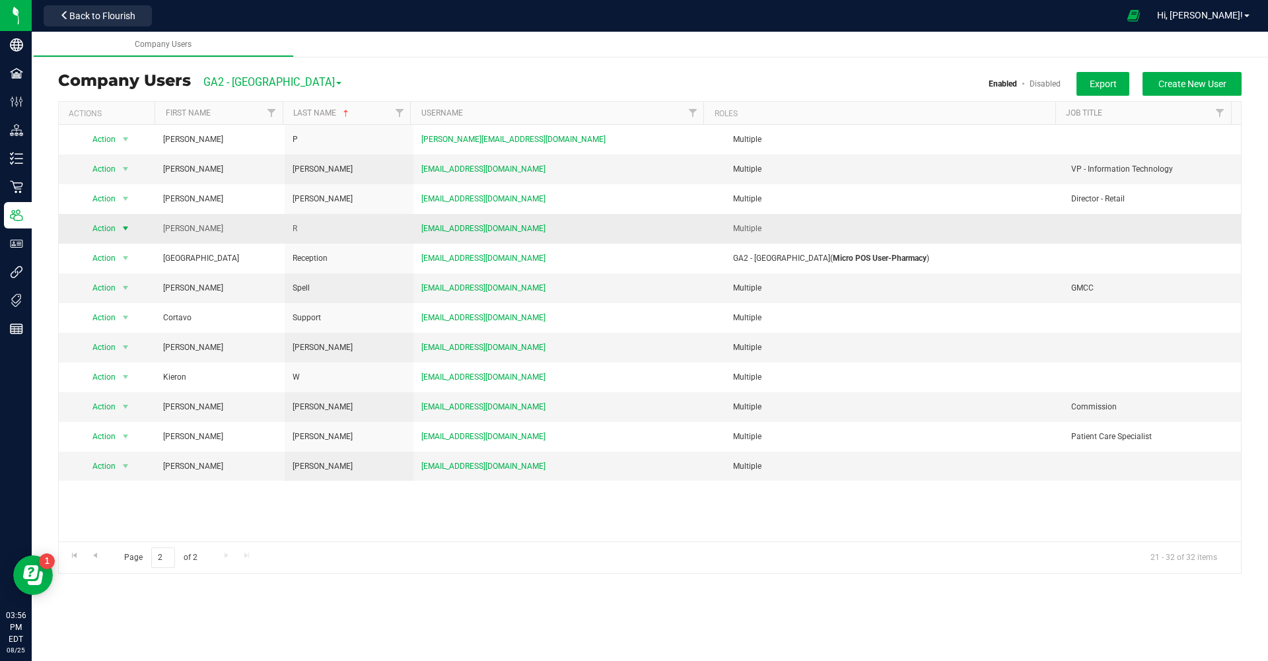
click at [124, 229] on span "select" at bounding box center [125, 228] width 11 height 11
click at [128, 292] on li "Edit user" at bounding box center [117, 290] width 72 height 20
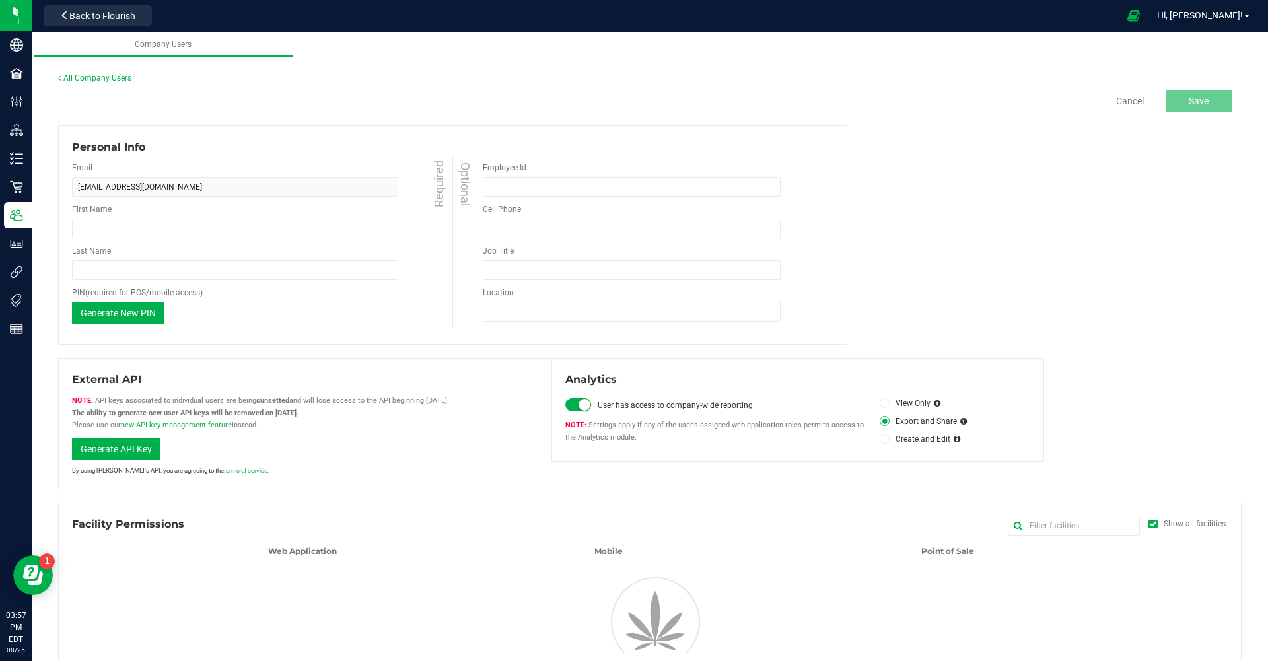
type input "Chris"
type input "R"
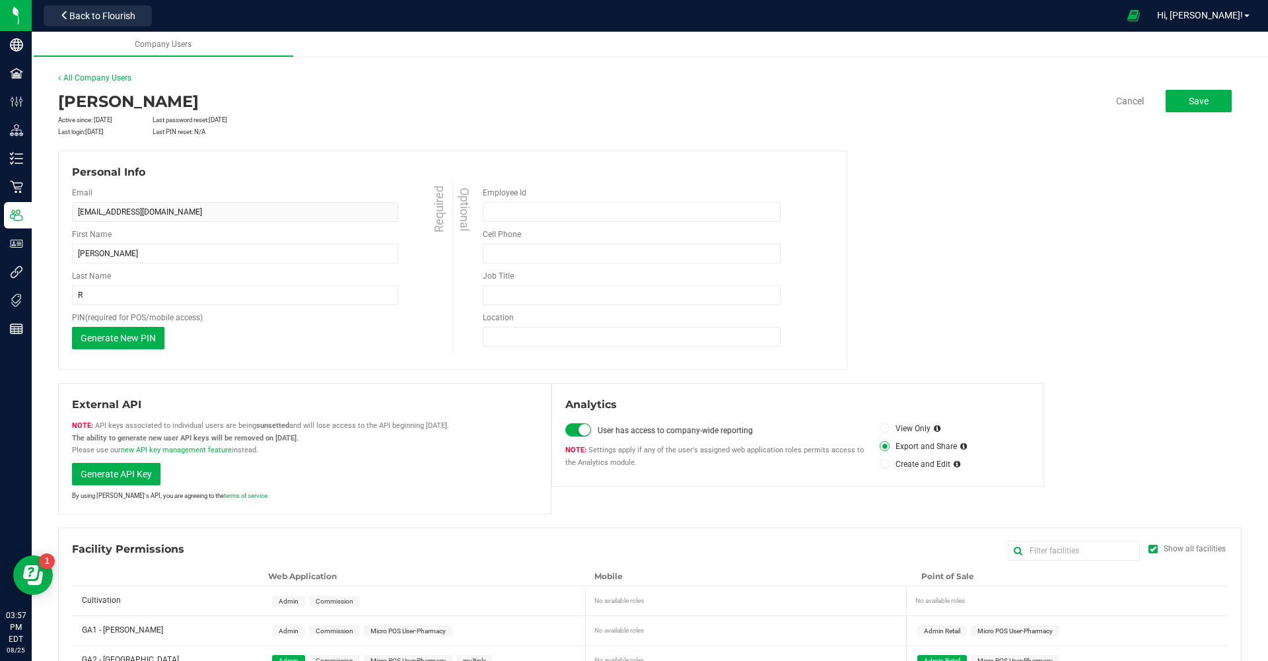
click at [1137, 102] on div "Cancel Save" at bounding box center [1044, 101] width 375 height 22
click at [1116, 98] on link "Cancel" at bounding box center [1130, 100] width 28 height 13
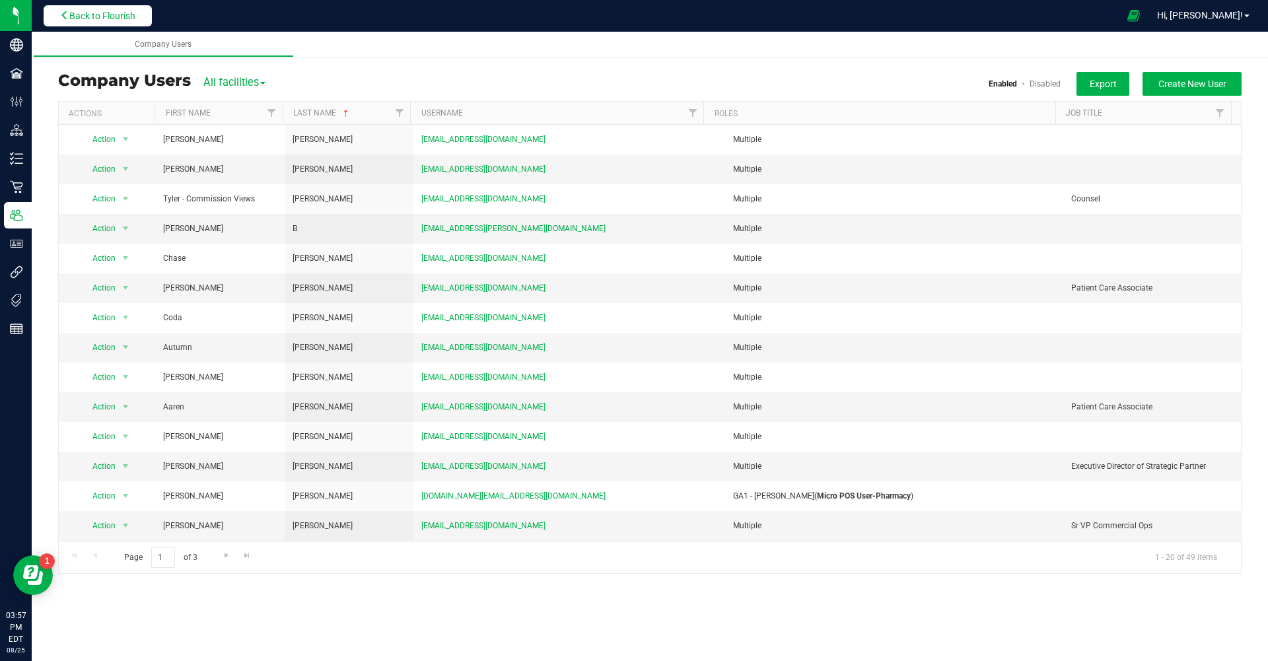
click at [122, 12] on span "Back to Flourish" at bounding box center [102, 16] width 66 height 11
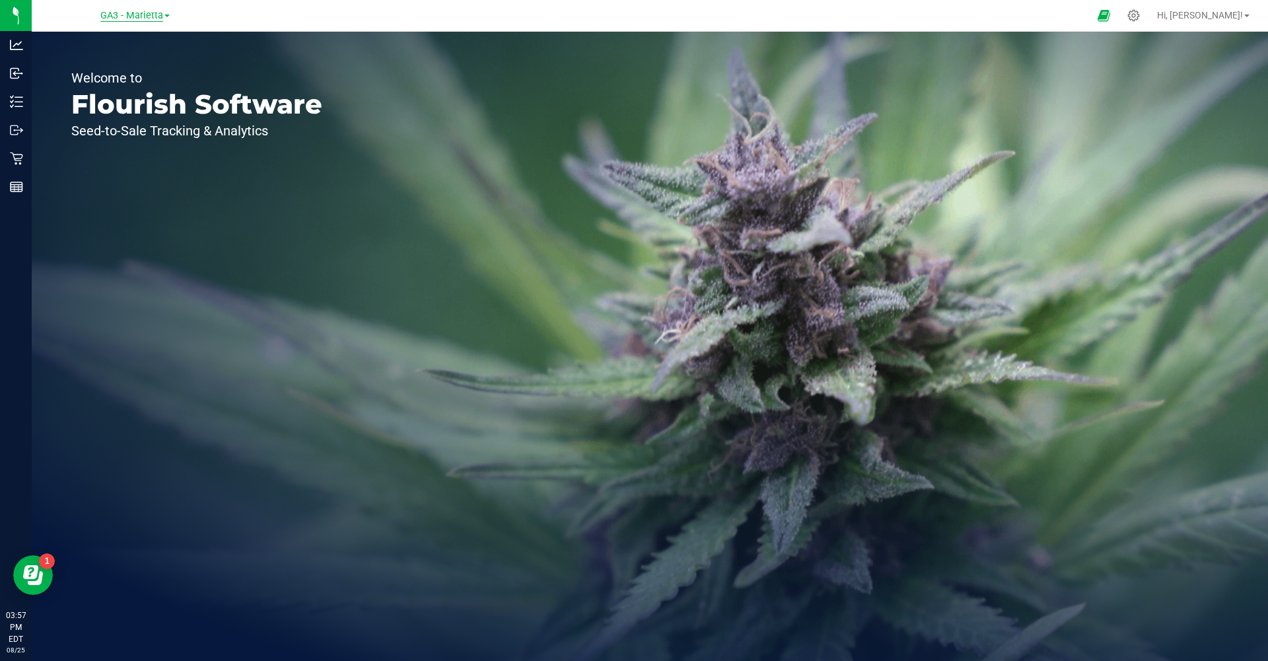
click at [140, 18] on span "GA3 - Marietta" at bounding box center [131, 16] width 63 height 12
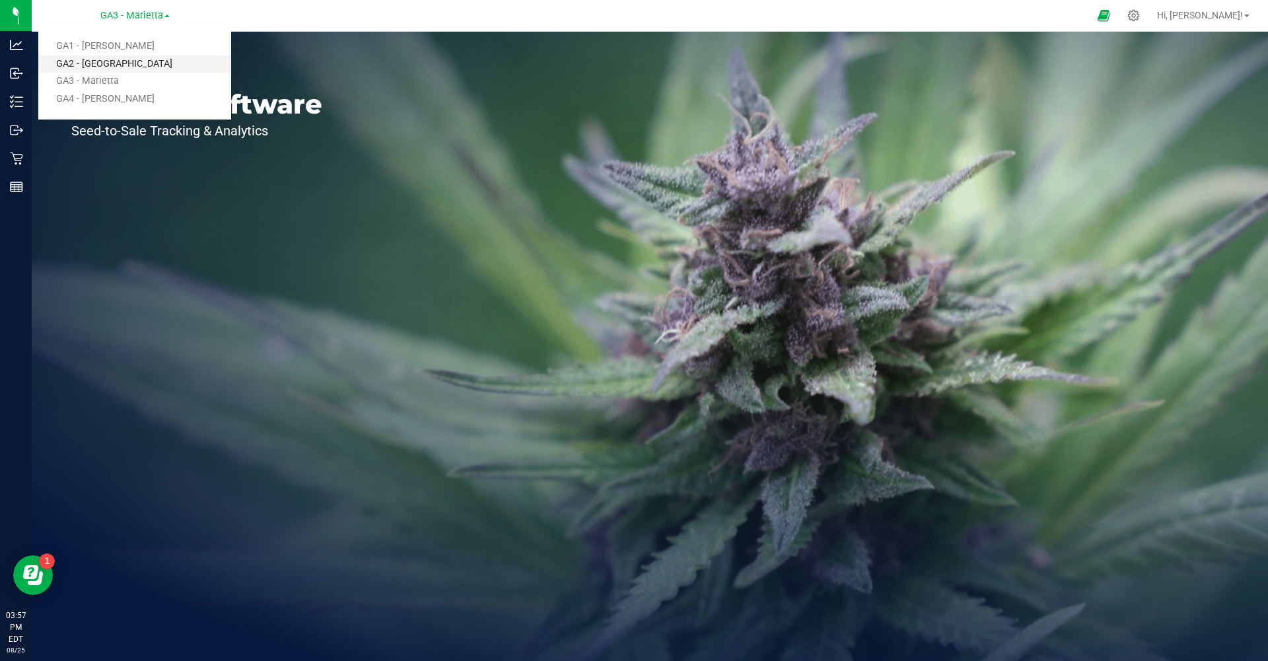
click at [137, 62] on link "GA2 - [GEOGRAPHIC_DATA]" at bounding box center [134, 64] width 193 height 18
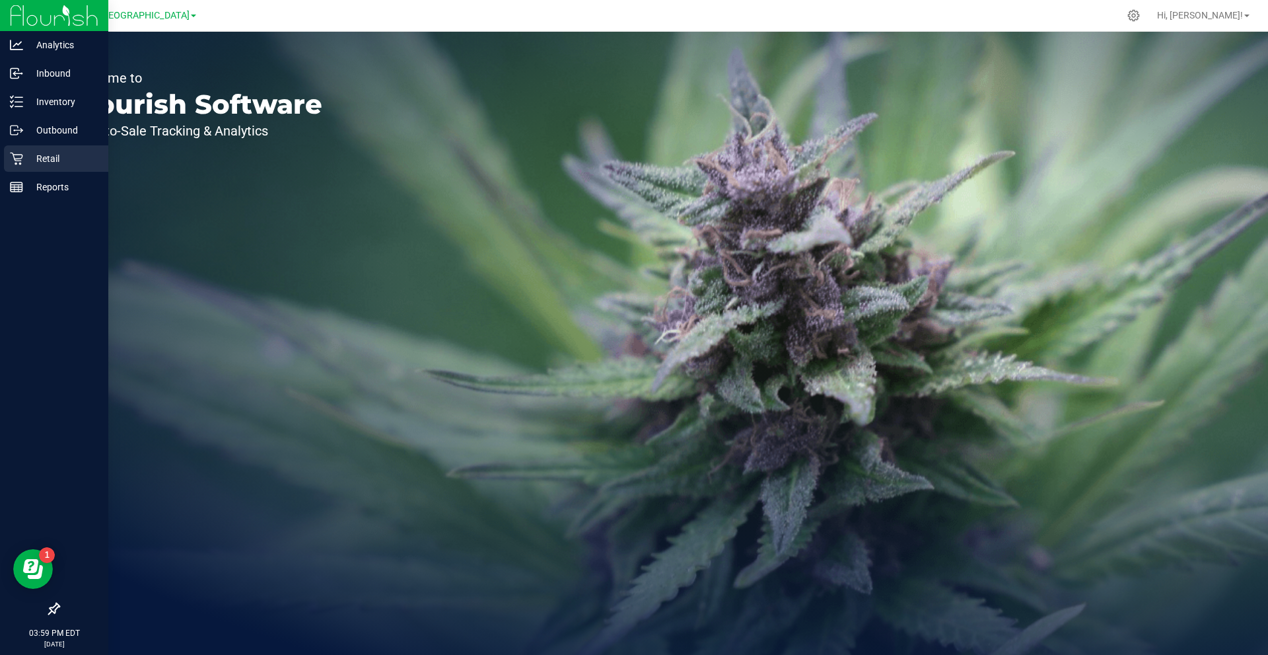
click at [42, 158] on p "Retail" at bounding box center [62, 159] width 79 height 16
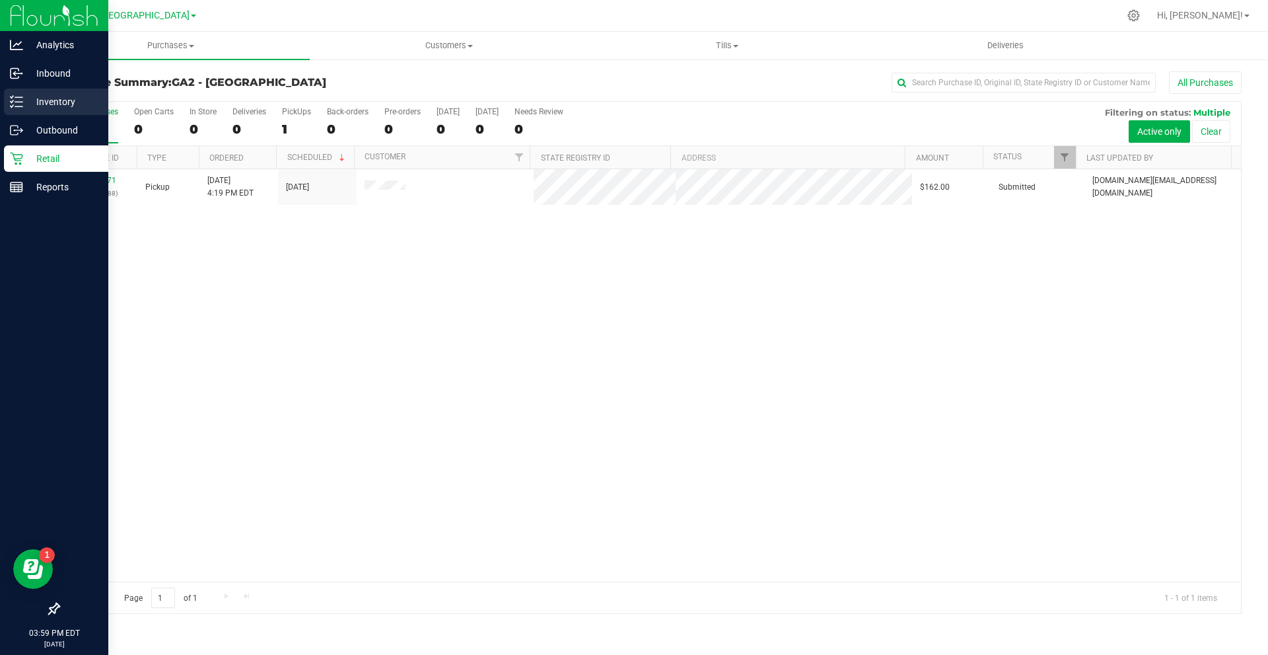
click at [55, 100] on p "Inventory" at bounding box center [62, 102] width 79 height 16
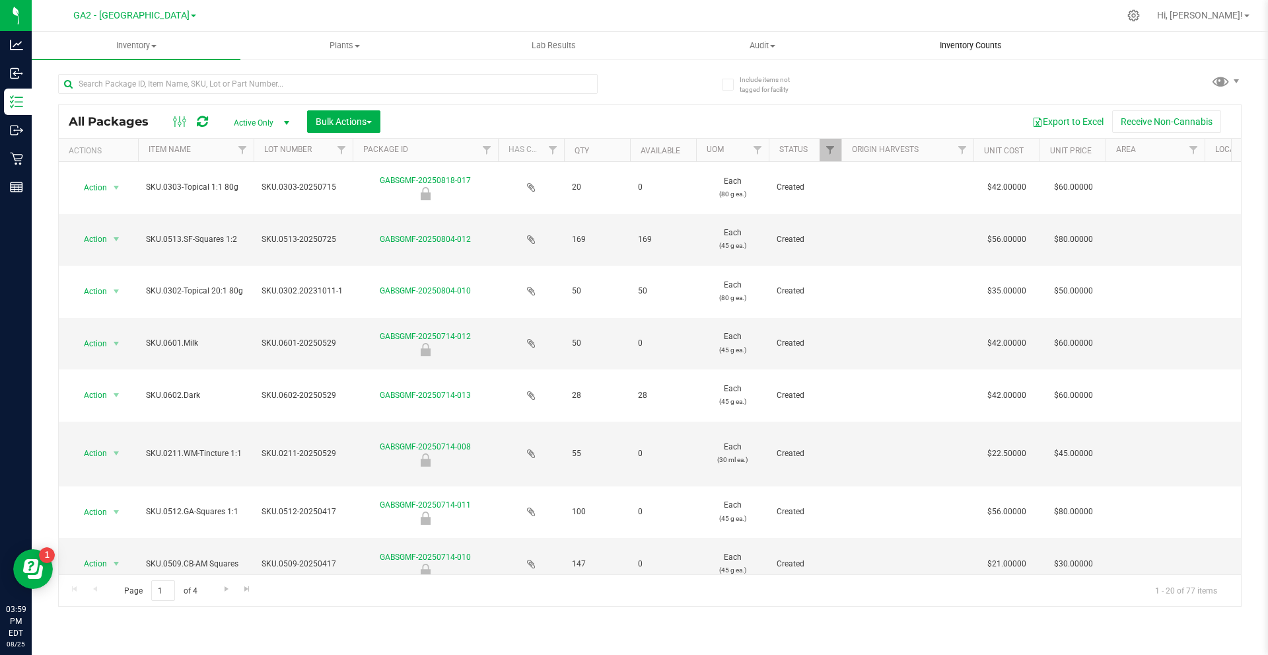
click at [988, 38] on uib-tab-heading "Inventory Counts" at bounding box center [970, 45] width 207 height 26
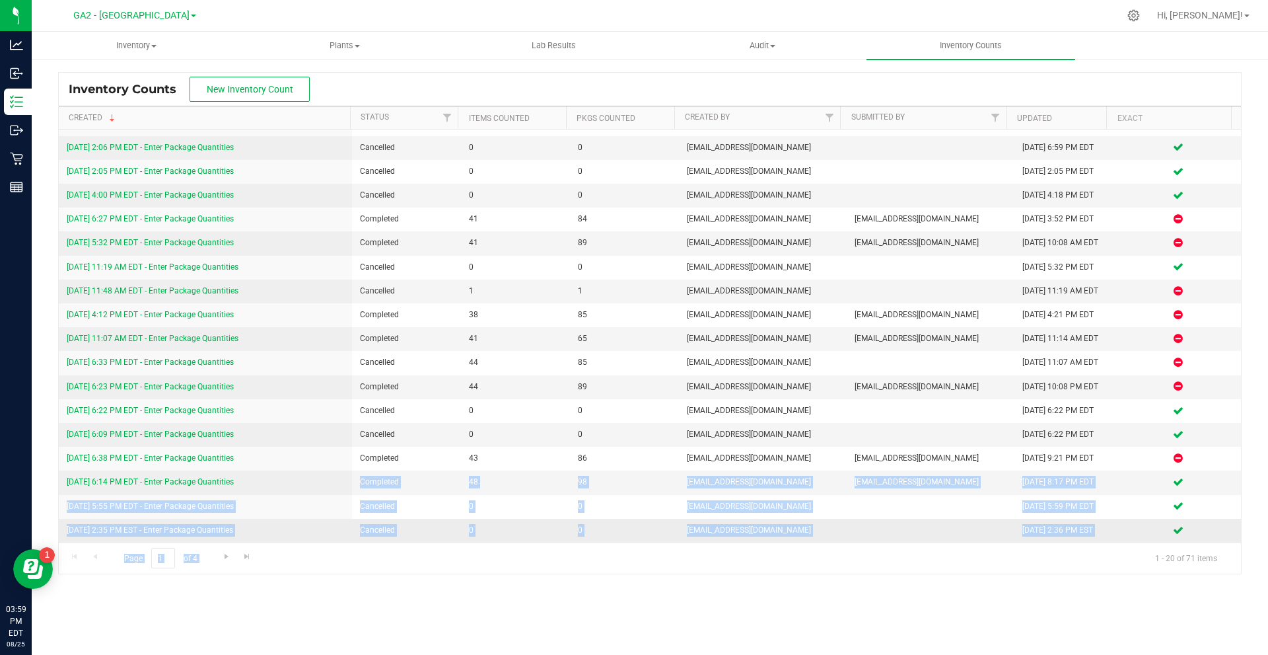
drag, startPoint x: 186, startPoint y: 539, endPoint x: 791, endPoint y: 530, distance: 604.5
click at [799, 536] on tbody "8/20/25 1:48 AM EDT - Enter Package Quantities Completed 41 78 lastnameward@gma…" at bounding box center [650, 303] width 1182 height 478
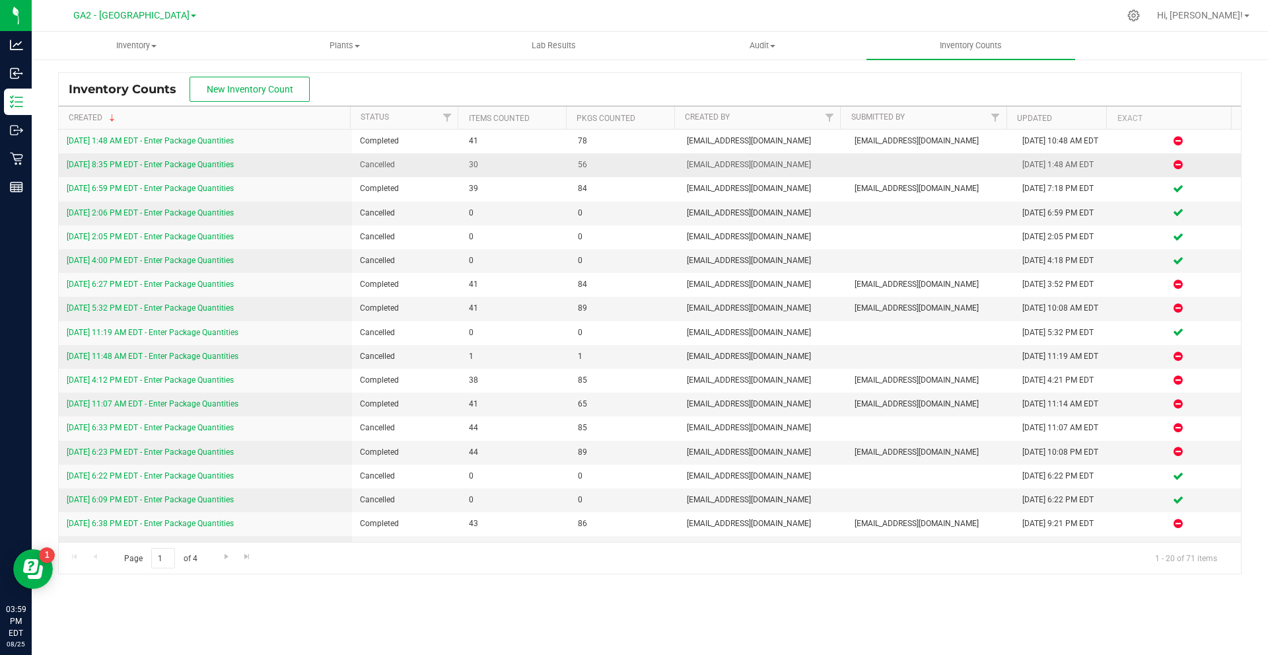
click at [679, 162] on td "[EMAIL_ADDRESS][DOMAIN_NAME]" at bounding box center [763, 165] width 168 height 24
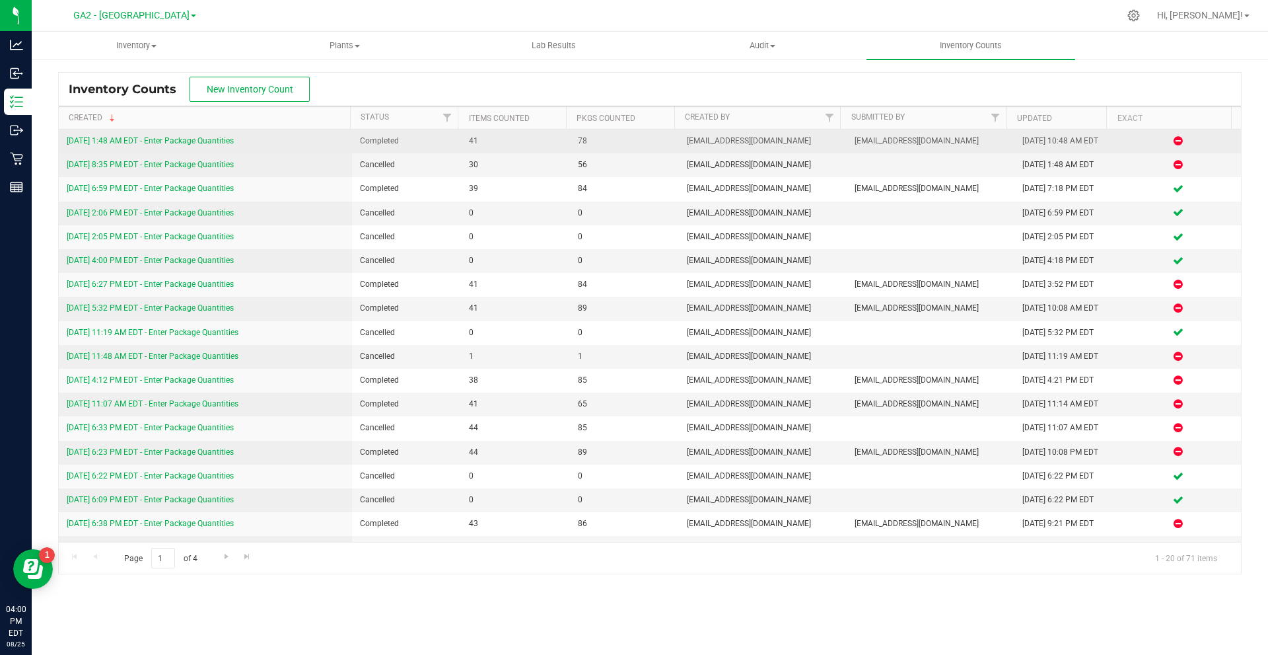
click at [1174, 141] on icon at bounding box center [1178, 141] width 9 height 8
click at [131, 138] on link "8/20/25 1:48 AM EDT - Enter Package Quantities" at bounding box center [150, 140] width 167 height 9
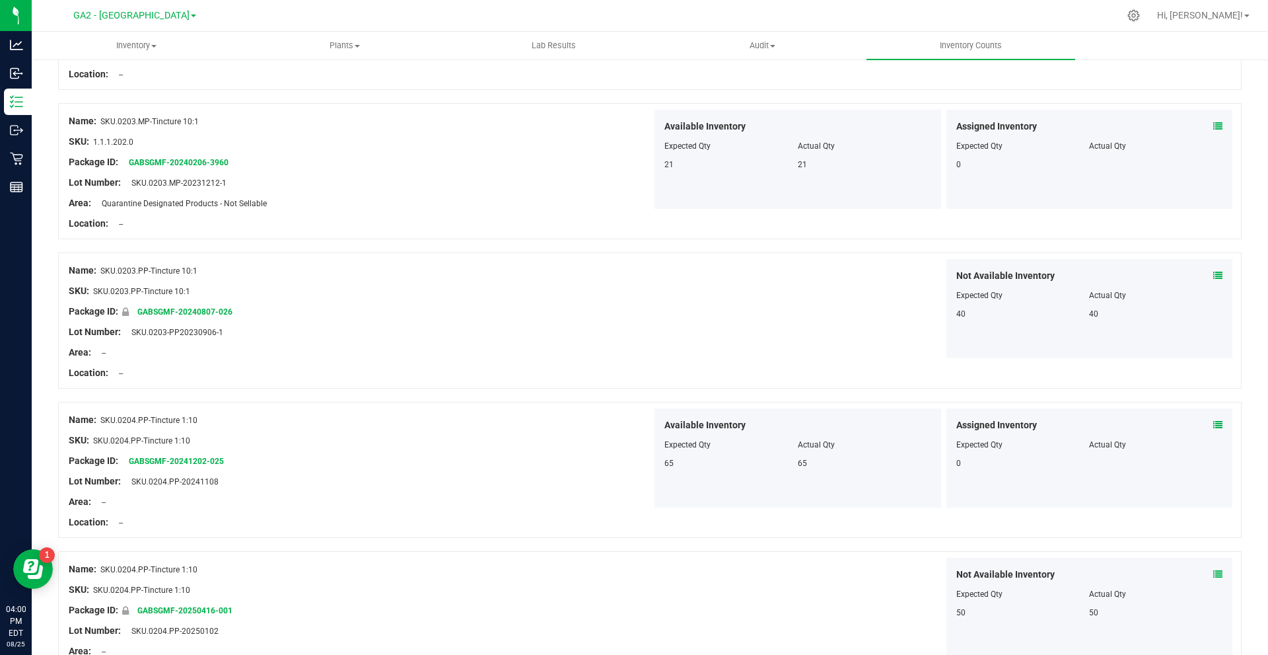
scroll to position [2609, 0]
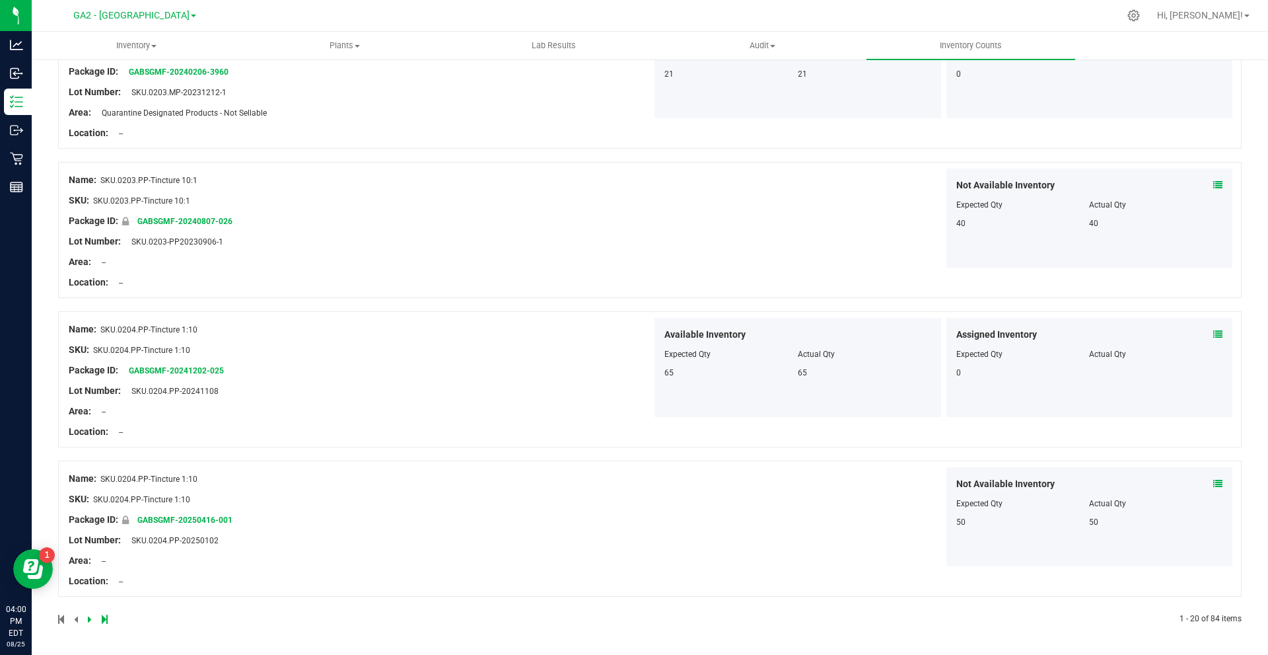
click at [89, 621] on icon at bounding box center [90, 619] width 4 height 8
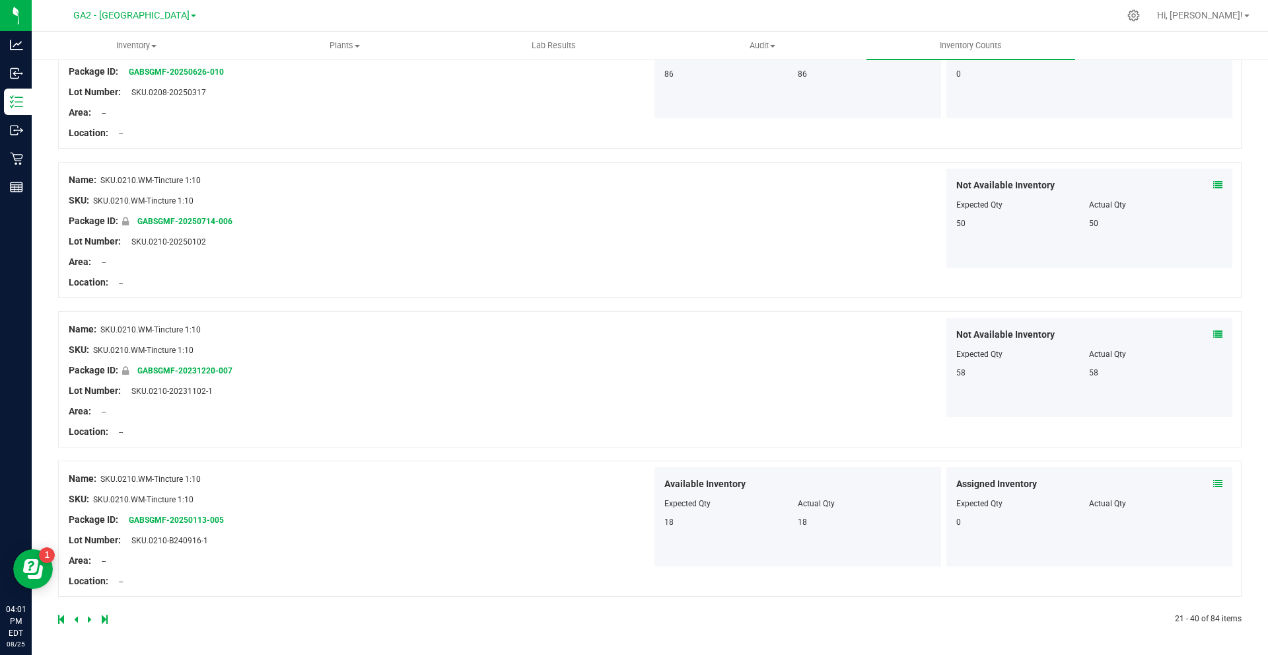
click at [95, 618] on div at bounding box center [354, 619] width 592 height 12
click at [90, 618] on icon at bounding box center [90, 619] width 4 height 8
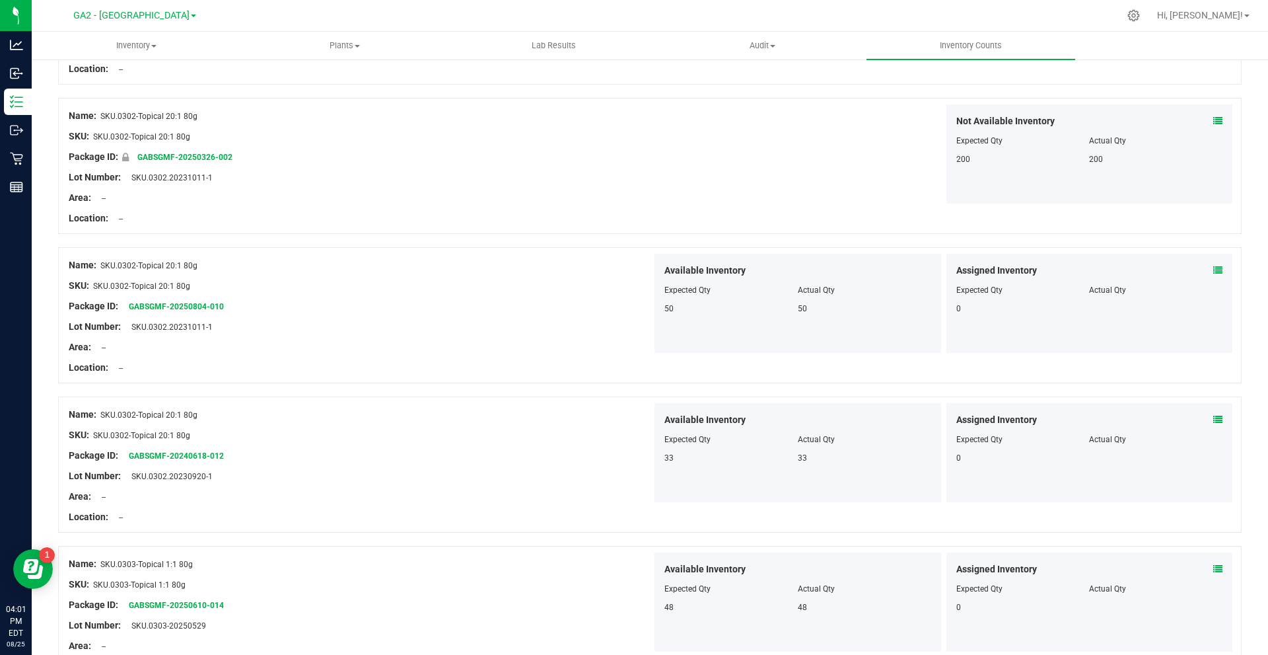
scroll to position [2564, 0]
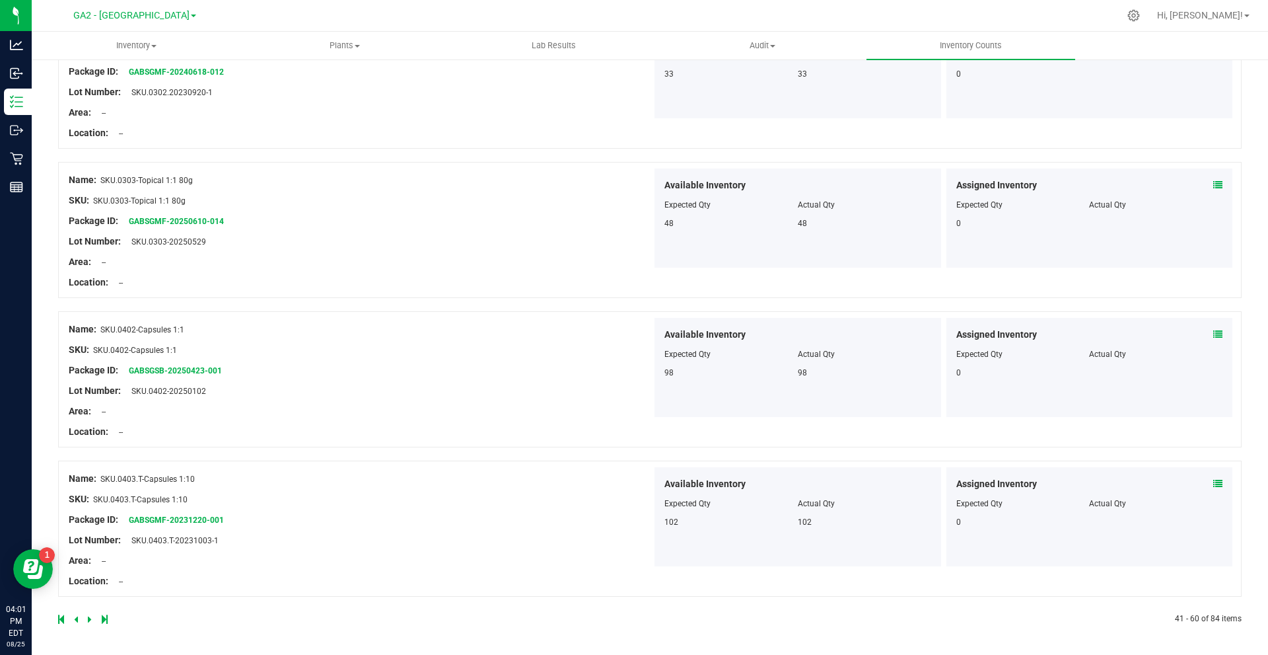
click at [88, 622] on icon at bounding box center [90, 619] width 4 height 8
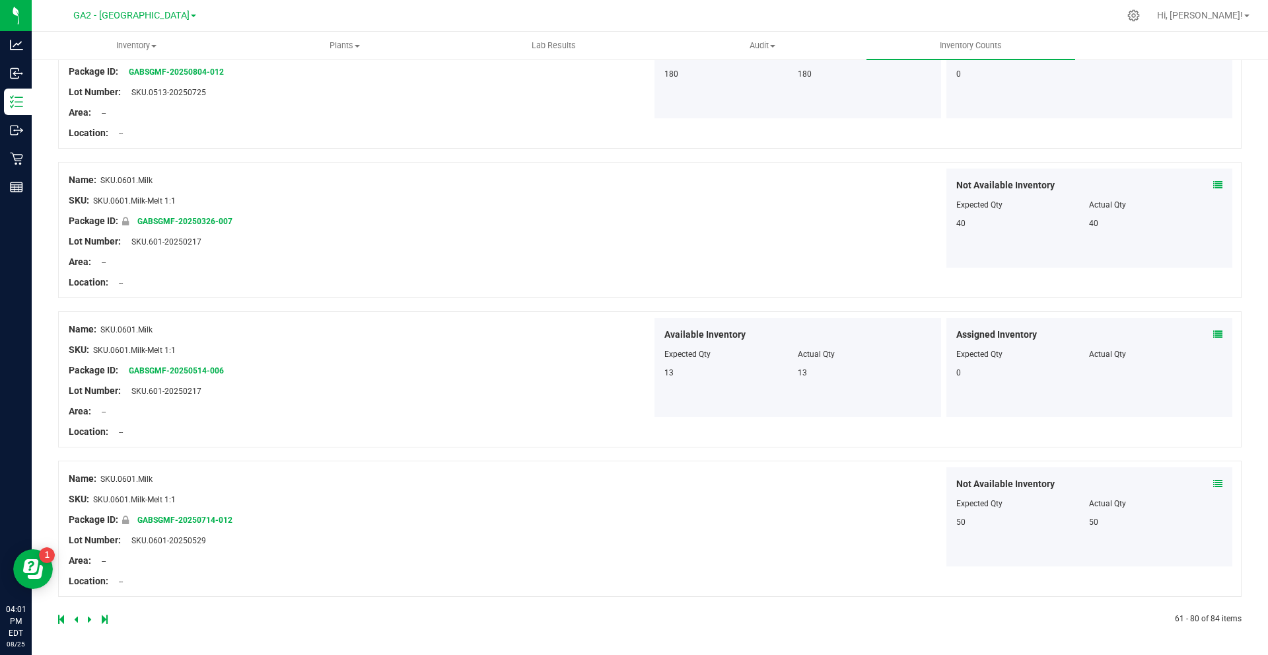
click at [92, 616] on link at bounding box center [91, 618] width 6 height 9
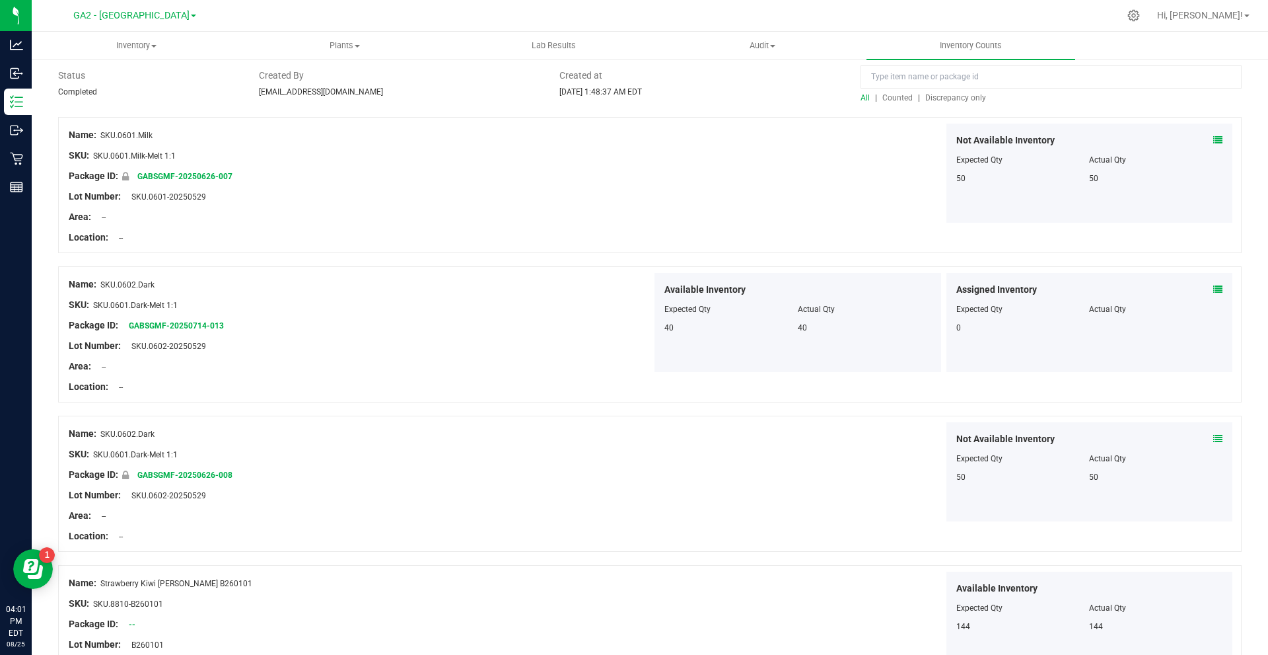
scroll to position [0, 0]
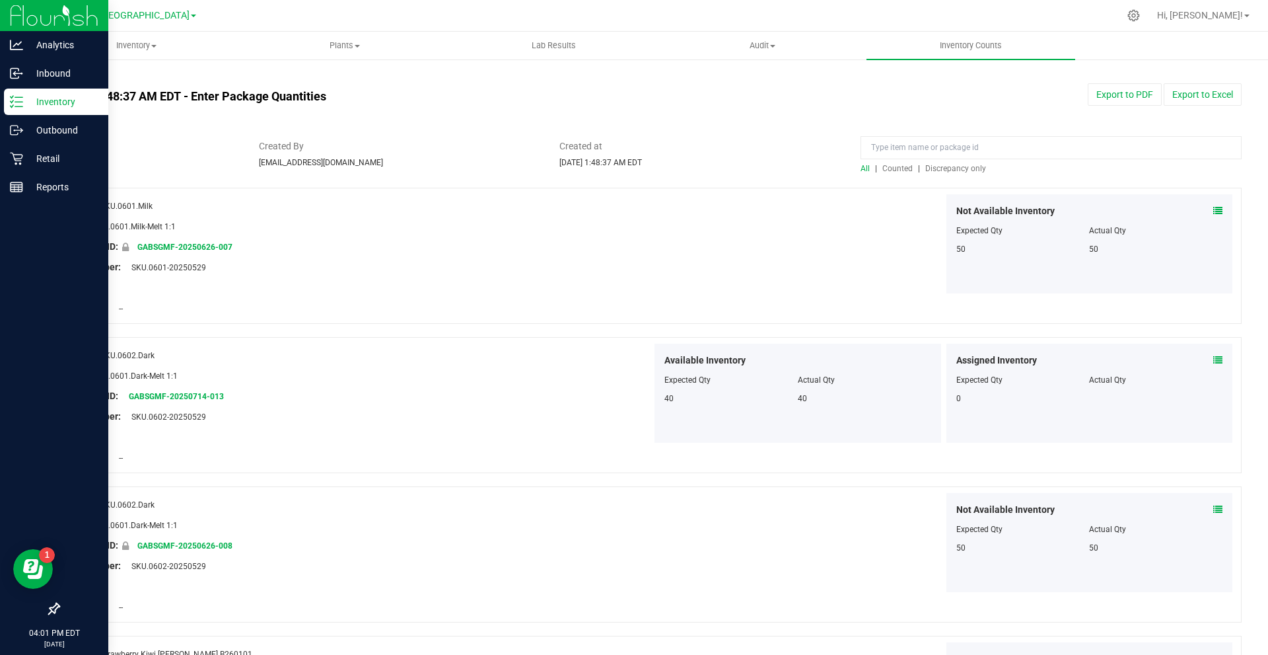
click at [20, 13] on img at bounding box center [54, 15] width 89 height 31
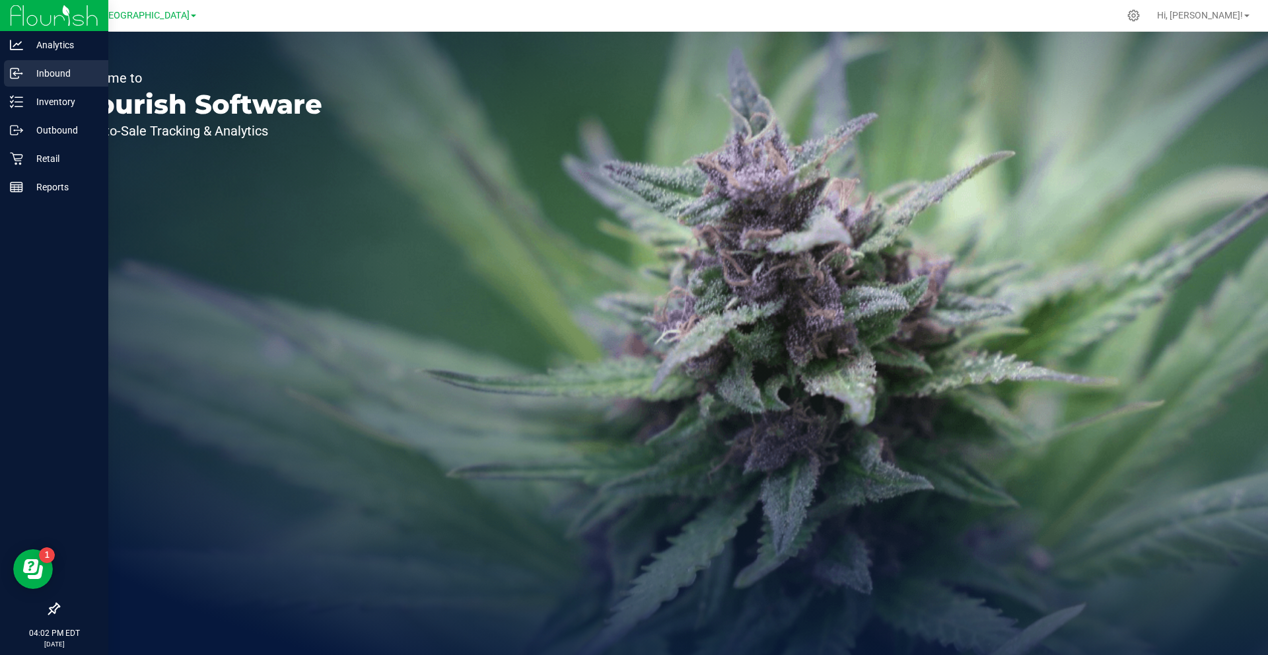
click at [67, 70] on p "Inbound" at bounding box center [62, 73] width 79 height 16
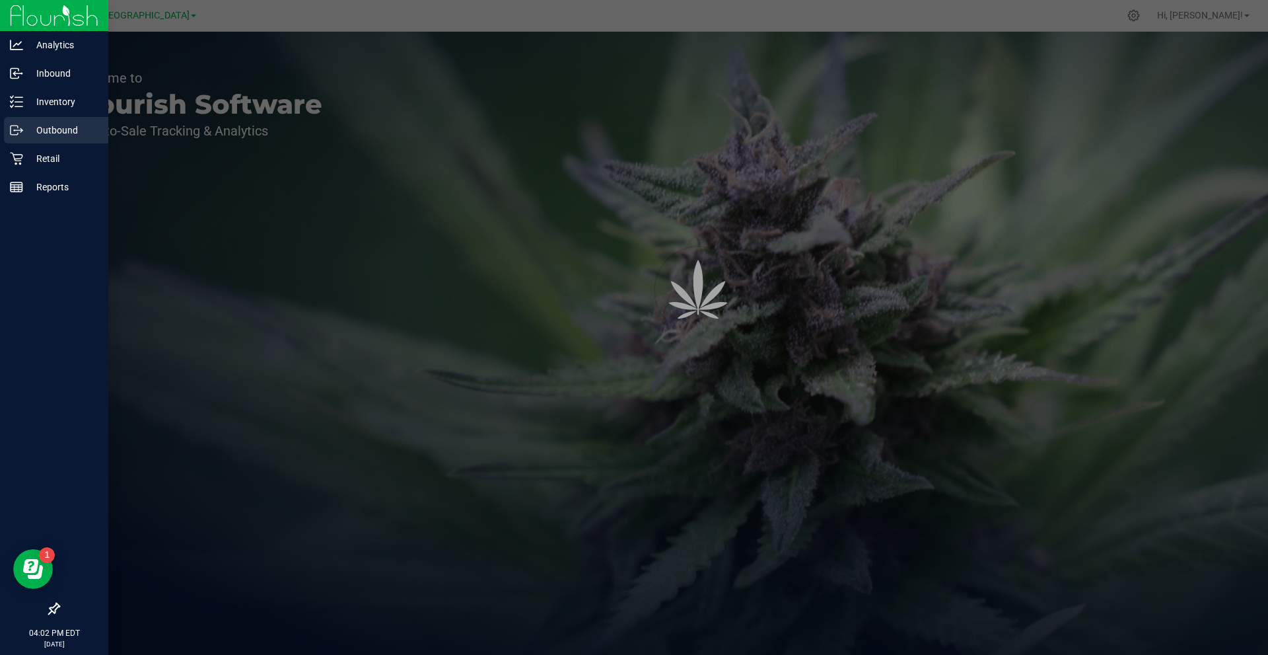
click at [55, 132] on p "Outbound" at bounding box center [62, 130] width 79 height 16
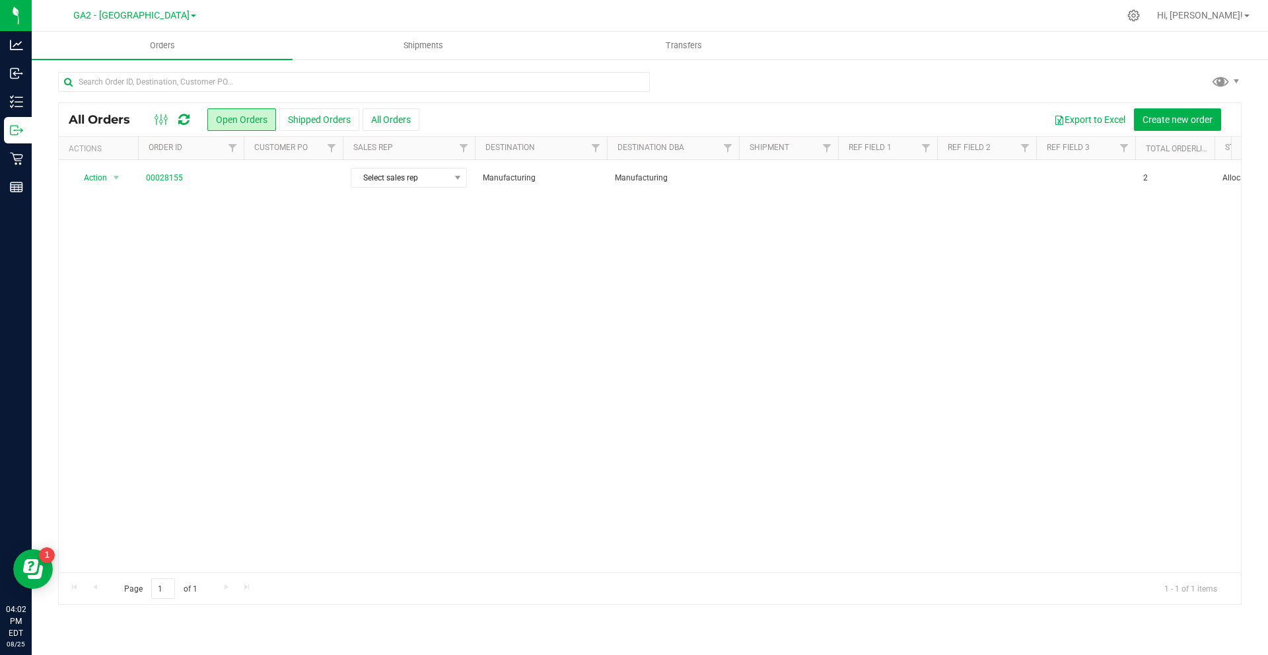
click at [471, 240] on div "Action Action Cancel order Clone order Edit order Mark as fully paid Order audi…" at bounding box center [650, 366] width 1182 height 412
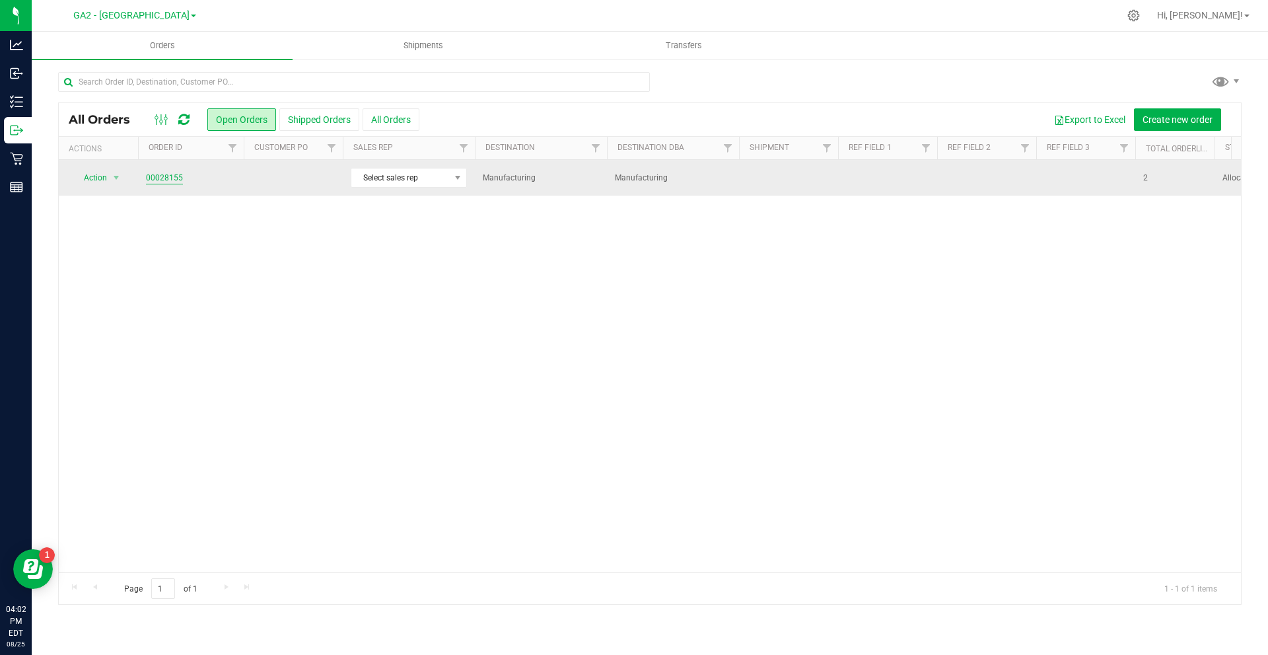
click at [165, 180] on link "00028155" at bounding box center [164, 178] width 37 height 13
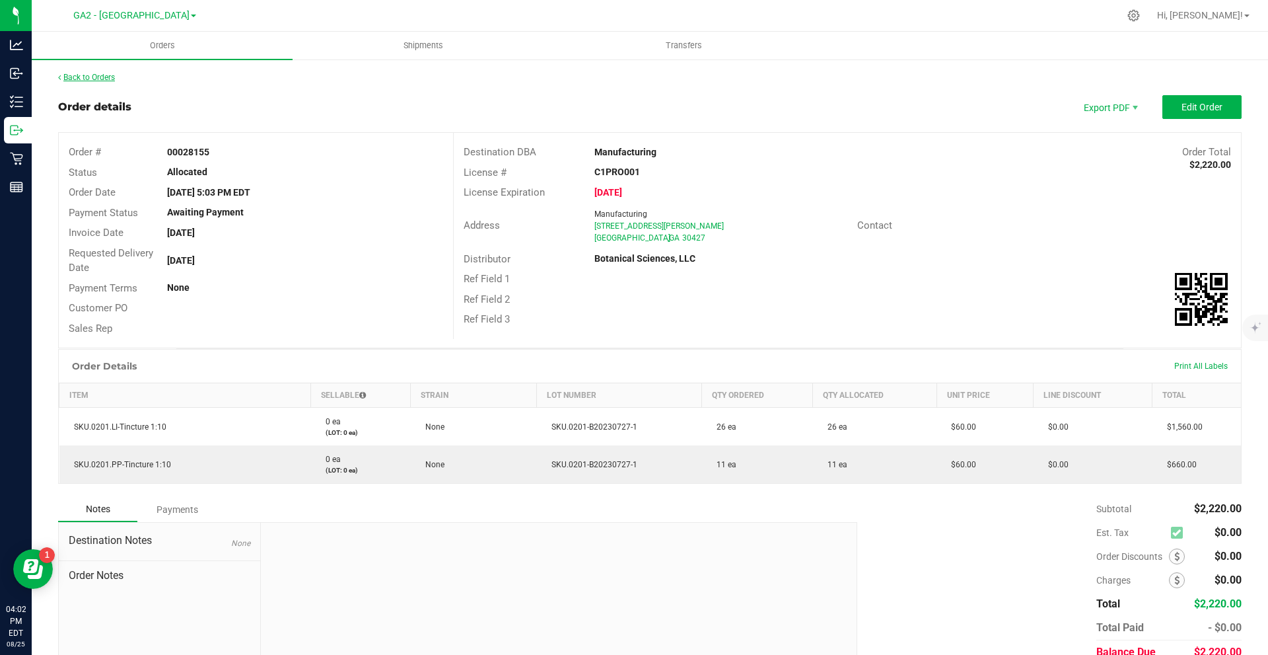
click at [114, 77] on link "Back to Orders" at bounding box center [86, 77] width 57 height 9
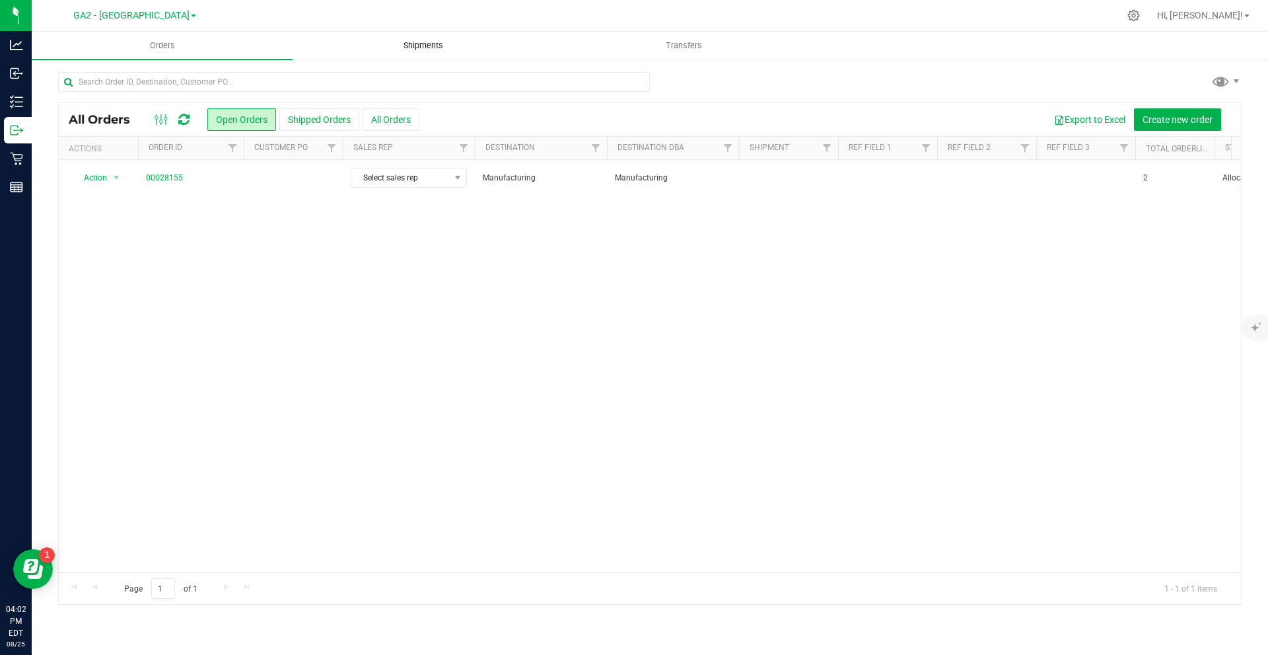
click at [394, 52] on uib-tab-heading "Shipments" at bounding box center [423, 45] width 260 height 26
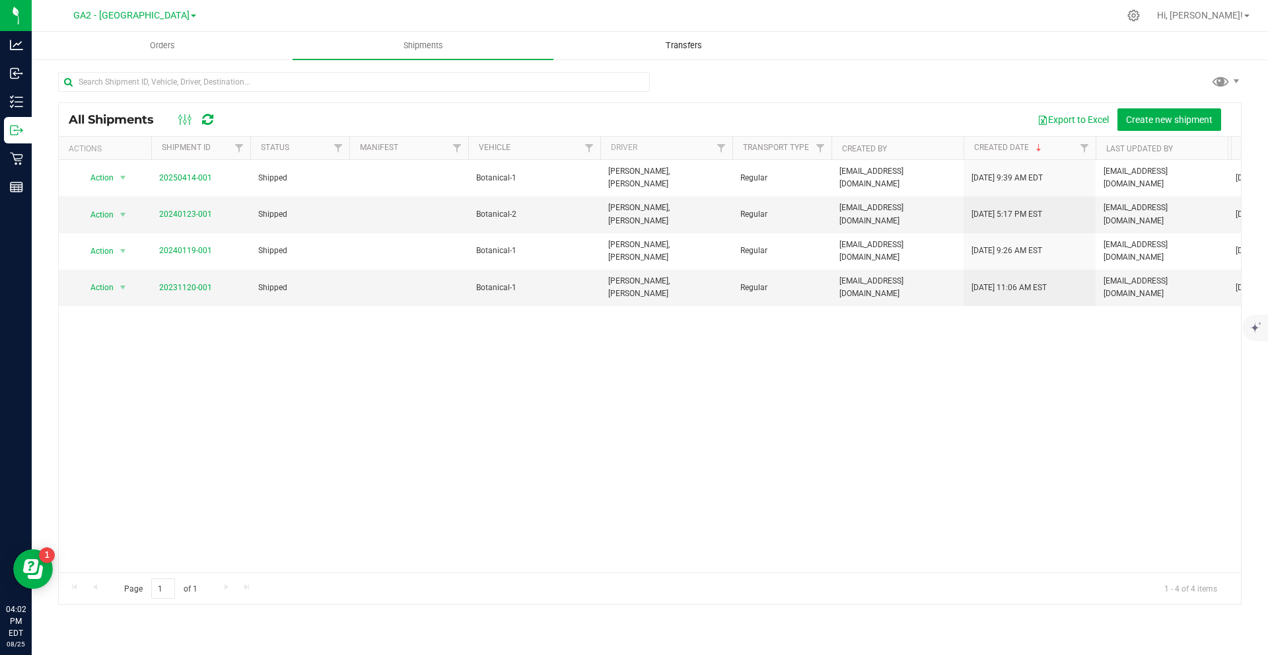
click at [687, 46] on span "Transfers" at bounding box center [684, 46] width 72 height 12
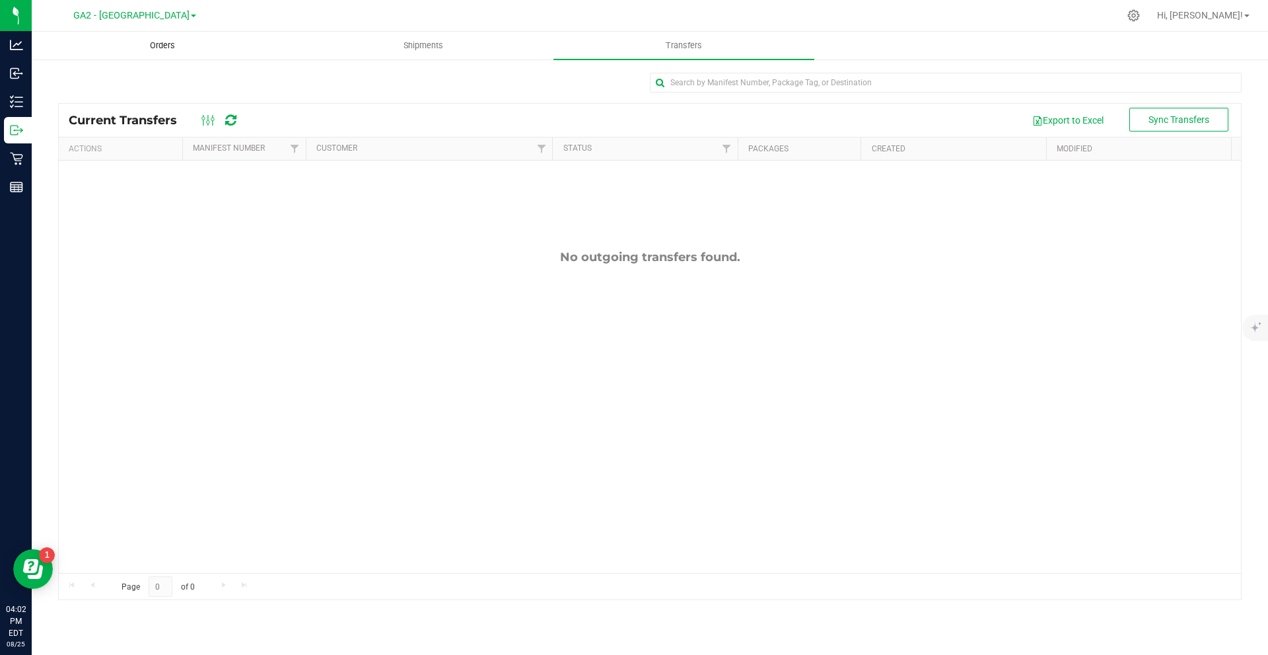
click at [170, 50] on span "Orders" at bounding box center [162, 46] width 61 height 12
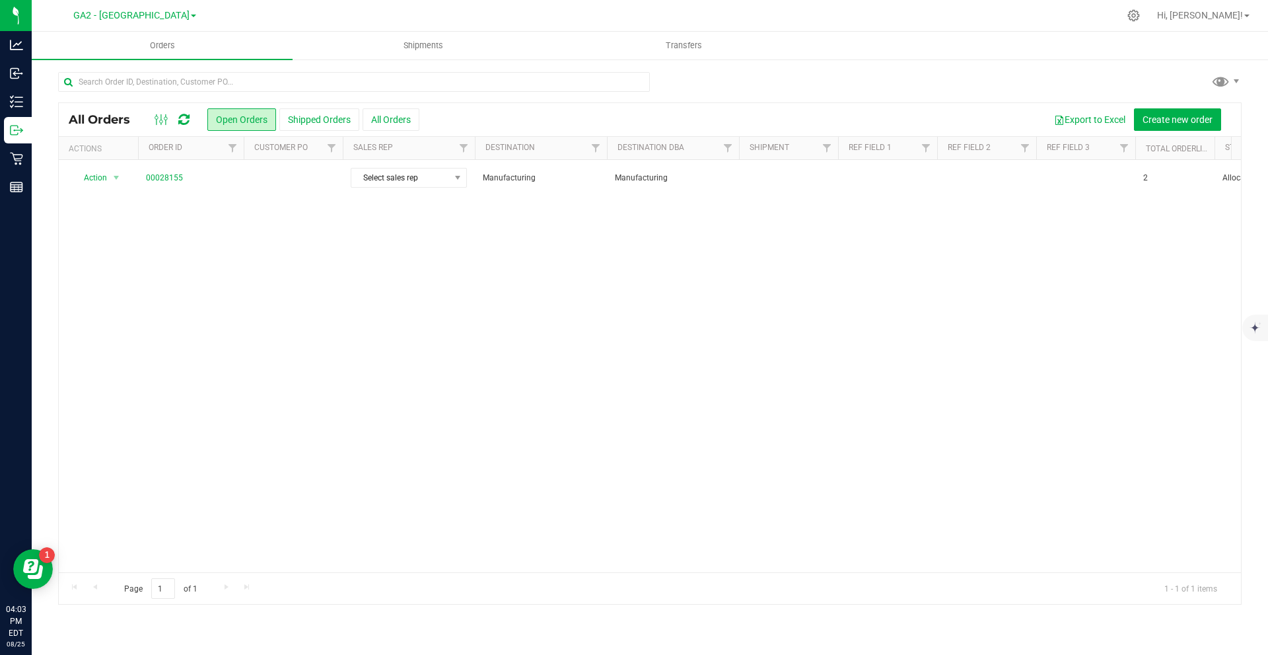
click at [227, 219] on div "Action Action Cancel order Clone order Edit order Mark as fully paid Order audi…" at bounding box center [650, 366] width 1182 height 412
click at [689, 44] on span "Transfers" at bounding box center [684, 46] width 72 height 12
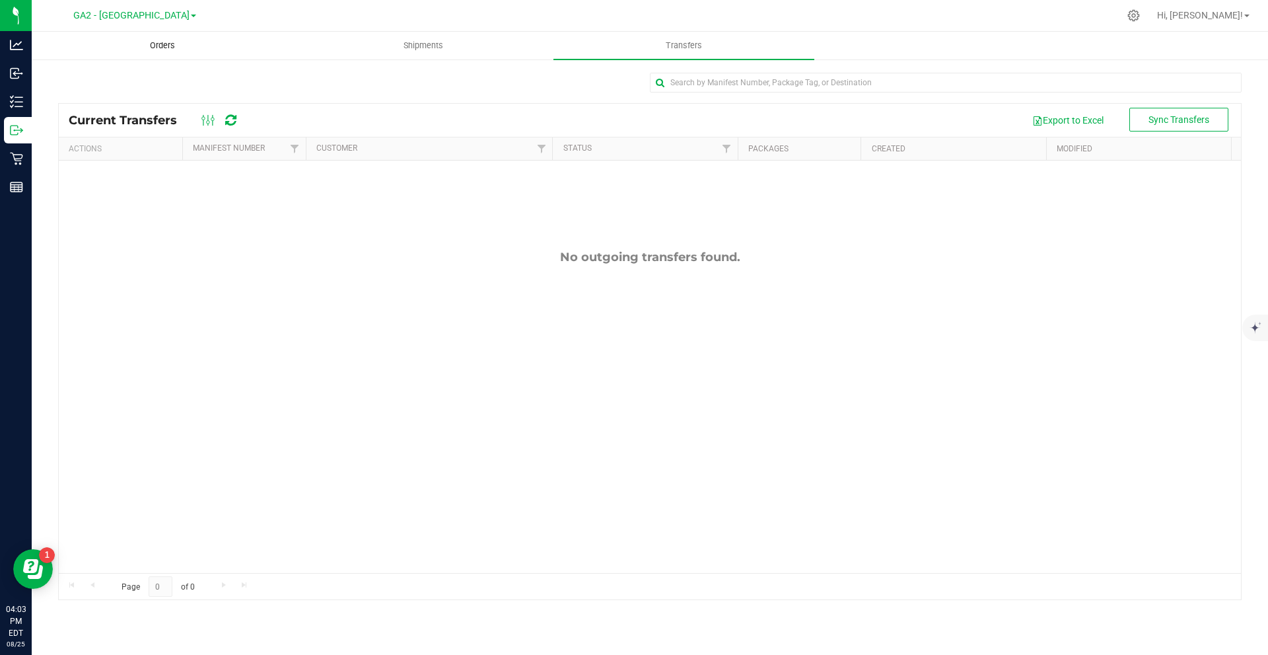
click at [180, 45] on span "Orders" at bounding box center [162, 46] width 61 height 12
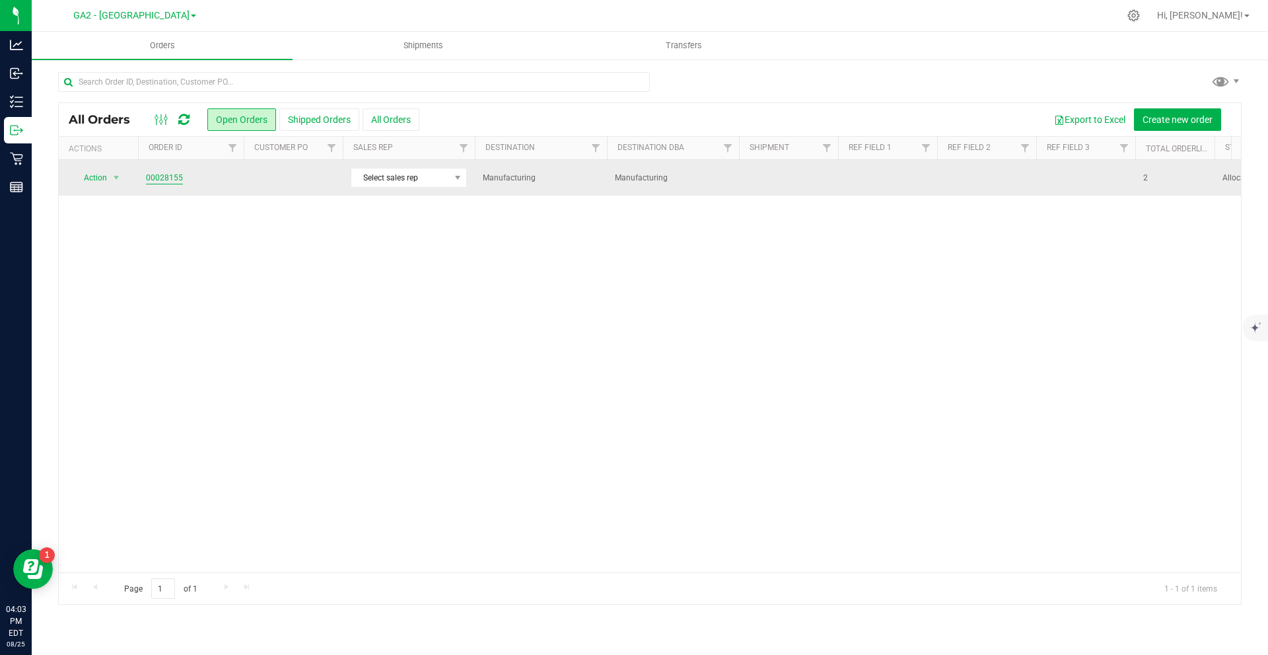
click at [171, 174] on link "00028155" at bounding box center [164, 178] width 37 height 13
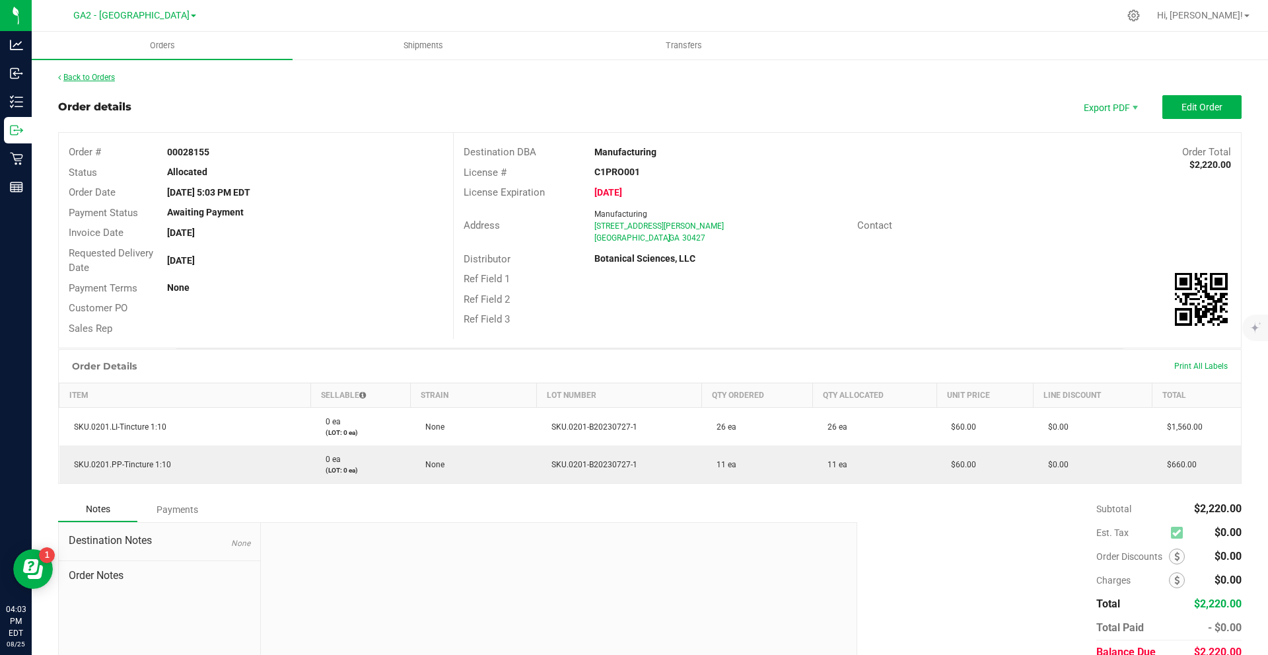
click at [96, 75] on link "Back to Orders" at bounding box center [86, 77] width 57 height 9
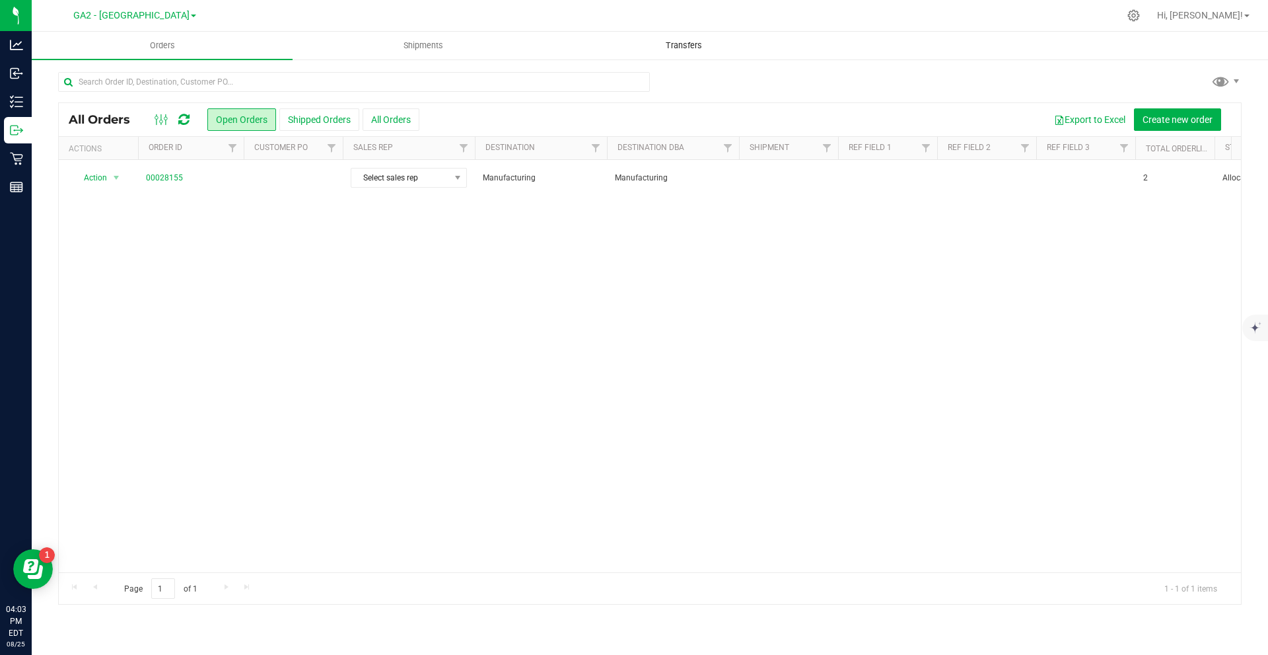
click at [670, 36] on uib-tab-heading "Transfers" at bounding box center [684, 45] width 260 height 26
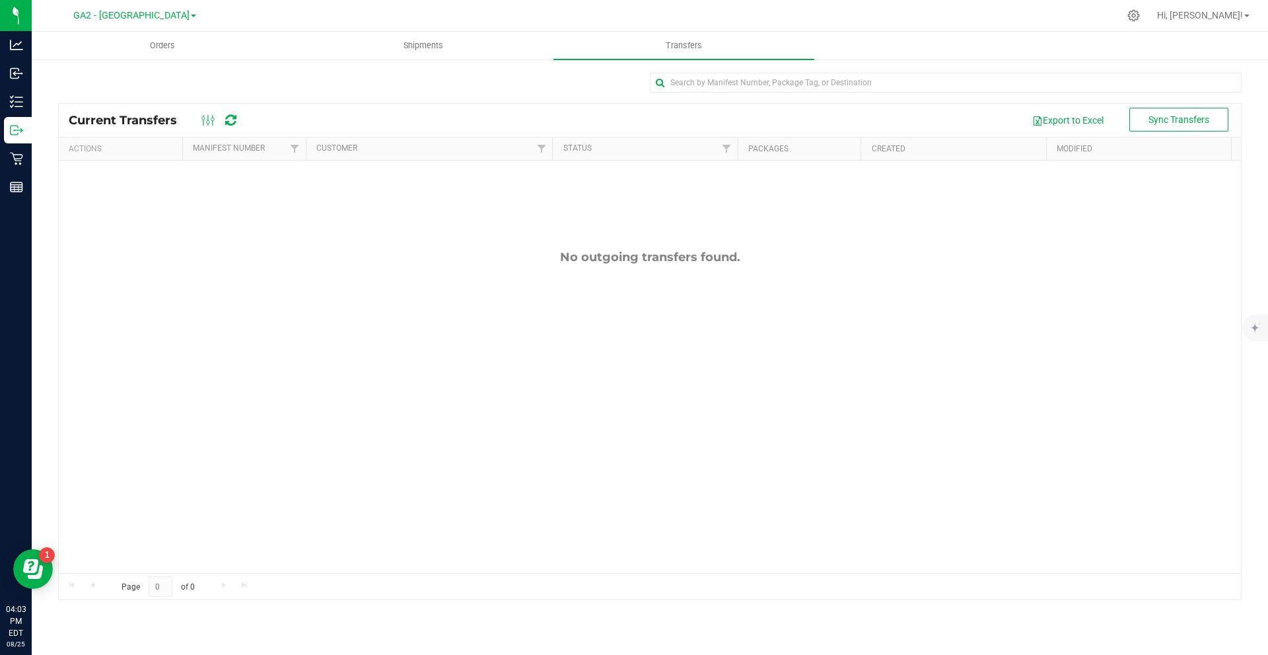
click at [565, 204] on div "No outgoing transfers found." at bounding box center [650, 411] width 1182 height 501
click at [166, 44] on span "Orders" at bounding box center [162, 46] width 61 height 12
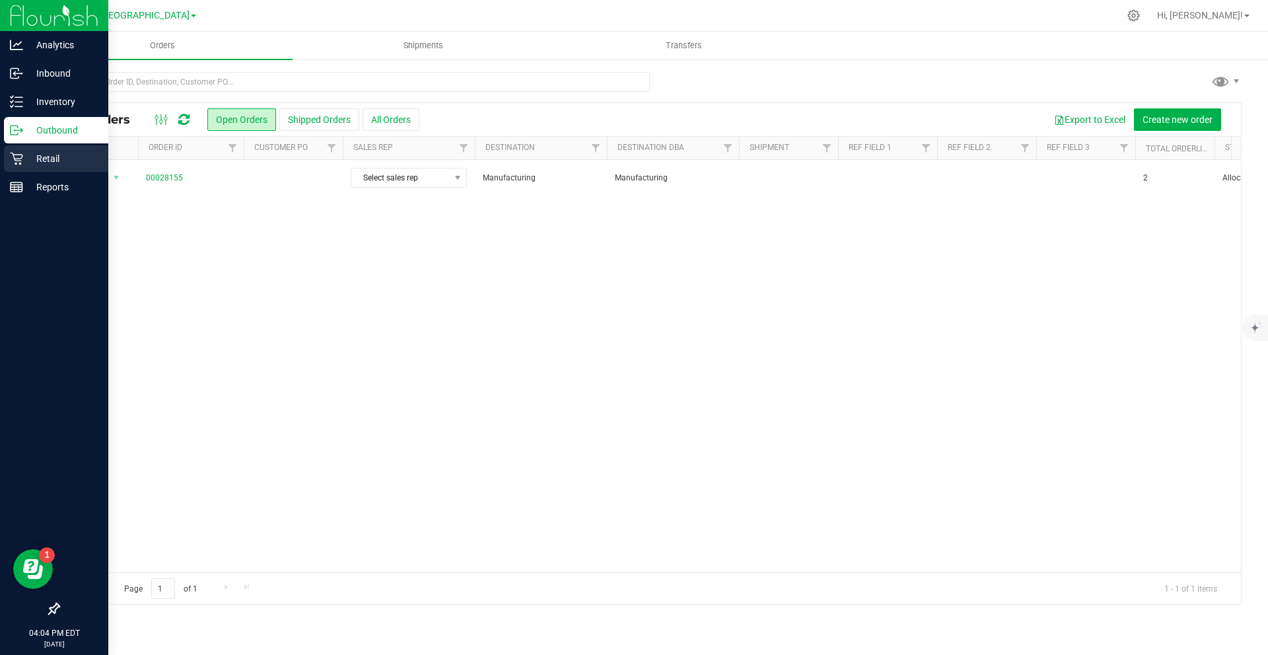
click at [44, 164] on p "Retail" at bounding box center [62, 159] width 79 height 16
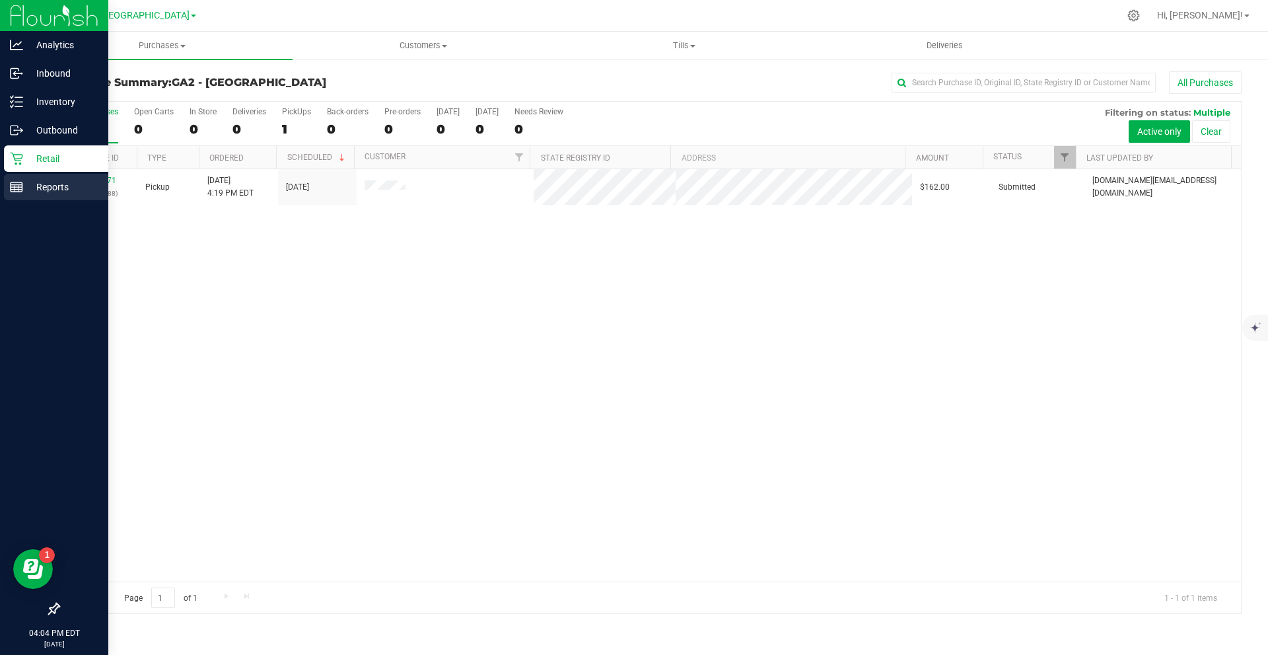
click at [62, 182] on p "Reports" at bounding box center [62, 187] width 79 height 16
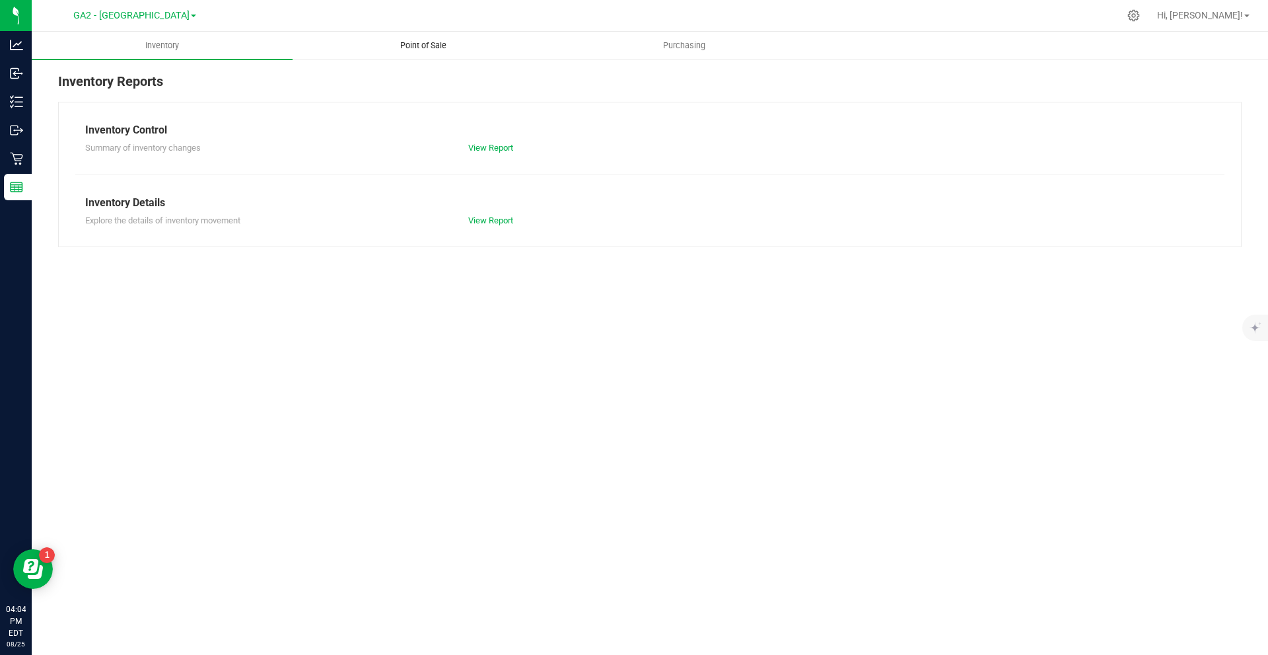
click at [418, 50] on span "Point of Sale" at bounding box center [423, 46] width 82 height 12
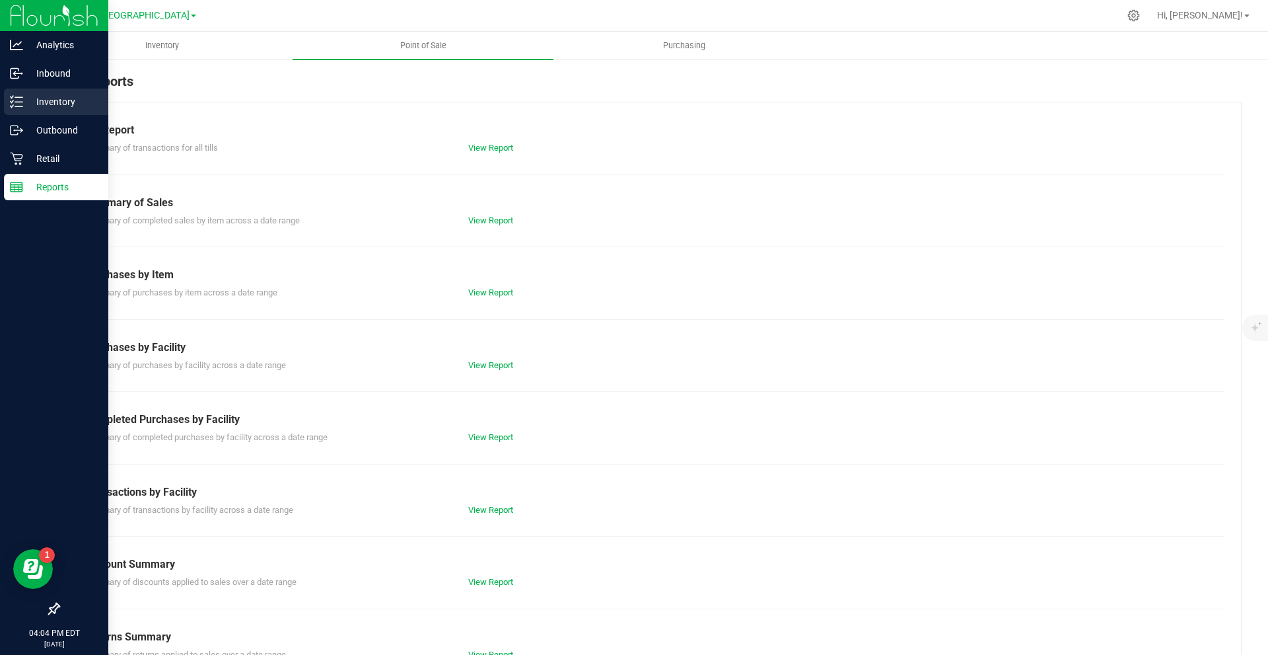
click at [43, 102] on p "Inventory" at bounding box center [62, 102] width 79 height 16
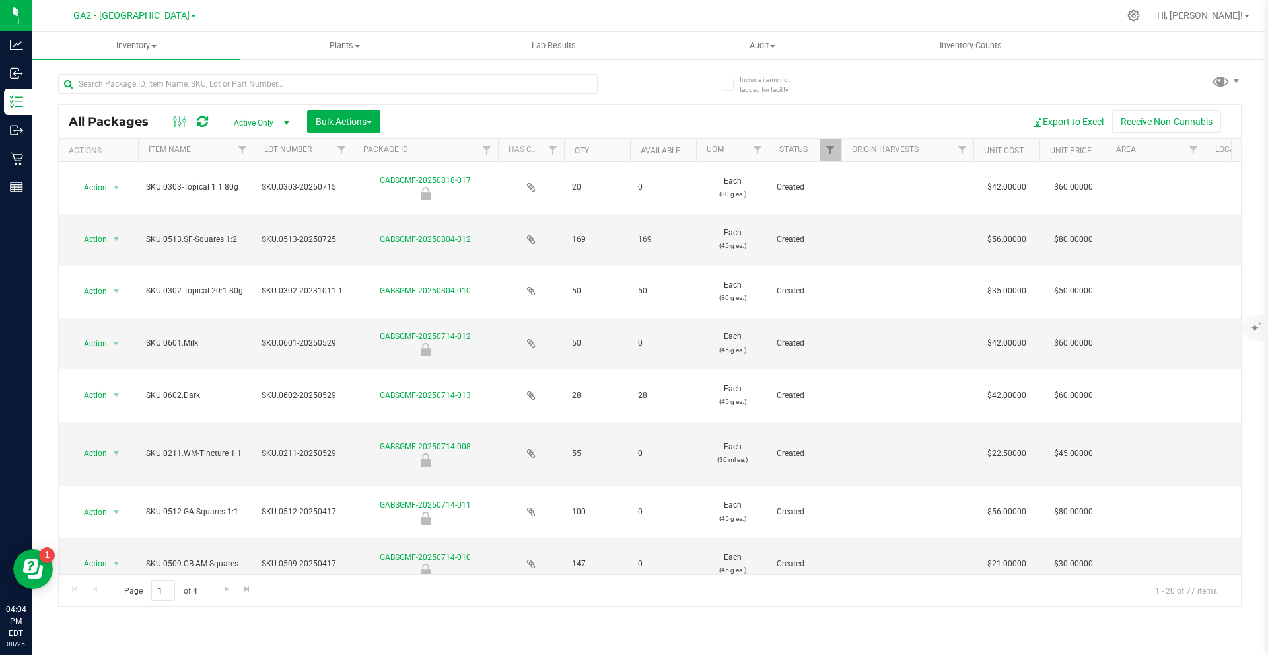
click at [211, 151] on th "Item Name" at bounding box center [196, 150] width 116 height 23
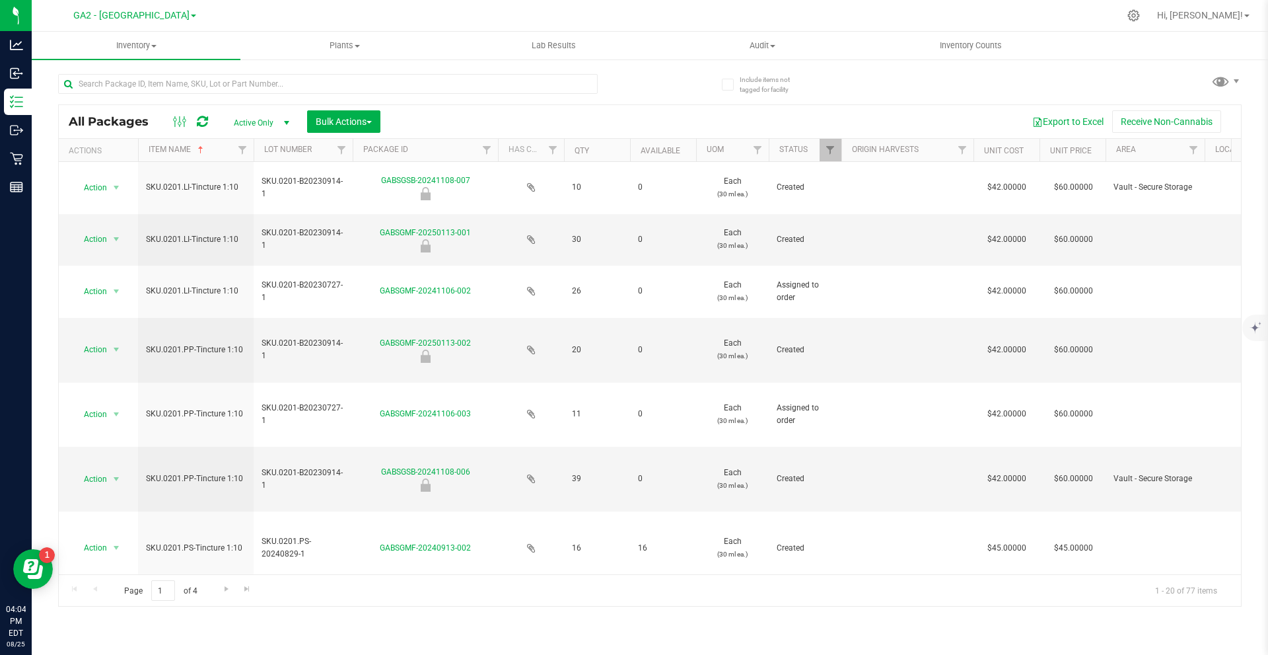
click at [1212, 25] on div "Hi, Christopher! Manage Settings Print Settings Support Your Profile Sign Out" at bounding box center [1203, 15] width 103 height 23
click at [1221, 15] on span "Hi, [PERSON_NAME]!" at bounding box center [1200, 15] width 86 height 11
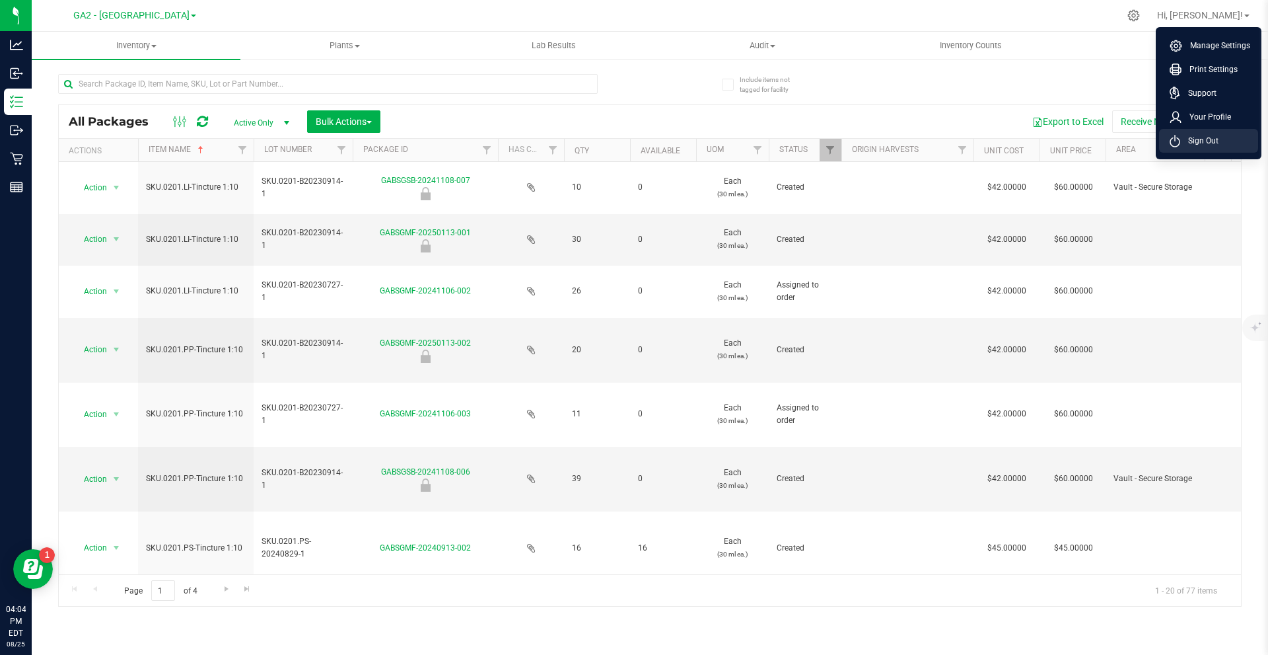
click at [1217, 141] on span "Sign Out" at bounding box center [1199, 140] width 38 height 13
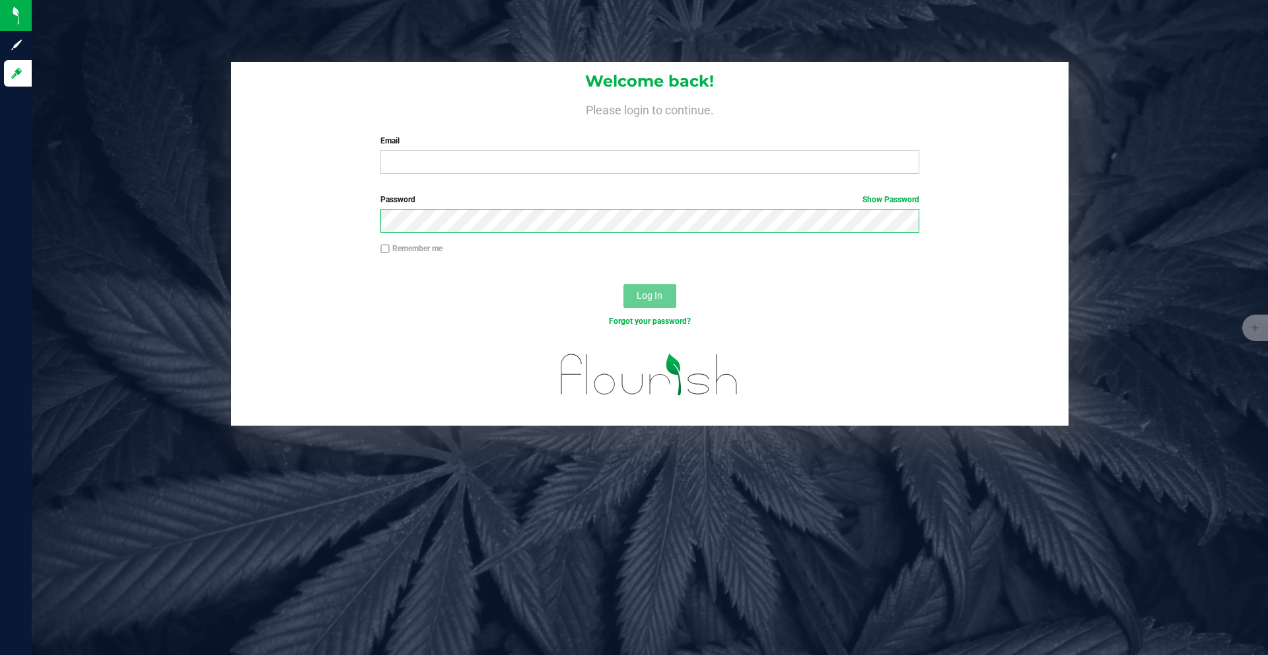
drag, startPoint x: 98, startPoint y: 227, endPoint x: 154, endPoint y: 138, distance: 104.5
click at [103, 219] on div "Welcome back! Please login to continue. Email Required Please format your email…" at bounding box center [650, 243] width 1256 height 363
click at [209, 138] on div "Welcome back! Please login to continue. Email Required Please format your email…" at bounding box center [650, 243] width 1256 height 363
click at [659, 139] on label "Email" at bounding box center [649, 141] width 538 height 12
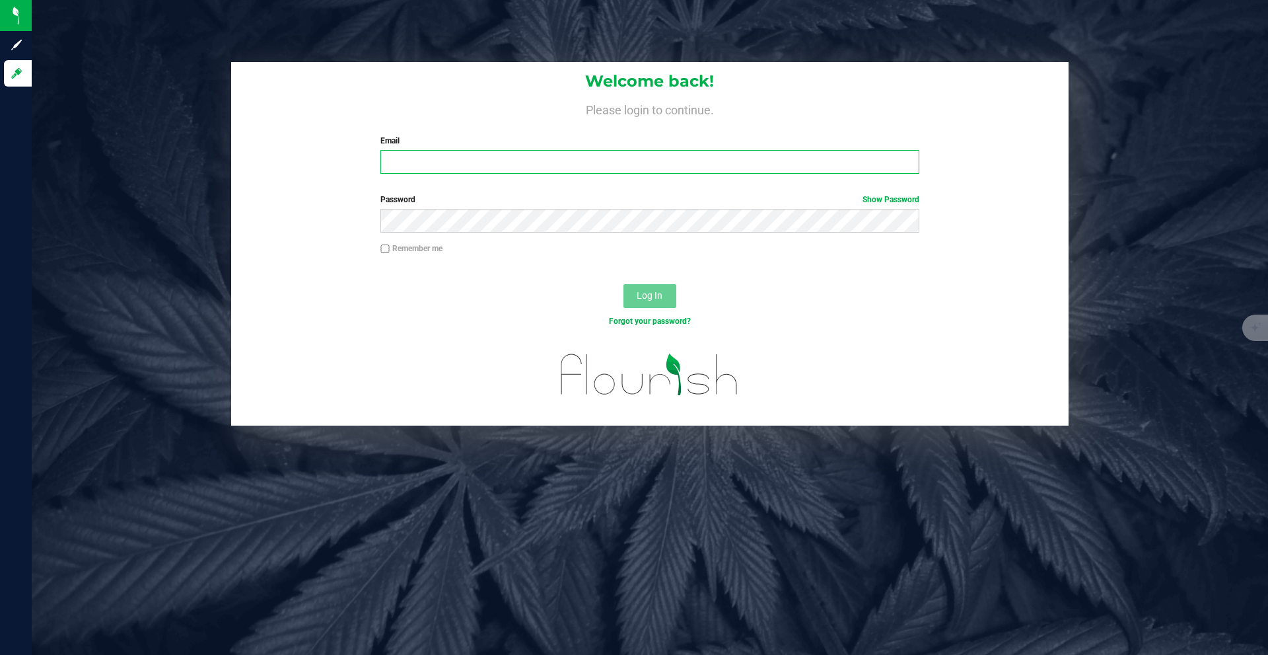
click at [659, 150] on input "Email" at bounding box center [649, 162] width 538 height 24
click at [659, 153] on input "Email" at bounding box center [649, 162] width 538 height 24
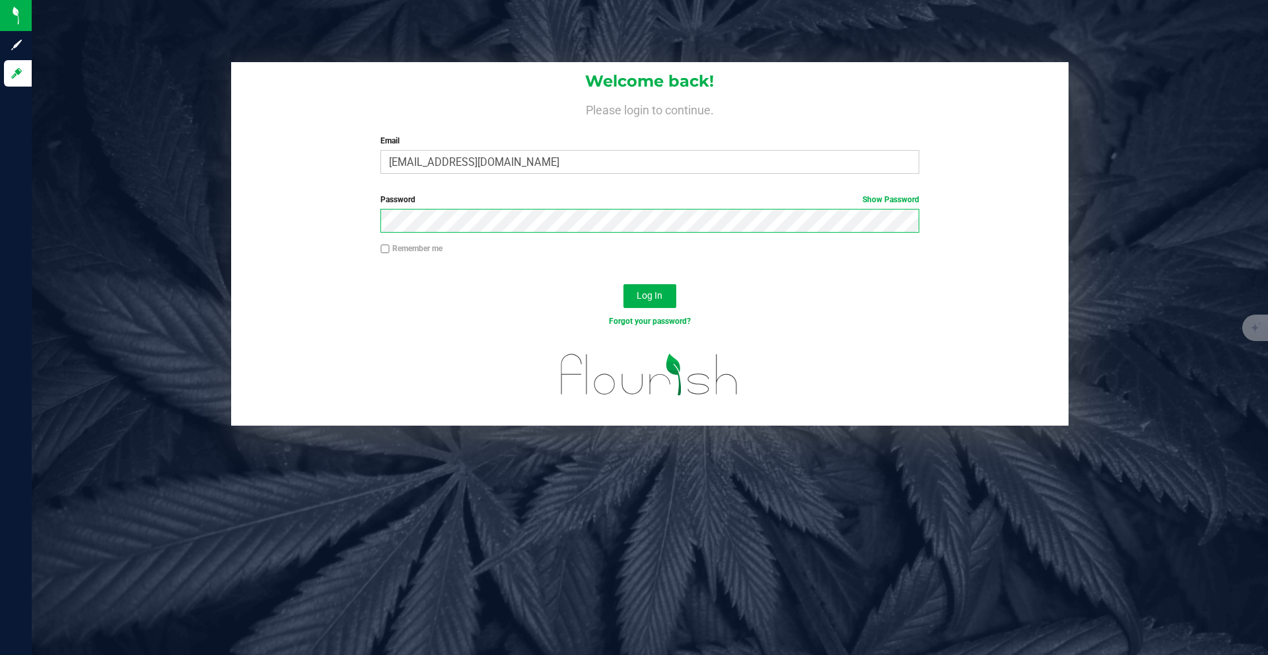
click at [624, 284] on button "Log In" at bounding box center [650, 296] width 53 height 24
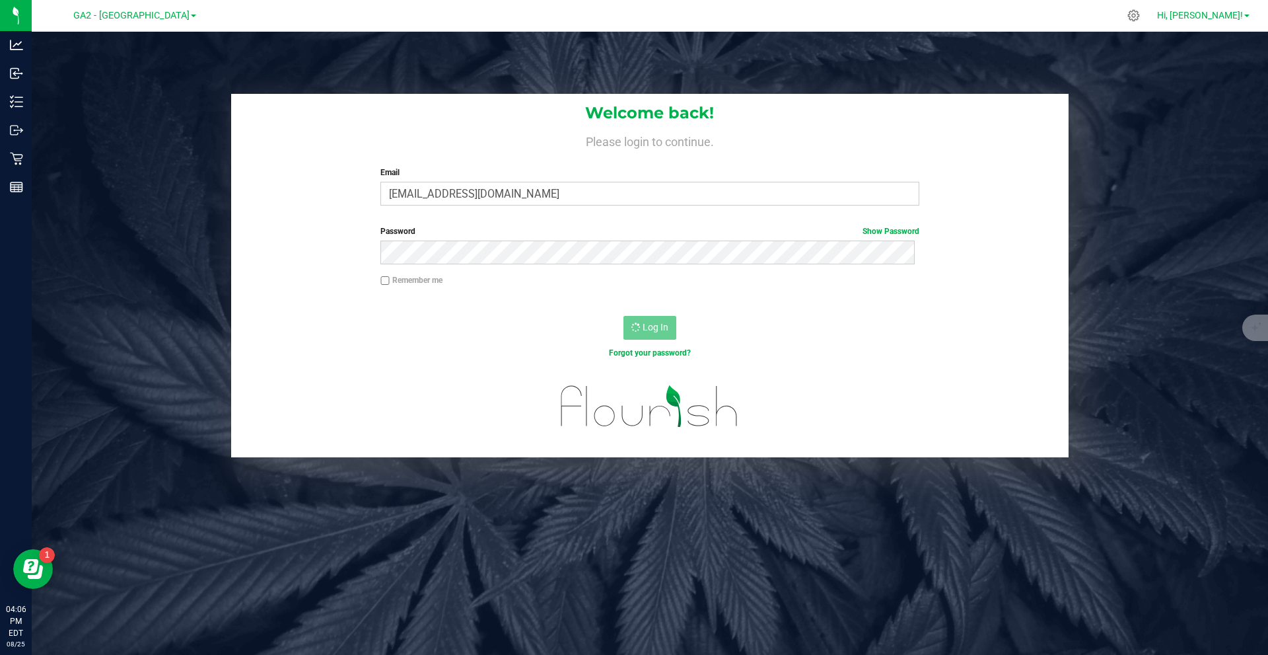
click at [1235, 18] on span "Hi, [PERSON_NAME]!" at bounding box center [1200, 15] width 86 height 11
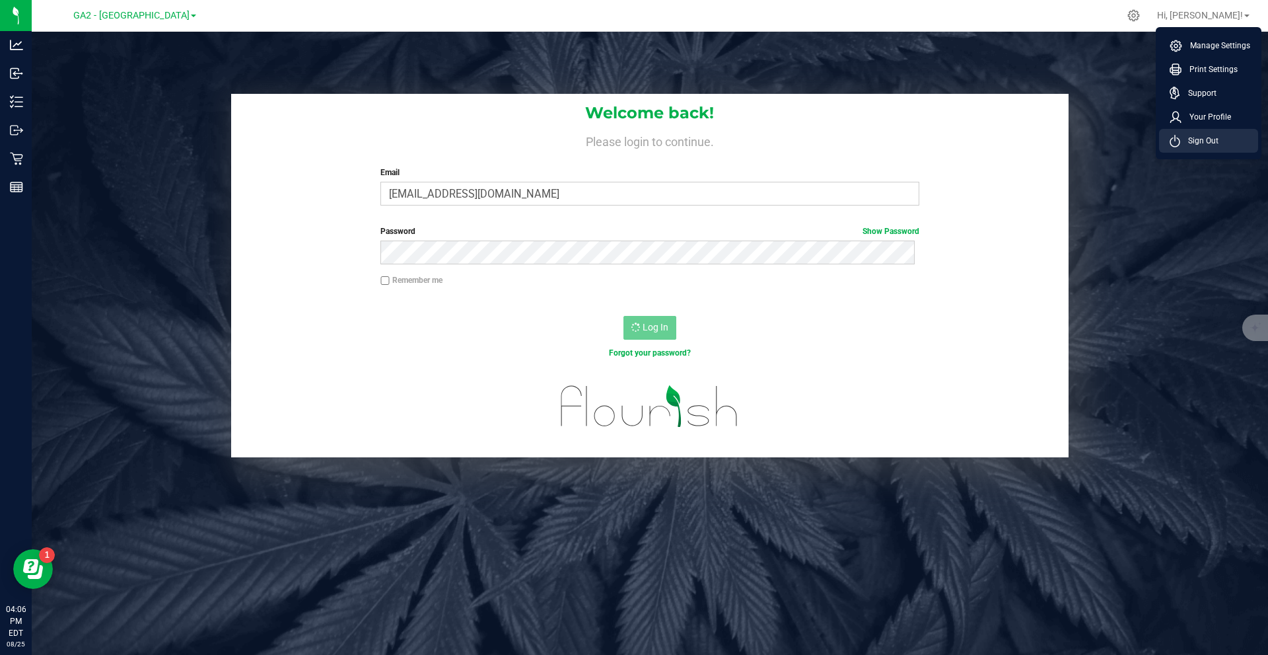
click at [1209, 143] on span "Sign Out" at bounding box center [1199, 140] width 38 height 13
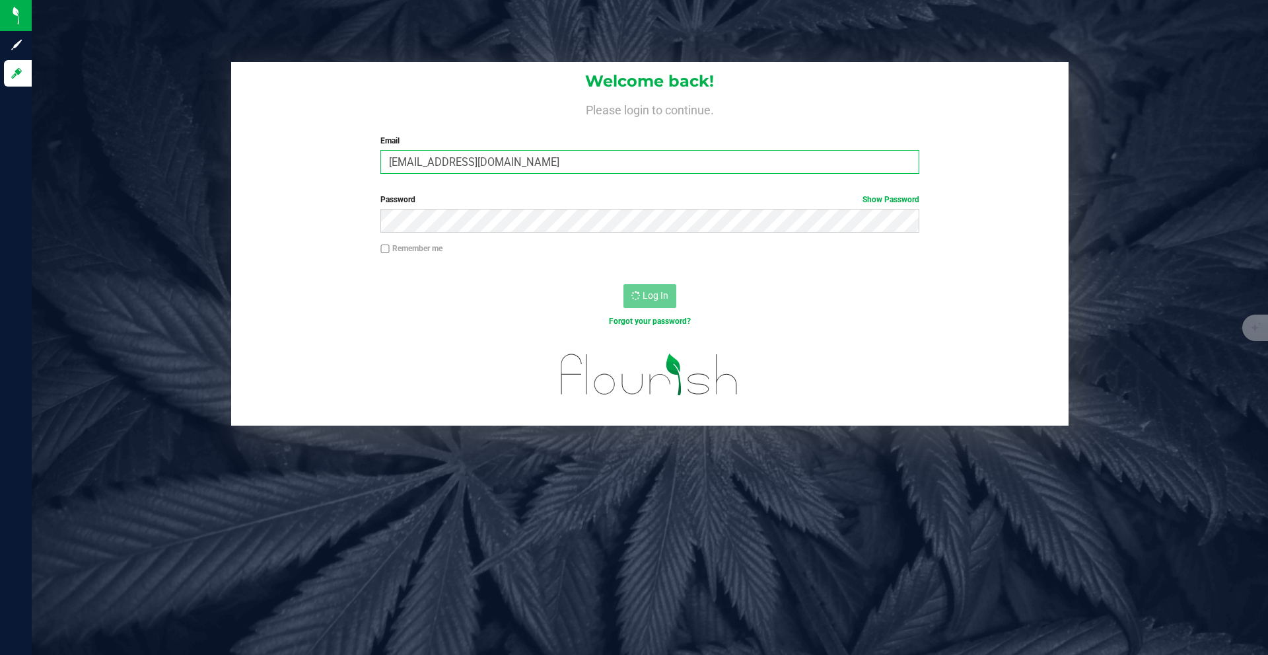
click at [538, 159] on input "[EMAIL_ADDRESS][DOMAIN_NAME]" at bounding box center [649, 162] width 538 height 24
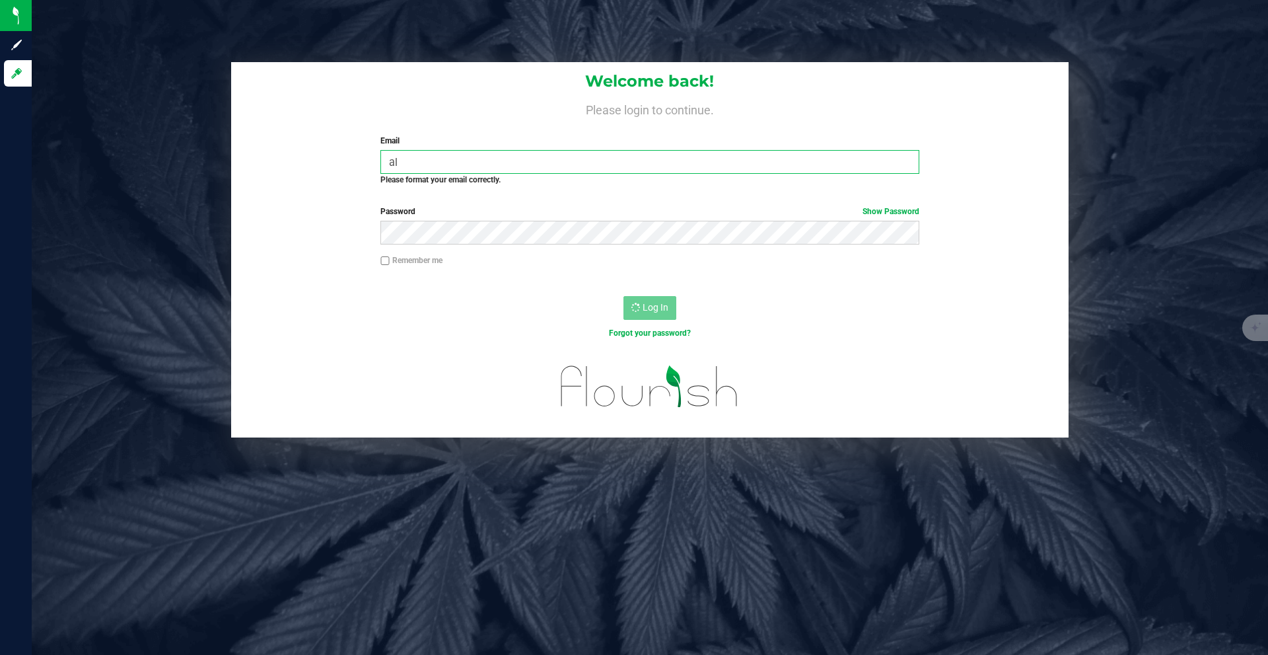
type input "[EMAIL_ADDRESS][DOMAIN_NAME]"
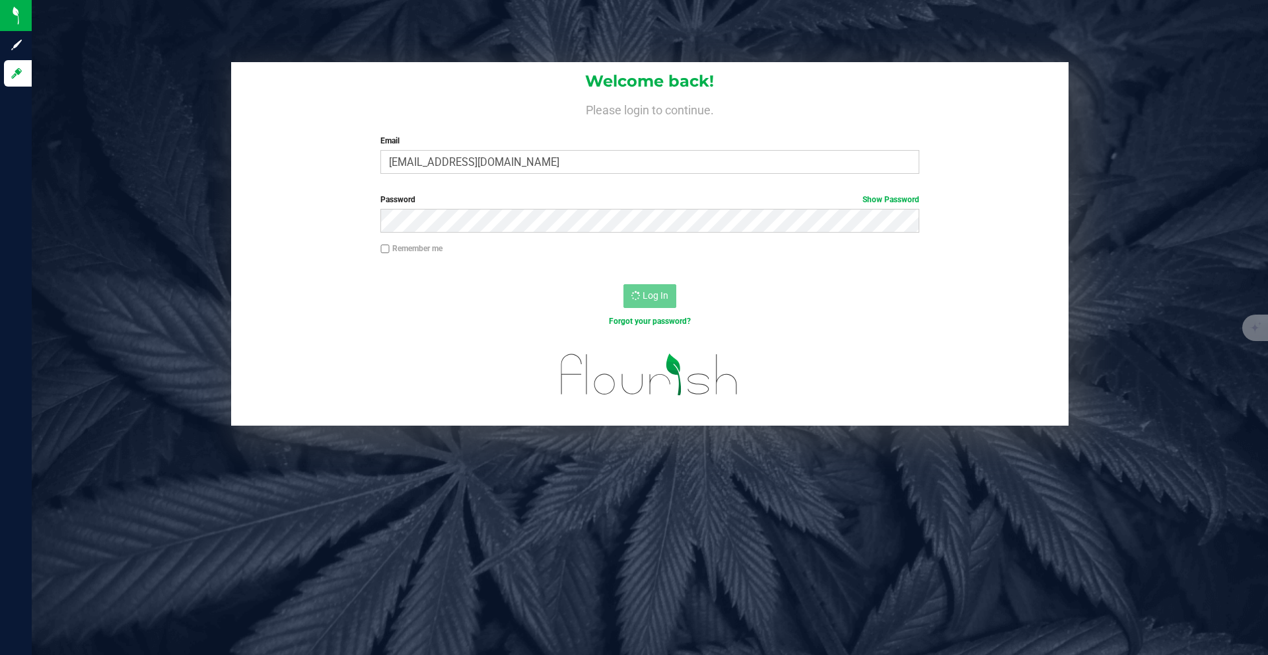
click at [454, 273] on div at bounding box center [650, 273] width 838 height 11
click at [507, 194] on label "Password Show Password" at bounding box center [649, 200] width 538 height 12
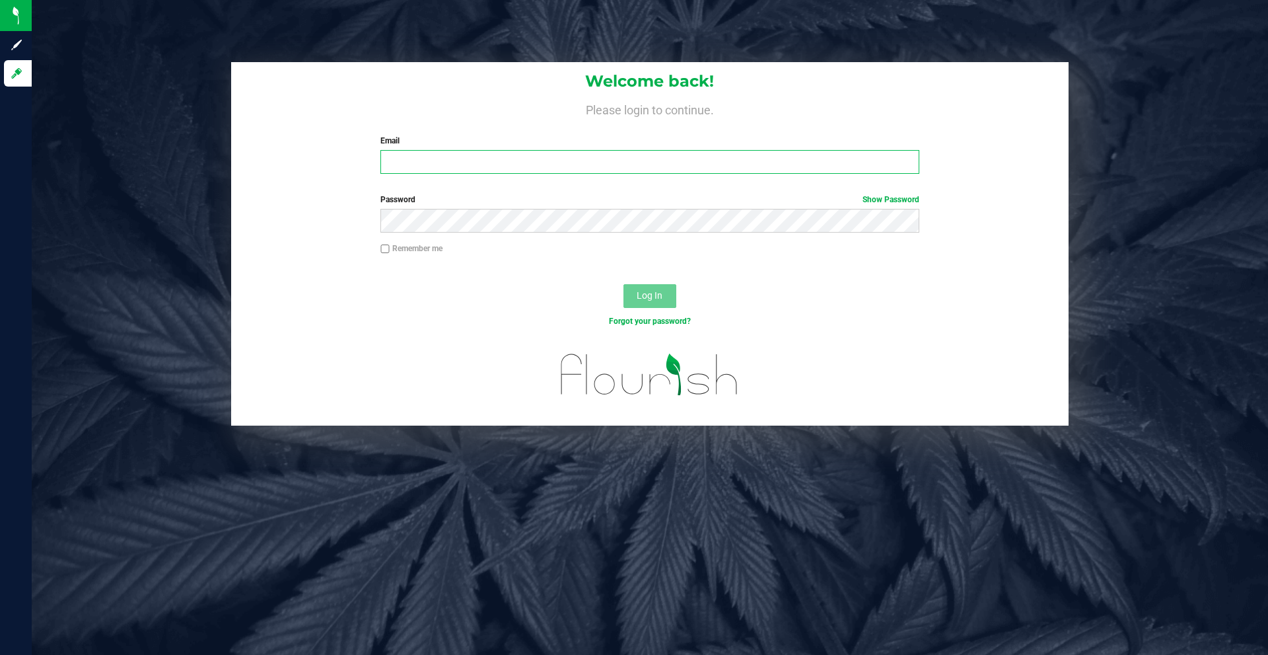
click at [564, 163] on input "Email" at bounding box center [649, 162] width 538 height 24
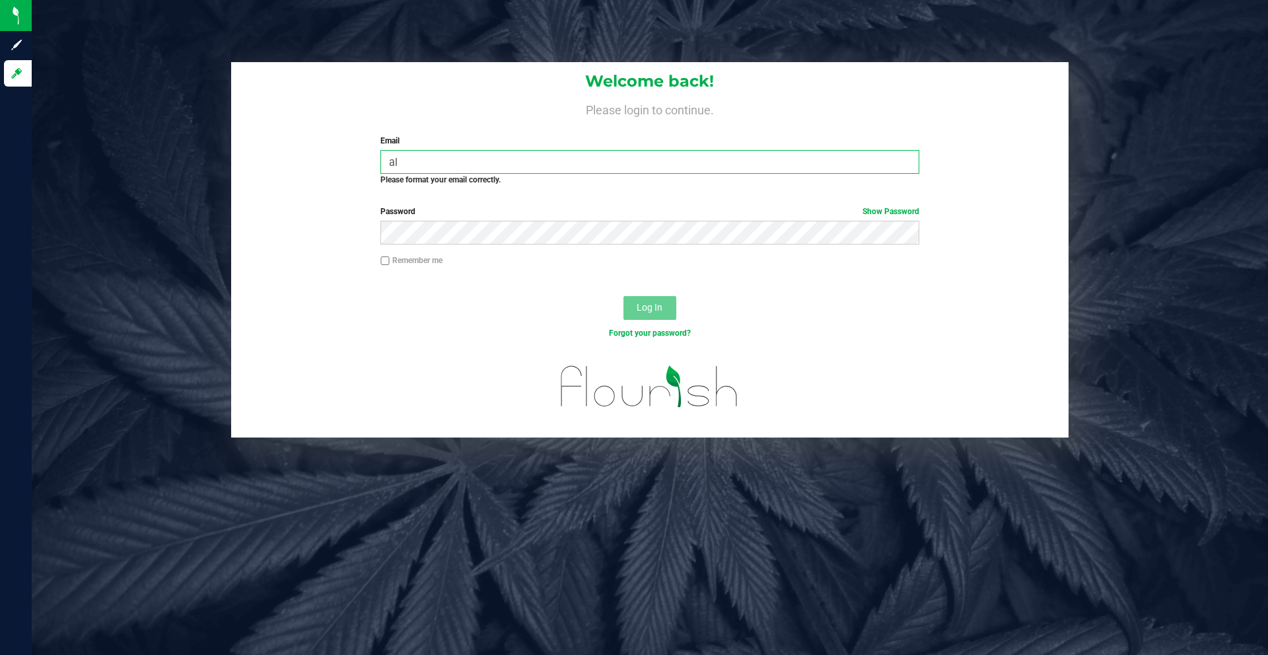
type input "[EMAIL_ADDRESS][DOMAIN_NAME]"
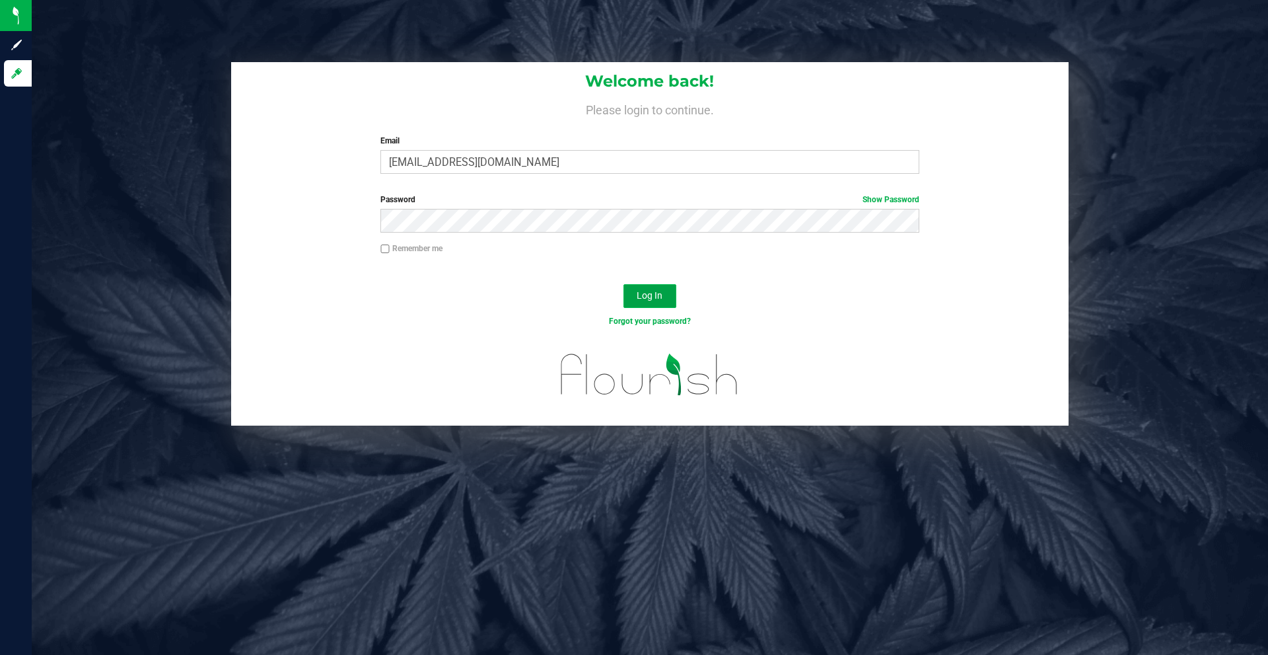
click at [651, 292] on span "Log In" at bounding box center [650, 295] width 26 height 11
